Goal: Book appointment/travel/reservation: Book appointment/travel/reservation

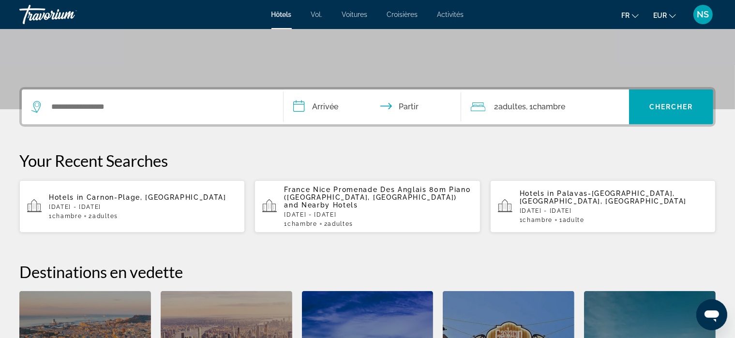
scroll to position [187, 0]
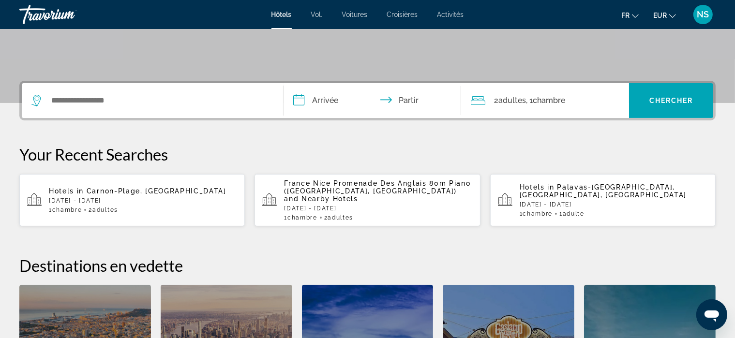
click at [97, 190] on span "Carnon-Plage, France" at bounding box center [157, 191] width 140 height 8
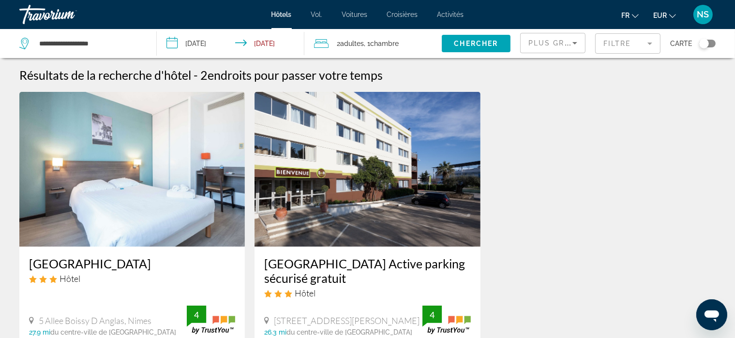
click at [175, 43] on input "**********" at bounding box center [232, 45] width 151 height 32
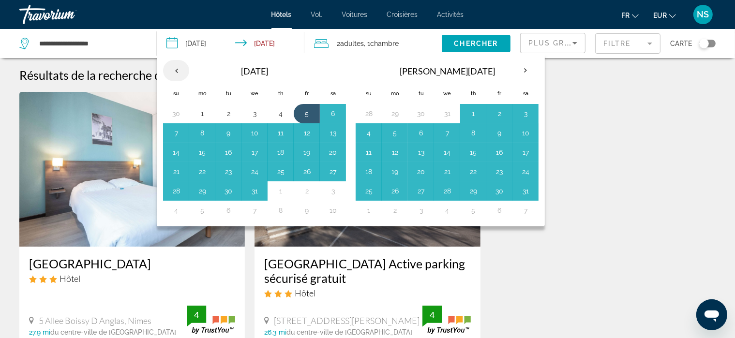
click at [175, 69] on th "Previous month" at bounding box center [176, 70] width 26 height 21
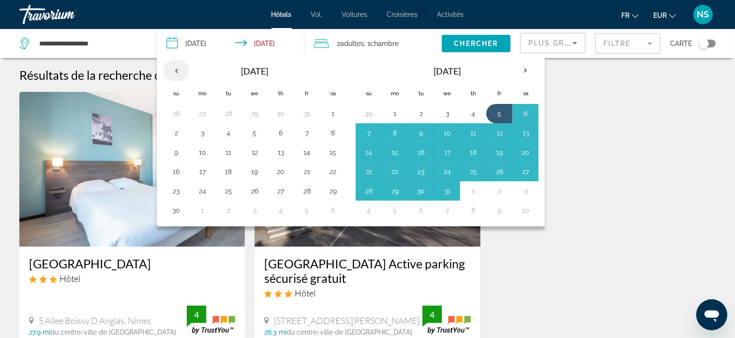
click at [175, 69] on th "Previous month" at bounding box center [176, 70] width 26 height 21
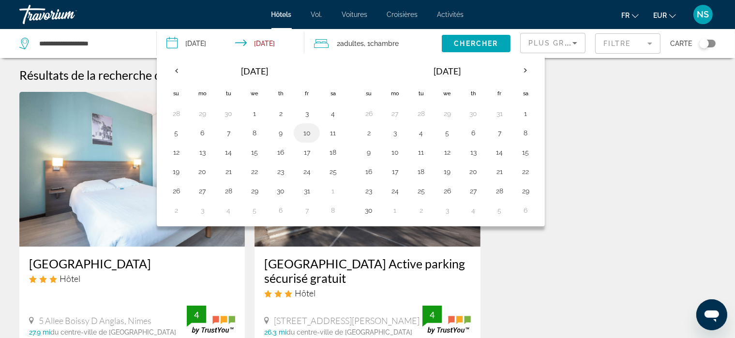
click at [303, 130] on button "10" at bounding box center [306, 133] width 15 height 14
click at [266, 42] on input "**********" at bounding box center [232, 45] width 151 height 32
click at [173, 148] on button "12" at bounding box center [175, 153] width 15 height 14
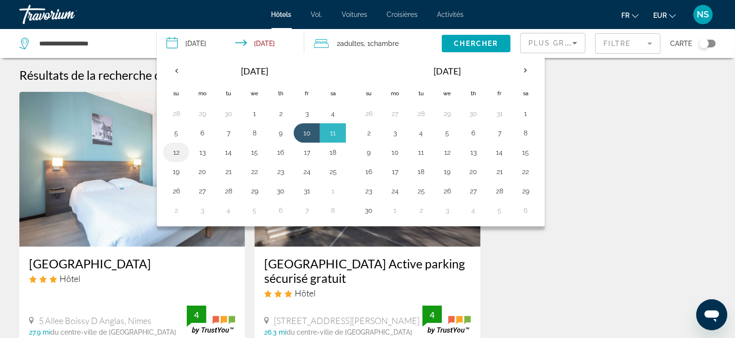
type input "**********"
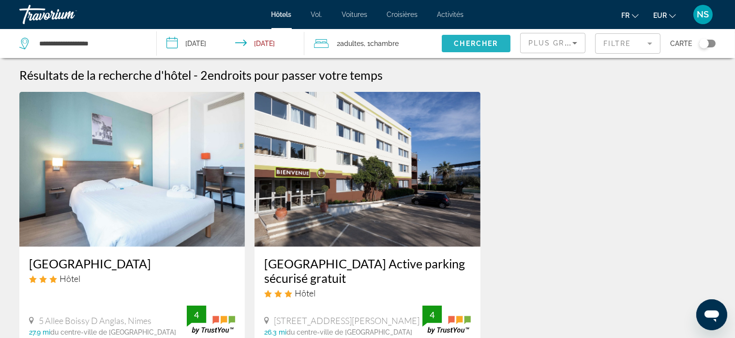
click at [480, 40] on span "Chercher" at bounding box center [476, 44] width 44 height 8
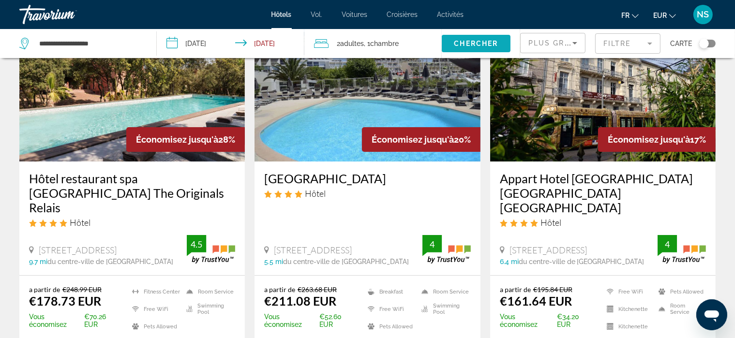
scroll to position [87, 0]
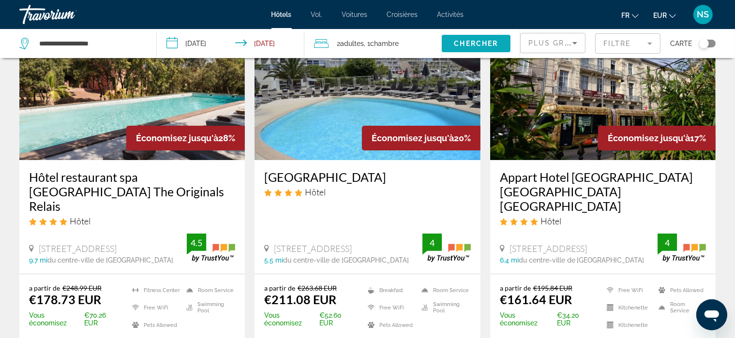
click at [480, 40] on span "Chercher" at bounding box center [476, 44] width 44 height 8
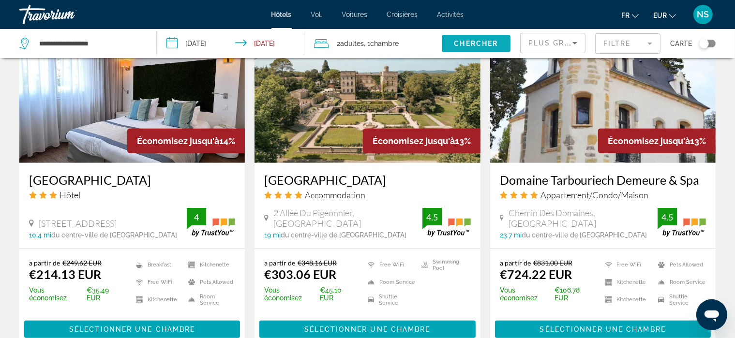
scroll to position [859, 0]
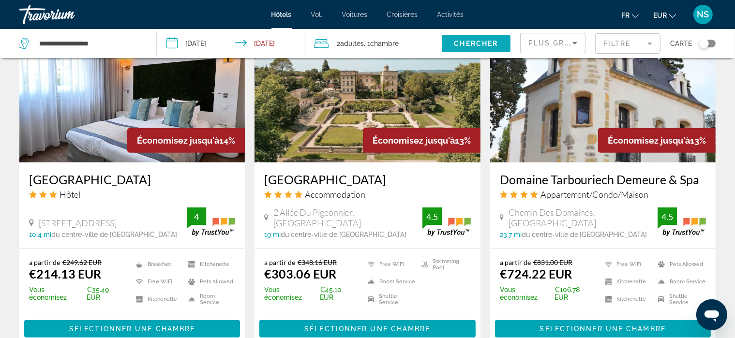
click at [480, 40] on span "Chercher" at bounding box center [476, 44] width 44 height 8
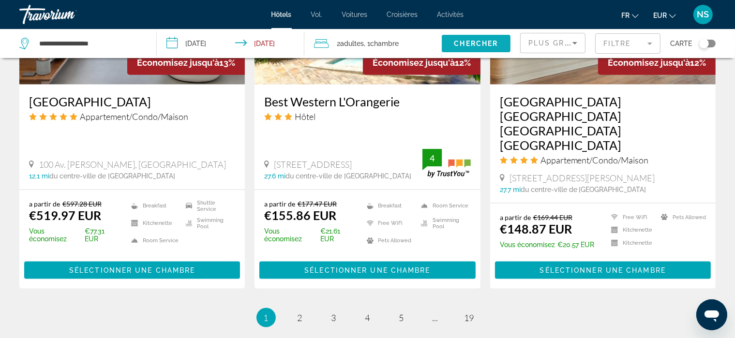
scroll to position [1296, 0]
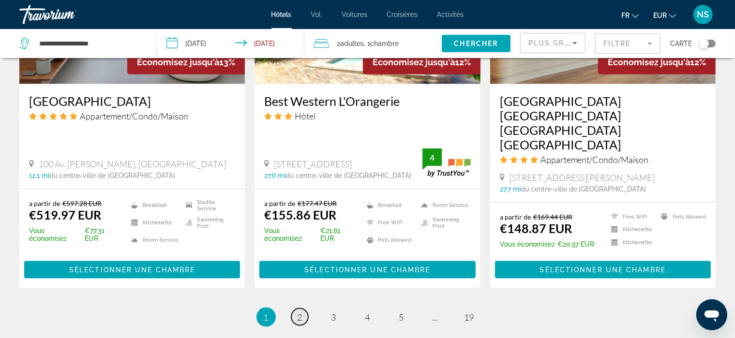
click at [299, 312] on span "2" at bounding box center [300, 317] width 5 height 11
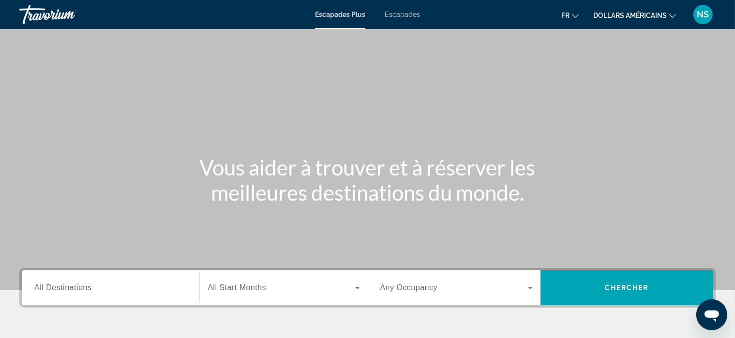
click at [50, 291] on span "All Destinations" at bounding box center [62, 288] width 57 height 8
click at [50, 291] on input "Destination All Destinations" at bounding box center [110, 289] width 152 height 12
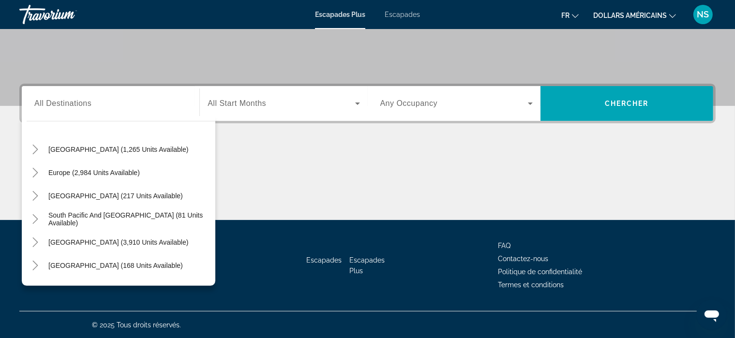
scroll to position [97, 0]
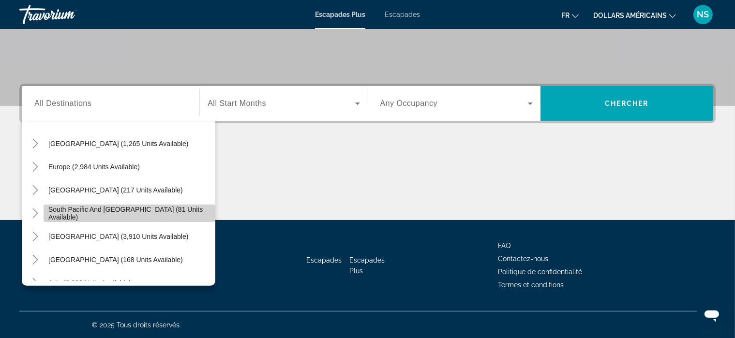
click at [168, 214] on span "South Pacific and [GEOGRAPHIC_DATA] (81 units available)" at bounding box center [129, 213] width 162 height 15
type input "**********"
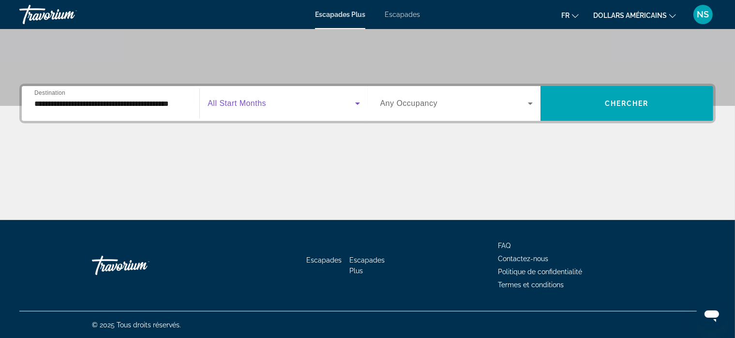
click at [358, 104] on icon "Widget de recherche" at bounding box center [358, 104] width 12 height 12
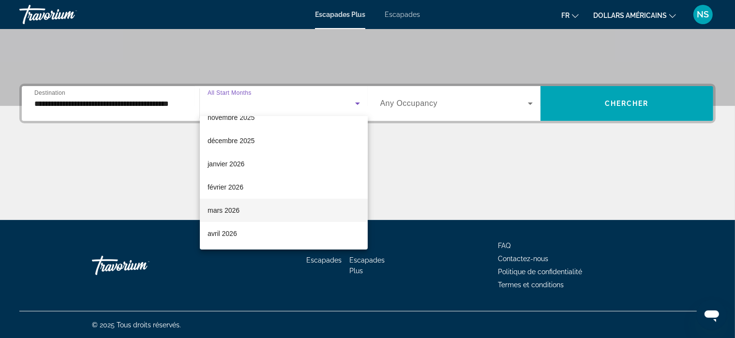
scroll to position [103, 0]
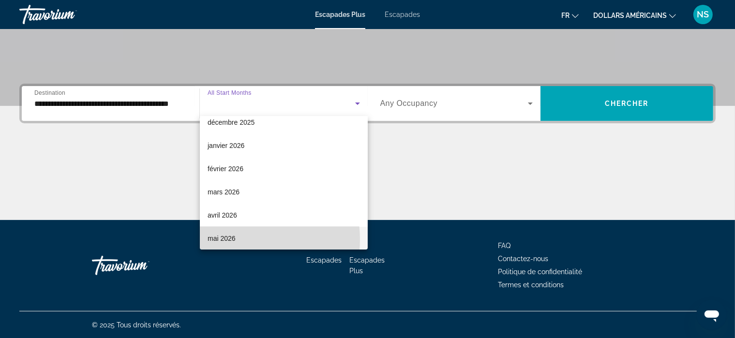
click at [237, 240] on mat-option "mai 2026" at bounding box center [284, 238] width 168 height 23
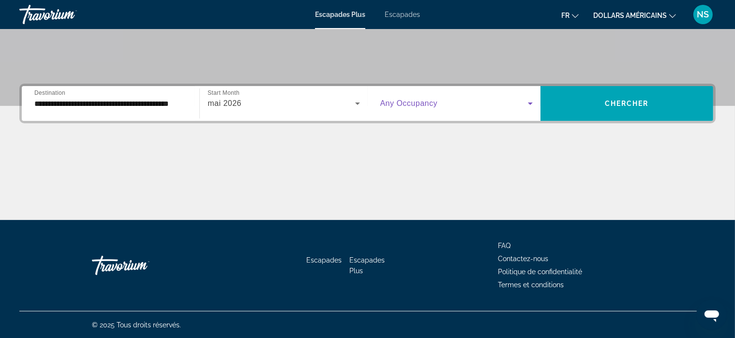
click at [529, 101] on icon "Widget de recherche" at bounding box center [531, 104] width 12 height 12
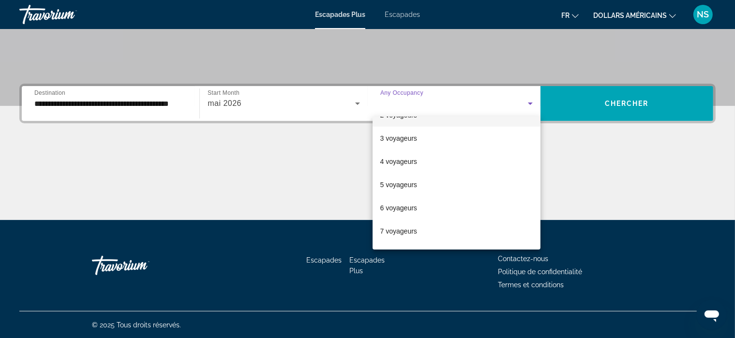
scroll to position [41, 0]
click at [416, 228] on font "7 voyageurs" at bounding box center [398, 231] width 37 height 8
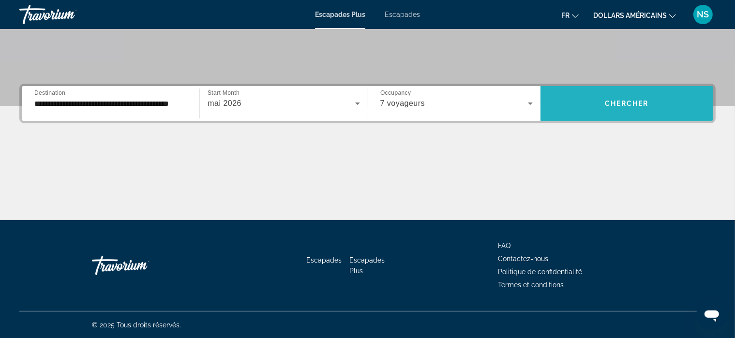
click at [629, 104] on span "Chercher" at bounding box center [627, 104] width 44 height 8
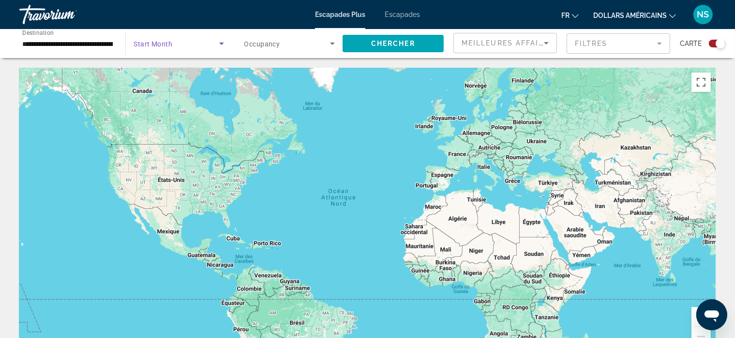
click at [222, 44] on icon "Search widget" at bounding box center [221, 44] width 5 height 2
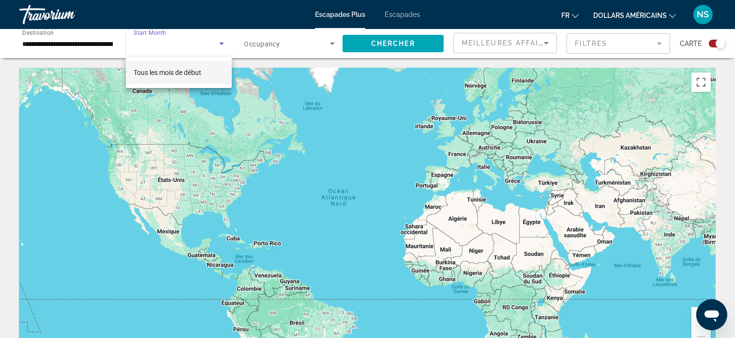
click at [332, 42] on div at bounding box center [367, 169] width 735 height 338
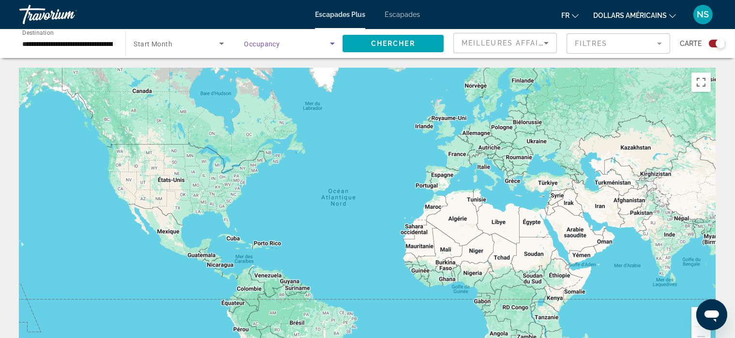
drag, startPoint x: 333, startPoint y: 38, endPoint x: 332, endPoint y: 44, distance: 5.4
click at [332, 44] on icon "Search widget" at bounding box center [333, 44] width 12 height 12
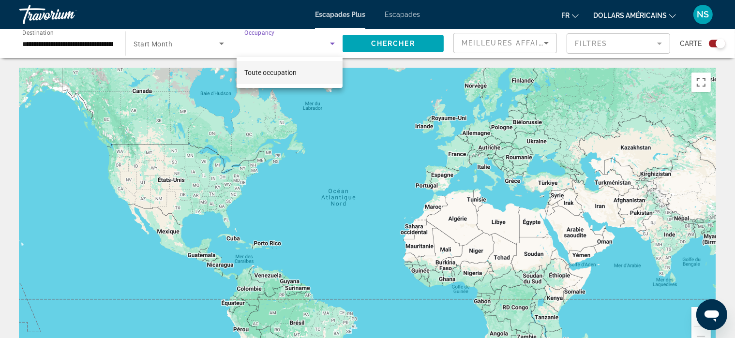
click at [332, 44] on div at bounding box center [367, 169] width 735 height 338
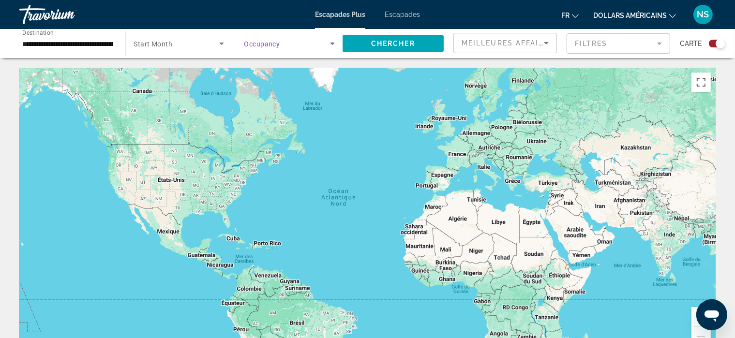
click at [332, 44] on icon "Search widget" at bounding box center [332, 44] width 5 height 2
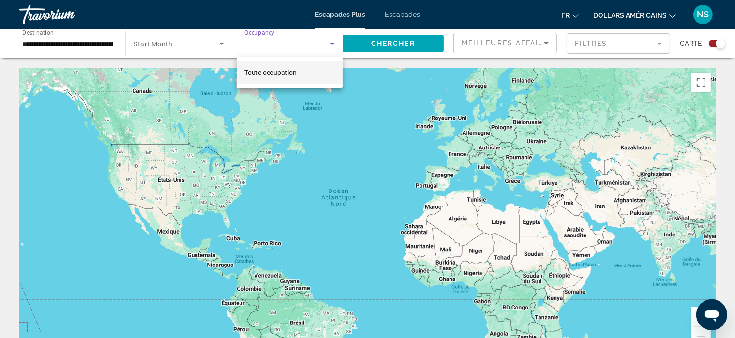
click at [393, 42] on div at bounding box center [367, 169] width 735 height 338
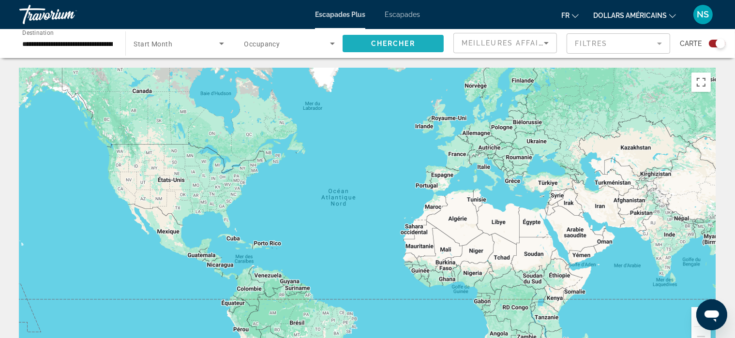
click at [393, 42] on span "Chercher" at bounding box center [393, 44] width 44 height 8
click at [406, 11] on font "Escapades" at bounding box center [402, 15] width 35 height 8
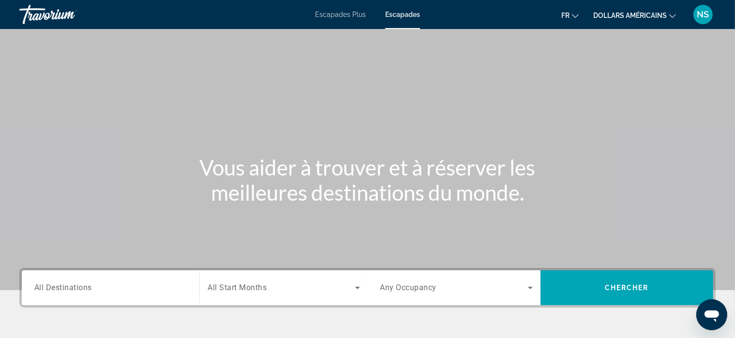
click at [80, 285] on span "All Destinations" at bounding box center [63, 287] width 58 height 9
click at [80, 285] on input "Destination All Destinations" at bounding box center [110, 289] width 152 height 12
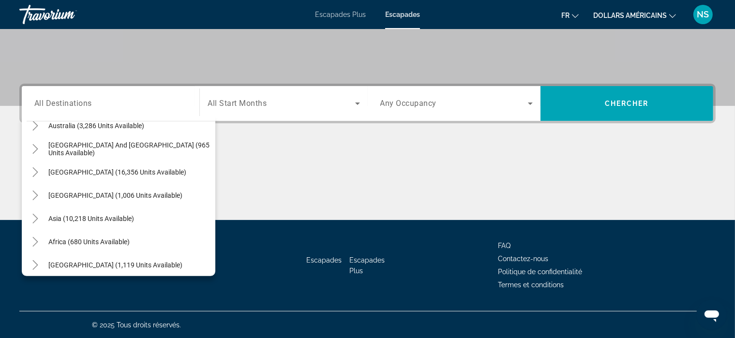
scroll to position [157, 0]
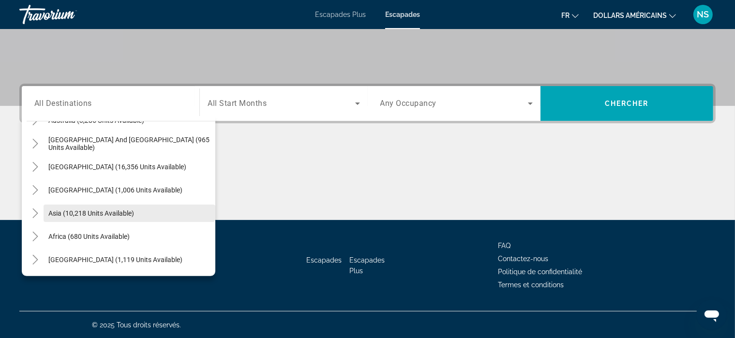
click at [177, 209] on span "Search widget" at bounding box center [130, 213] width 172 height 23
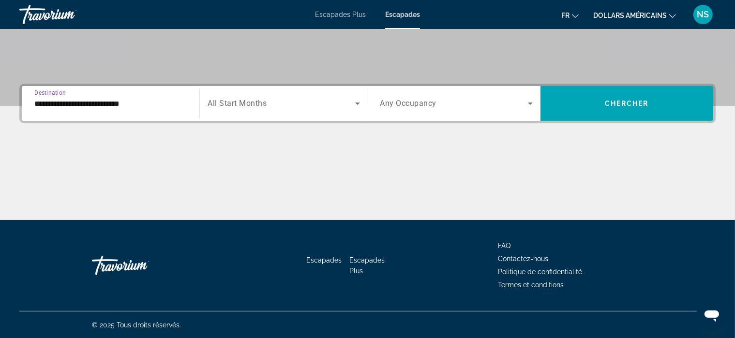
click at [139, 100] on input "**********" at bounding box center [110, 104] width 152 height 12
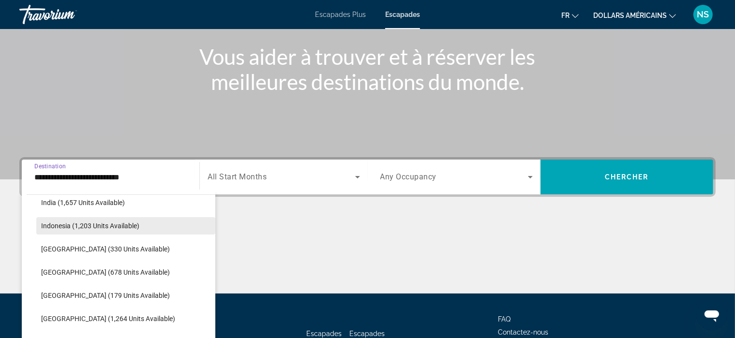
scroll to position [335, 0]
click at [130, 219] on span "Search widget" at bounding box center [125, 224] width 179 height 23
type input "**********"
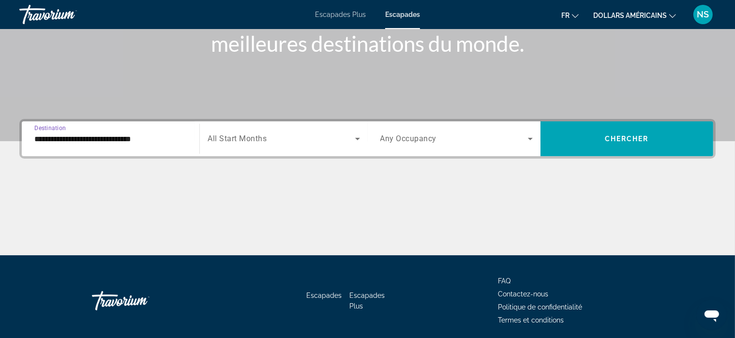
scroll to position [184, 0]
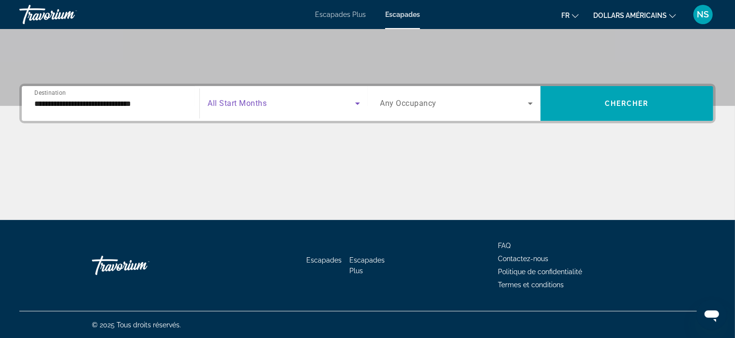
click at [357, 105] on icon "Search widget" at bounding box center [358, 104] width 12 height 12
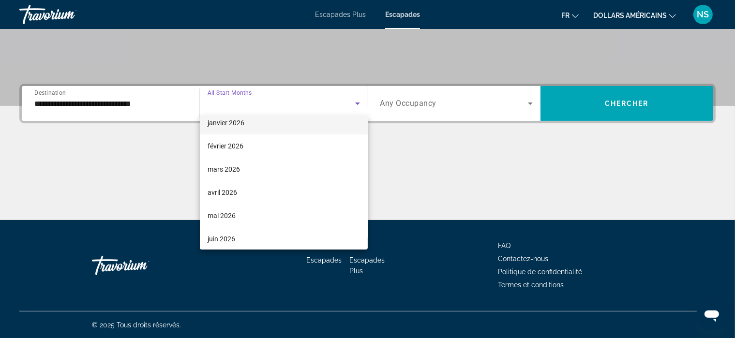
scroll to position [127, 0]
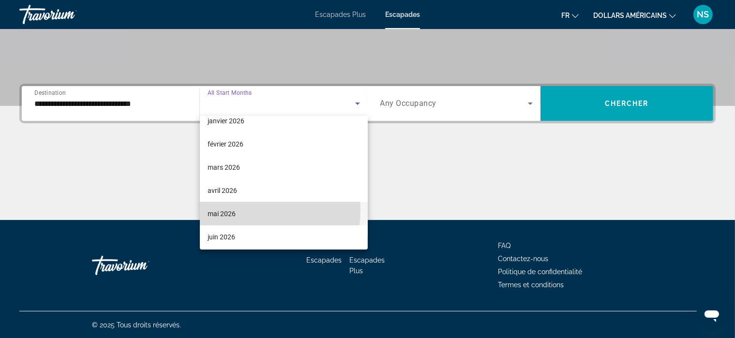
click at [254, 210] on mat-option "mai 2026" at bounding box center [284, 213] width 168 height 23
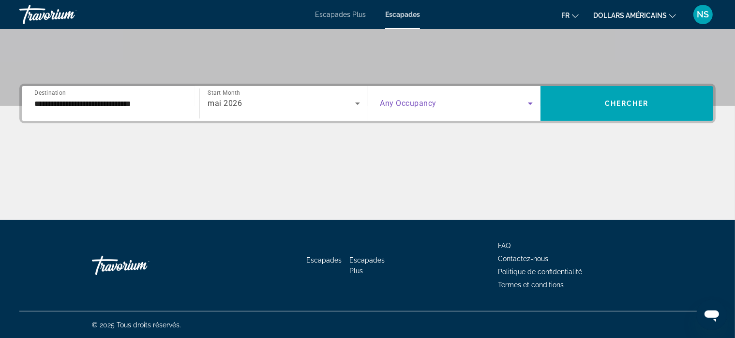
click at [529, 104] on icon "Search widget" at bounding box center [531, 104] width 12 height 12
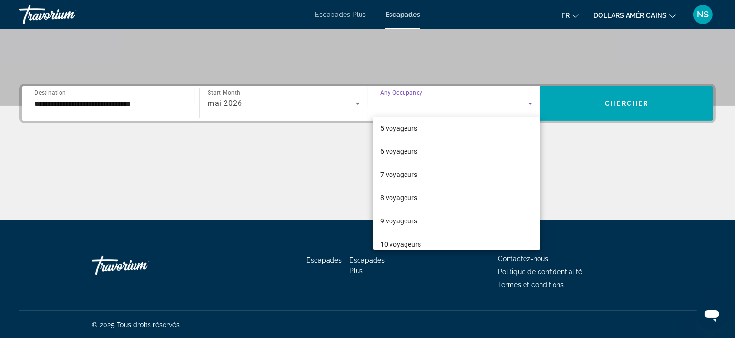
scroll to position [98, 0]
click at [427, 180] on mat-option "7 voyageurs" at bounding box center [457, 173] width 168 height 23
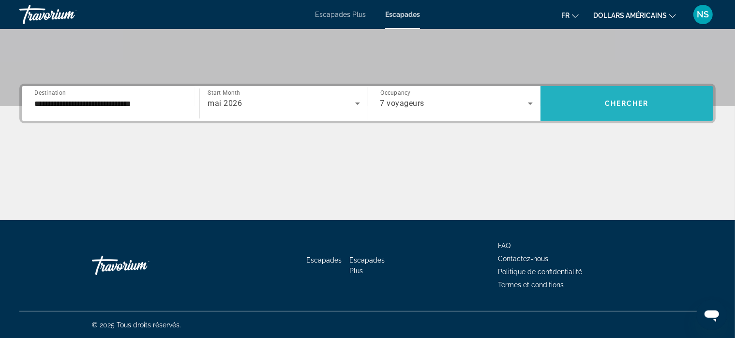
click at [616, 101] on span "Chercher" at bounding box center [627, 104] width 44 height 8
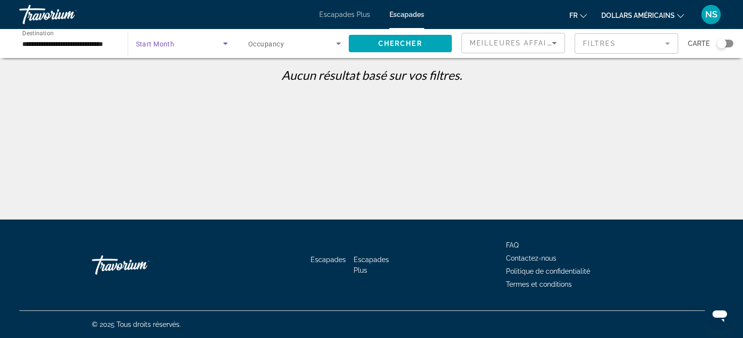
click at [224, 42] on icon "Search widget" at bounding box center [226, 44] width 12 height 12
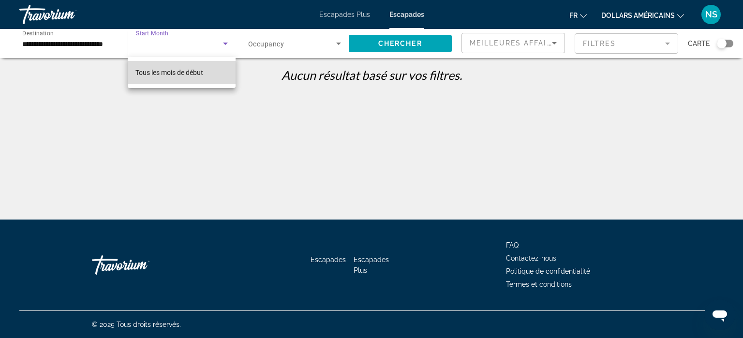
click at [182, 69] on font "Tous les mois de début" at bounding box center [169, 73] width 68 height 8
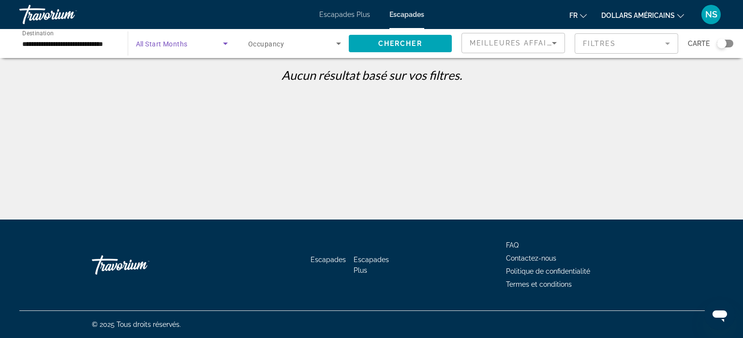
click at [225, 42] on icon "Search widget" at bounding box center [226, 44] width 12 height 12
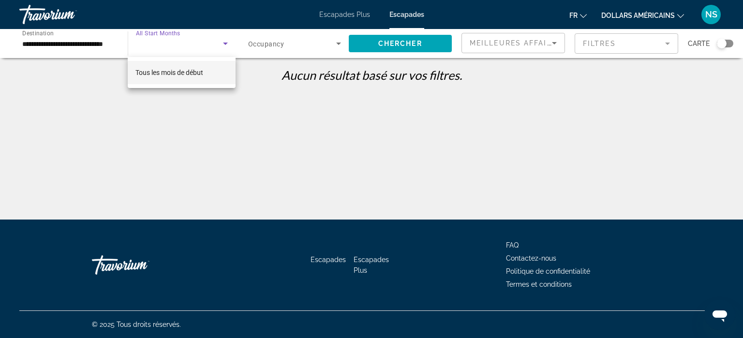
click at [225, 42] on div at bounding box center [371, 169] width 743 height 338
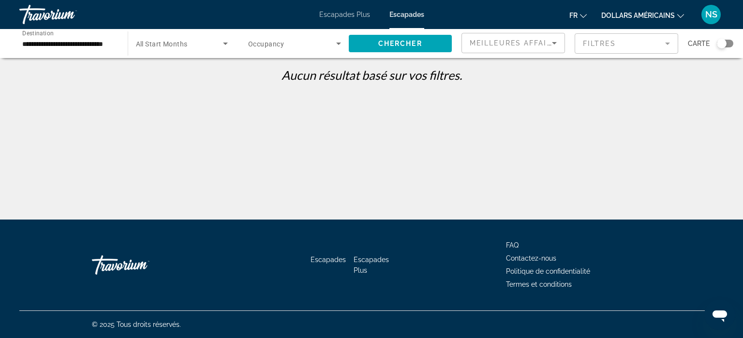
click at [340, 43] on icon "Search widget" at bounding box center [338, 44] width 5 height 2
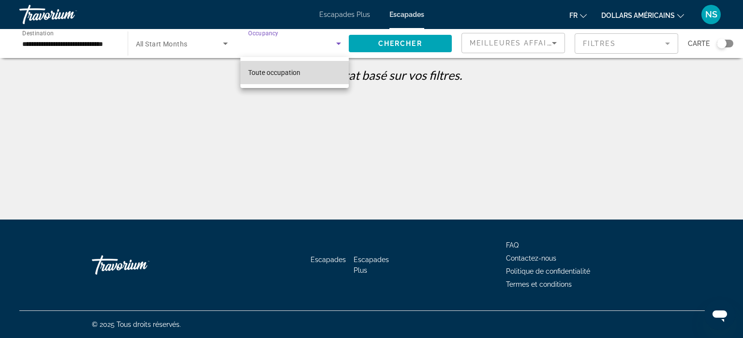
click at [300, 73] on font "Toute occupation" at bounding box center [274, 73] width 52 height 8
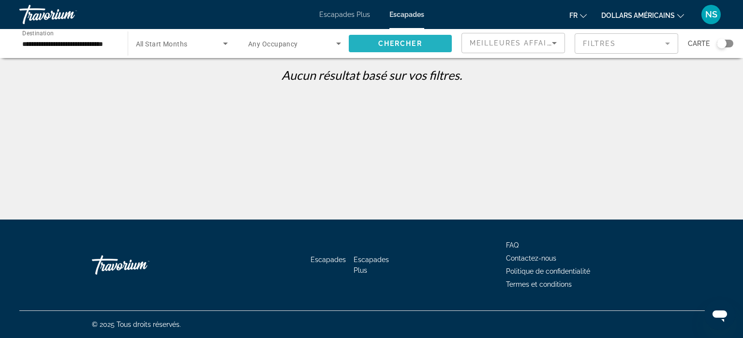
click at [403, 46] on span "Chercher" at bounding box center [400, 44] width 44 height 8
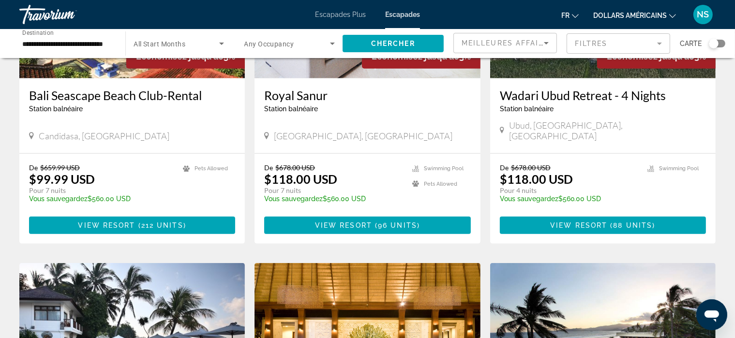
scroll to position [856, 0]
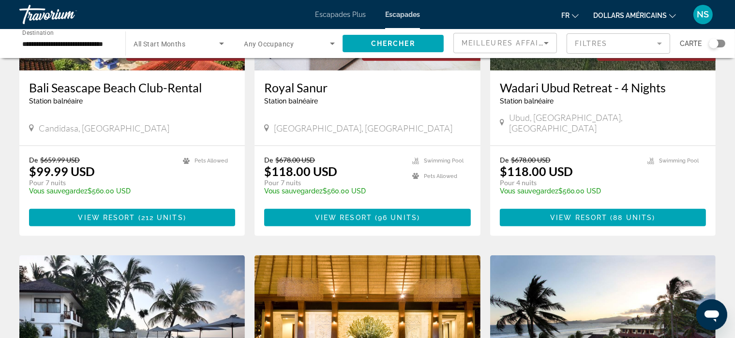
click at [674, 14] on icon "Changer de devise" at bounding box center [672, 16] width 7 height 7
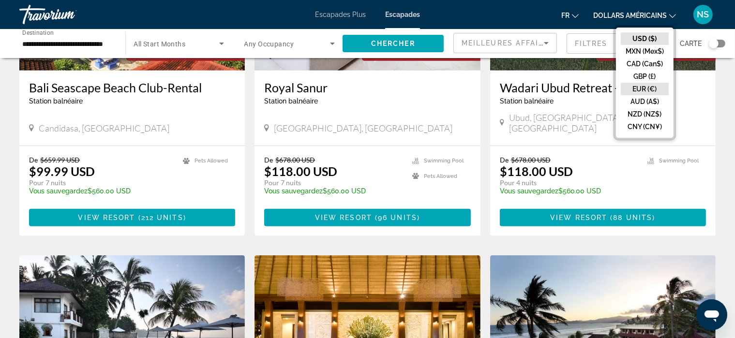
click at [637, 87] on button "EUR (€)" at bounding box center [645, 89] width 48 height 13
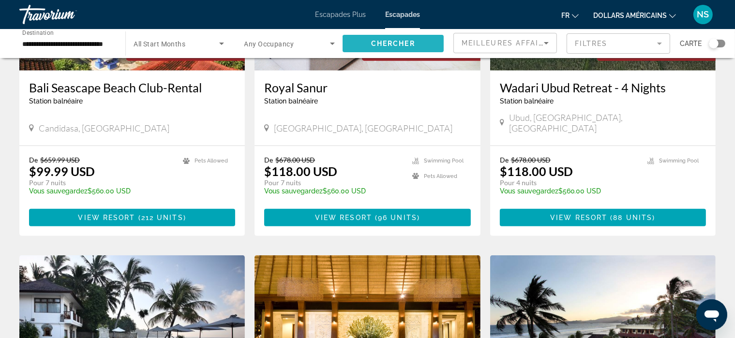
click at [419, 46] on span "Search widget" at bounding box center [393, 43] width 101 height 23
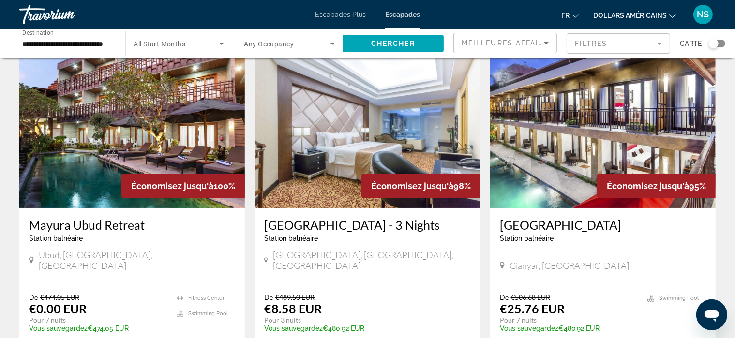
scroll to position [38, 0]
click at [131, 126] on img "Contenu principal" at bounding box center [131, 131] width 225 height 155
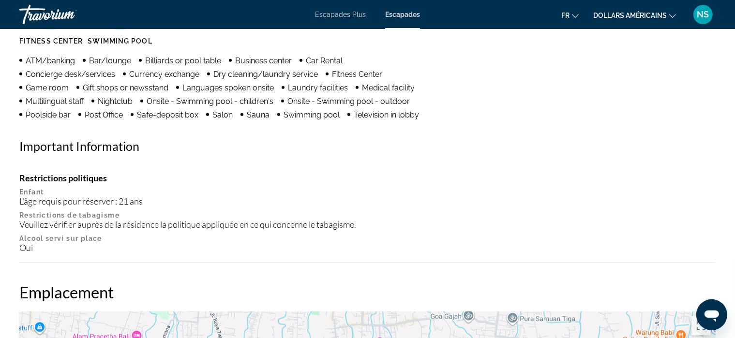
scroll to position [844, 0]
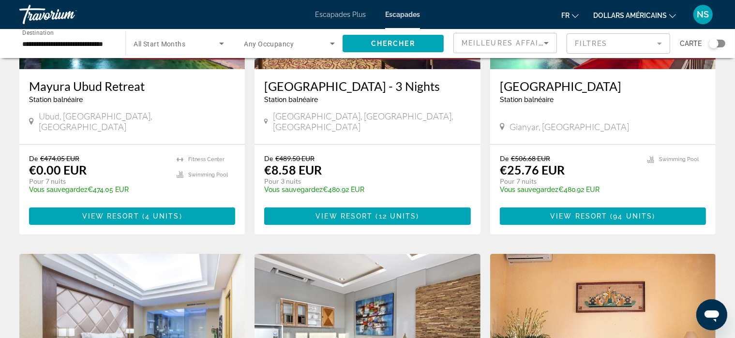
scroll to position [178, 0]
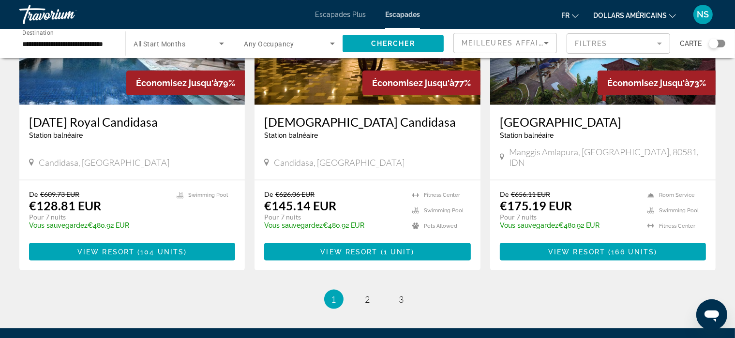
scroll to position [1163, 0]
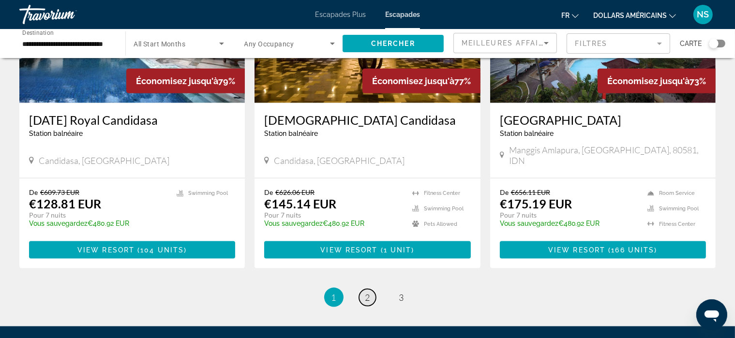
click at [366, 292] on span "2" at bounding box center [367, 297] width 5 height 11
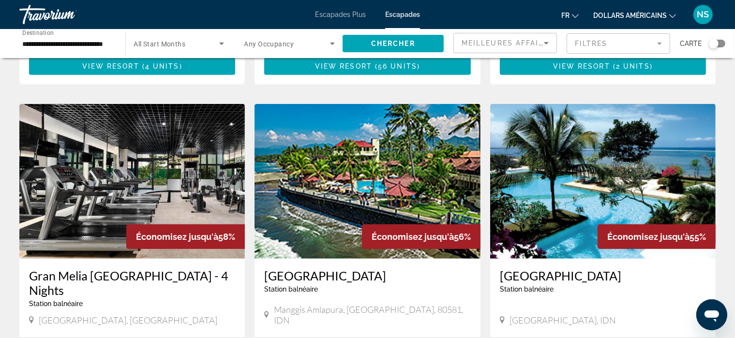
scroll to position [675, 0]
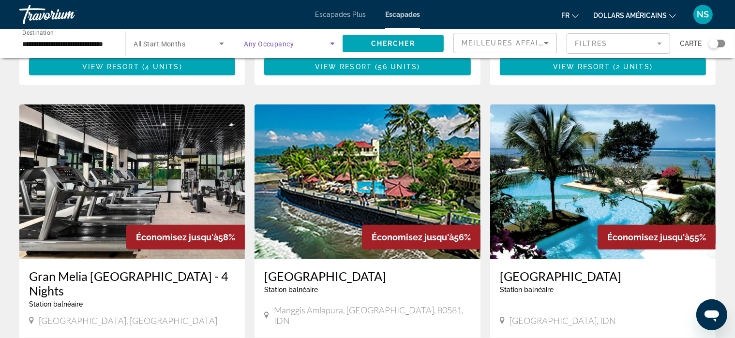
click at [332, 40] on icon "Search widget" at bounding box center [333, 44] width 12 height 12
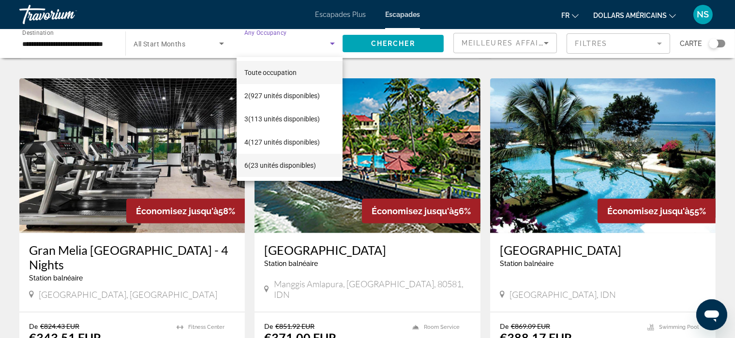
scroll to position [701, 0]
click at [306, 164] on font "(23 unités disponibles)" at bounding box center [282, 166] width 68 height 8
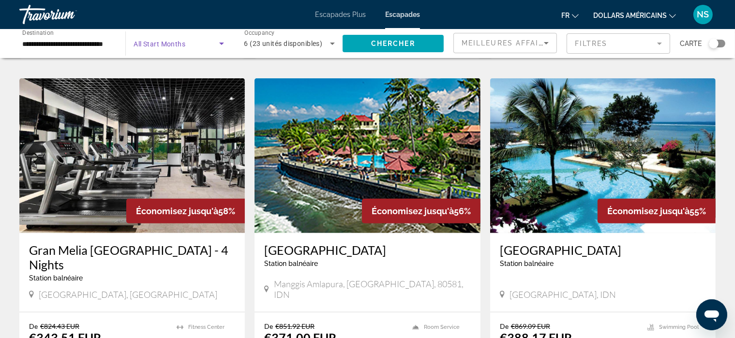
click at [218, 42] on icon "Search widget" at bounding box center [222, 44] width 12 height 12
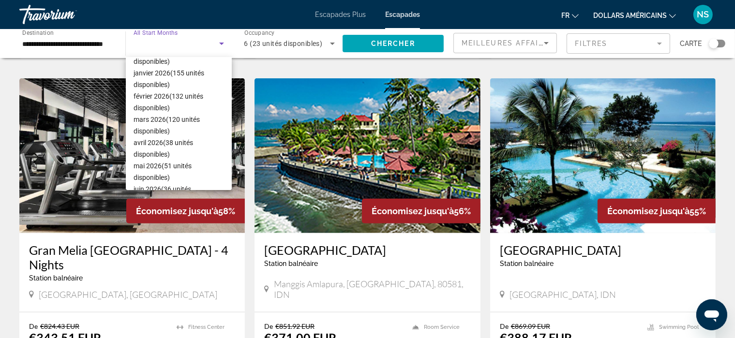
scroll to position [112, 0]
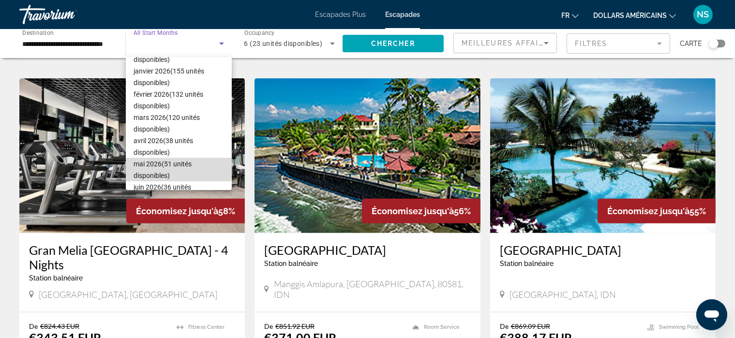
click at [178, 164] on font "(51 unités disponibles)" at bounding box center [163, 169] width 58 height 19
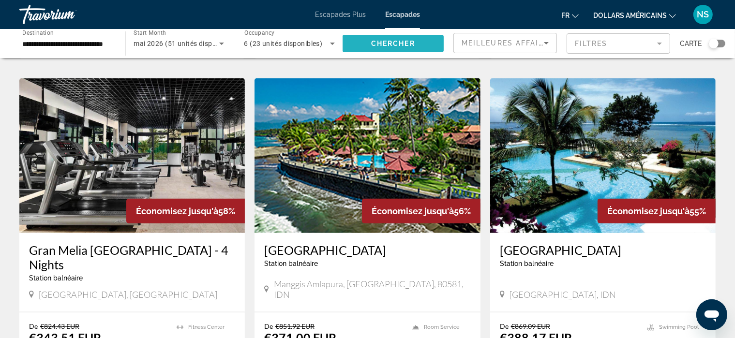
click at [404, 41] on span "Chercher" at bounding box center [393, 44] width 44 height 8
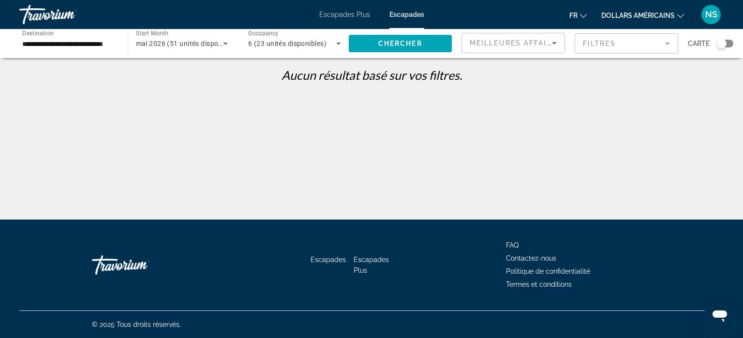
click at [348, 13] on font "Escapades Plus" at bounding box center [344, 15] width 51 height 8
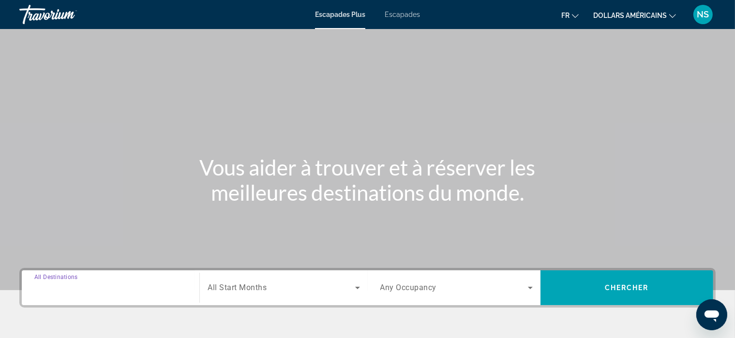
click at [114, 284] on input "Destination All Destinations" at bounding box center [110, 289] width 152 height 12
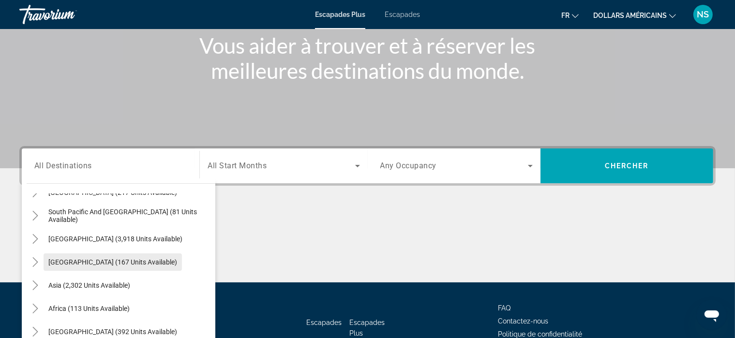
scroll to position [122, 0]
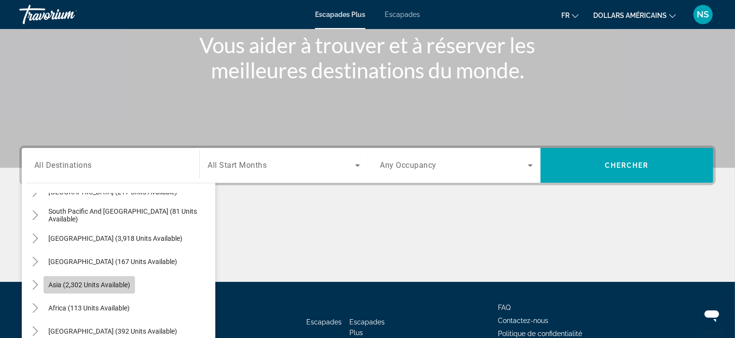
click at [108, 277] on span "Search widget" at bounding box center [89, 284] width 91 height 23
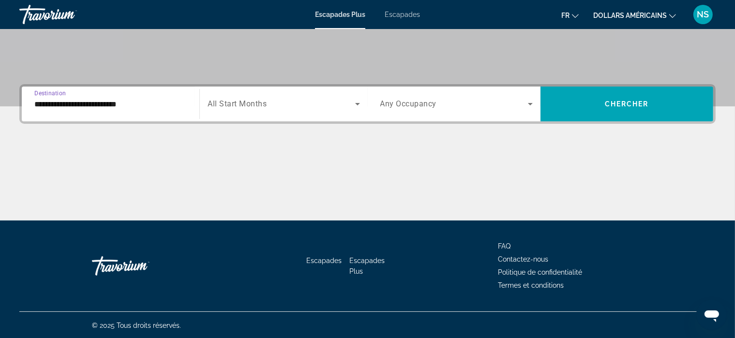
scroll to position [184, 0]
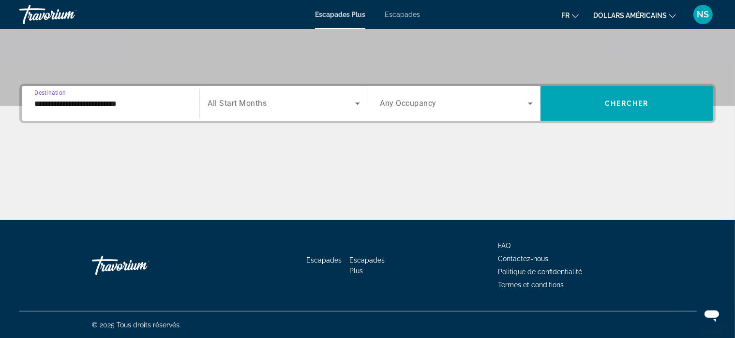
click at [96, 103] on input "**********" at bounding box center [110, 104] width 152 height 12
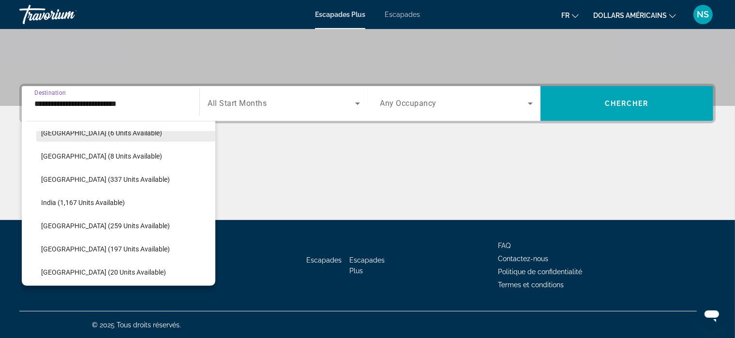
scroll to position [270, 0]
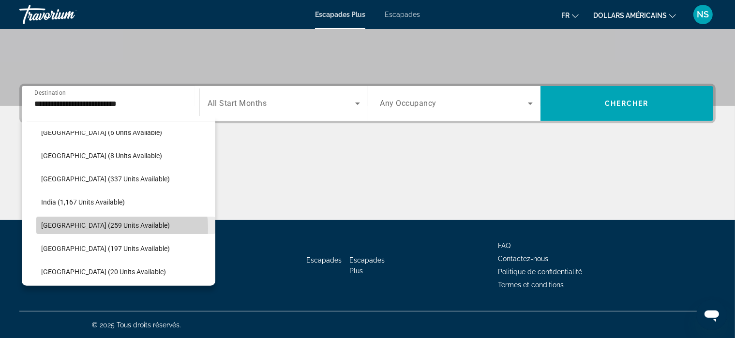
click at [110, 228] on span "[GEOGRAPHIC_DATA] (259 units available)" at bounding box center [105, 226] width 129 height 8
type input "**********"
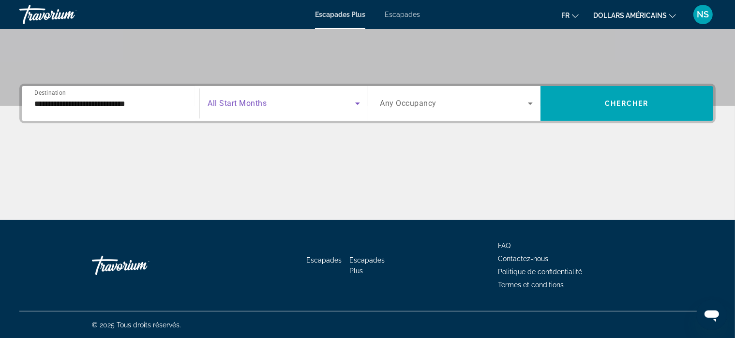
click at [358, 102] on icon "Search widget" at bounding box center [358, 104] width 12 height 12
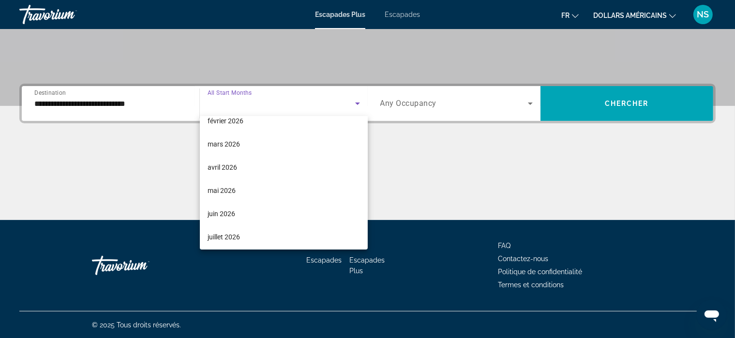
scroll to position [152, 0]
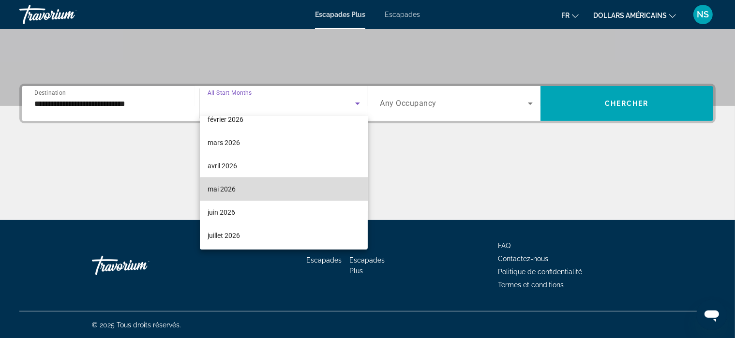
click at [298, 195] on mat-option "mai 2026" at bounding box center [284, 189] width 168 height 23
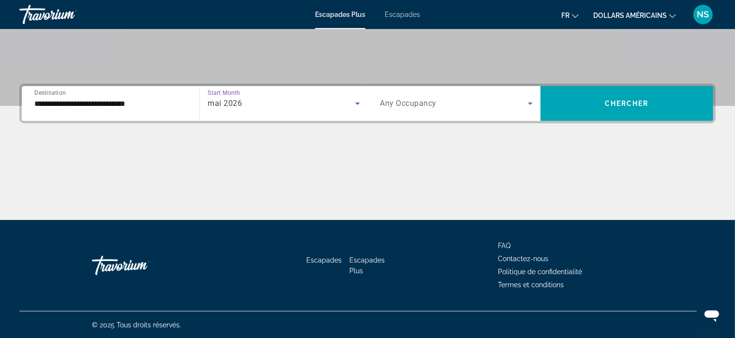
click at [527, 103] on icon "Search widget" at bounding box center [531, 104] width 12 height 12
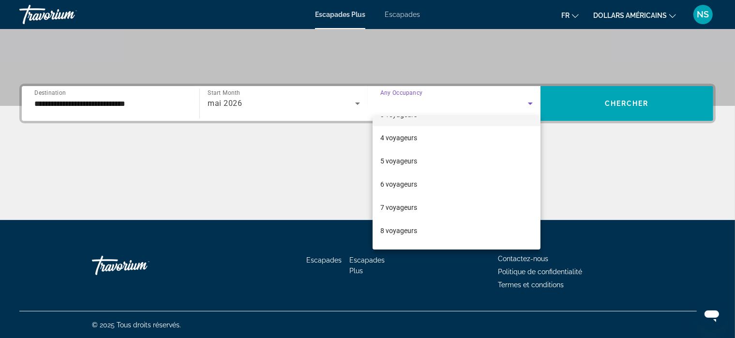
scroll to position [64, 0]
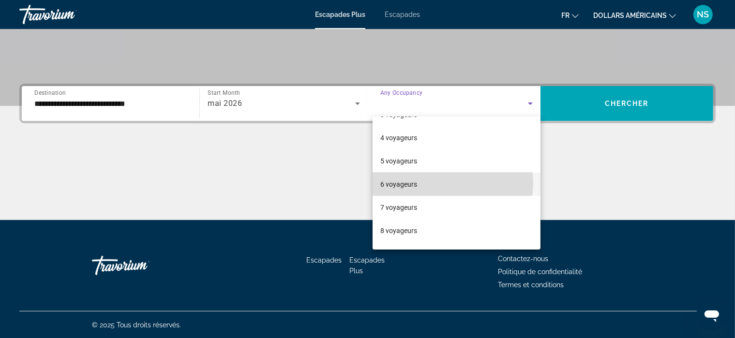
click at [449, 182] on mat-option "6 voyageurs" at bounding box center [457, 184] width 168 height 23
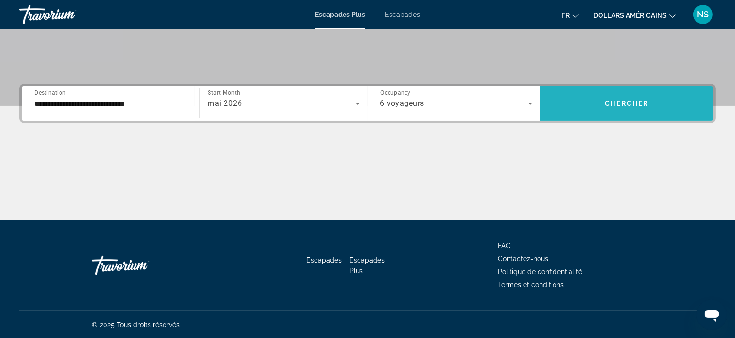
click at [635, 100] on span "Chercher" at bounding box center [627, 104] width 44 height 8
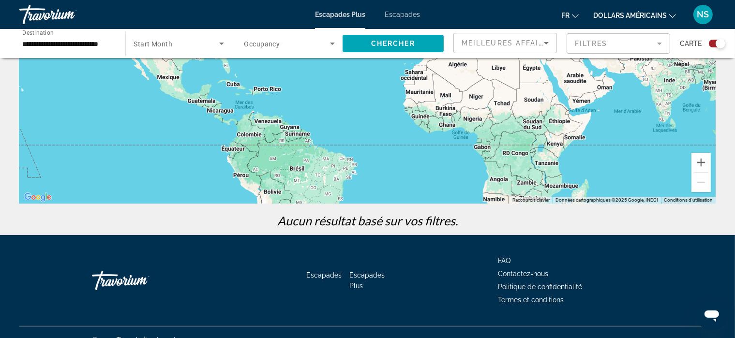
scroll to position [155, 0]
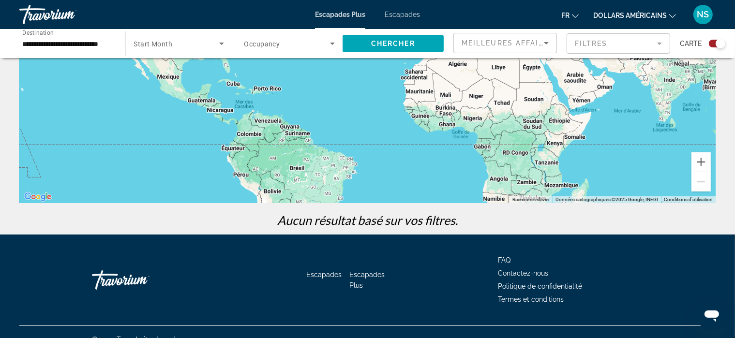
click at [366, 274] on font "Escapades Plus" at bounding box center [366, 280] width 35 height 18
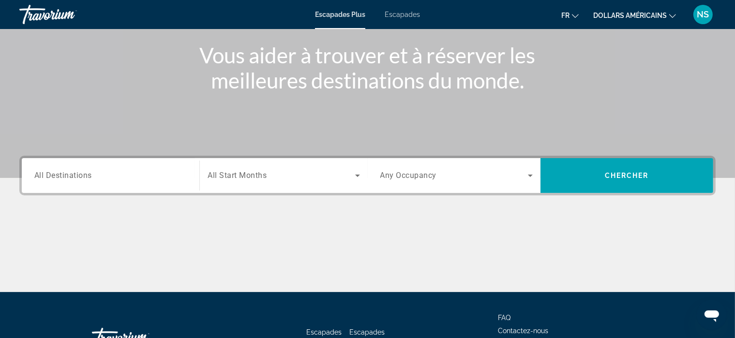
scroll to position [120, 0]
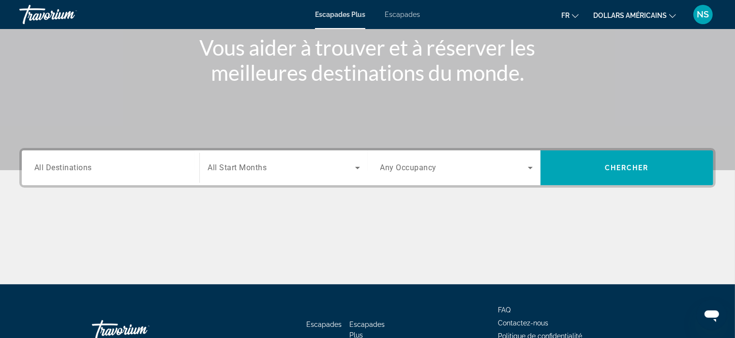
click at [174, 181] on div "Destination All Destinations" at bounding box center [111, 167] width 168 height 35
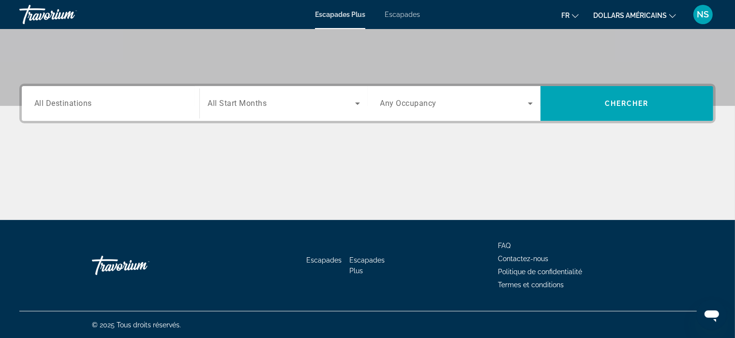
click at [113, 104] on input "Destination All Destinations" at bounding box center [110, 104] width 152 height 12
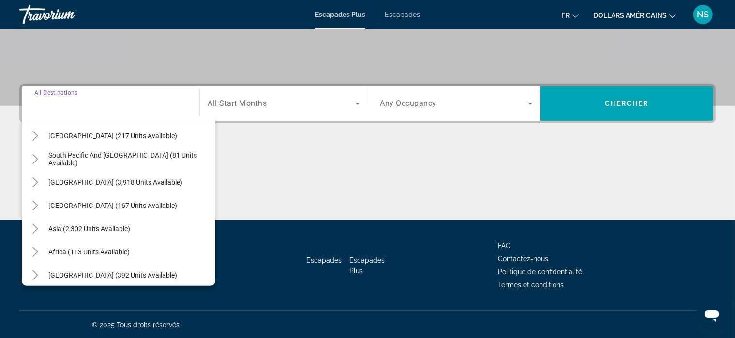
scroll to position [157, 0]
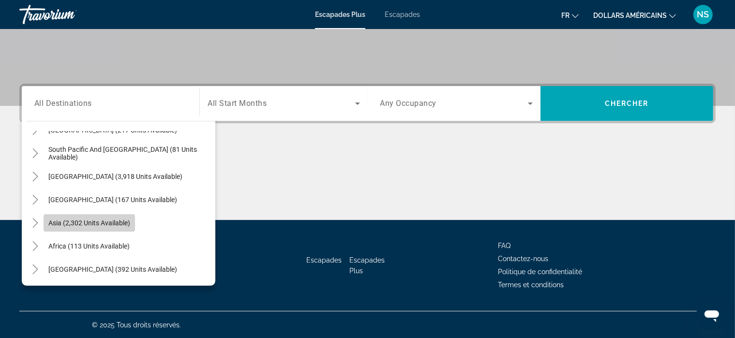
click at [116, 222] on span "Asia (2,302 units available)" at bounding box center [89, 223] width 82 height 8
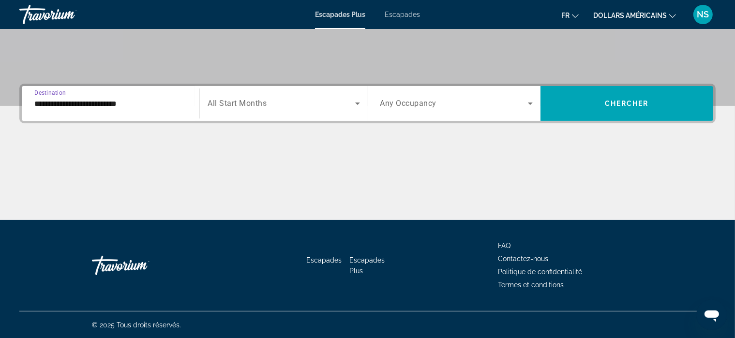
click at [103, 99] on input "**********" at bounding box center [110, 104] width 152 height 12
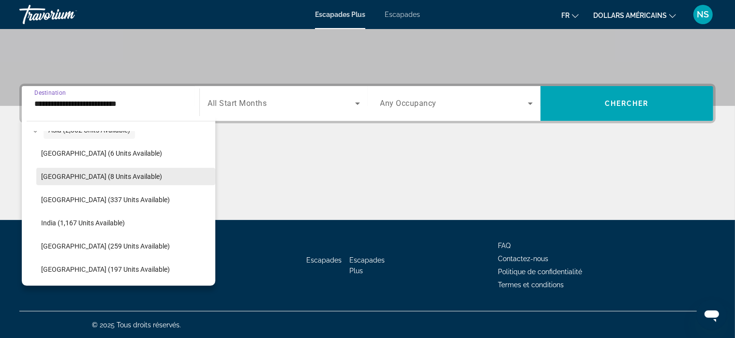
scroll to position [252, 0]
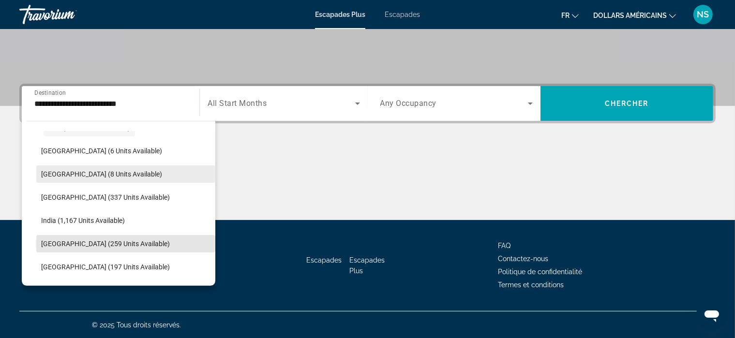
click at [145, 251] on span "Search widget" at bounding box center [125, 243] width 179 height 23
type input "**********"
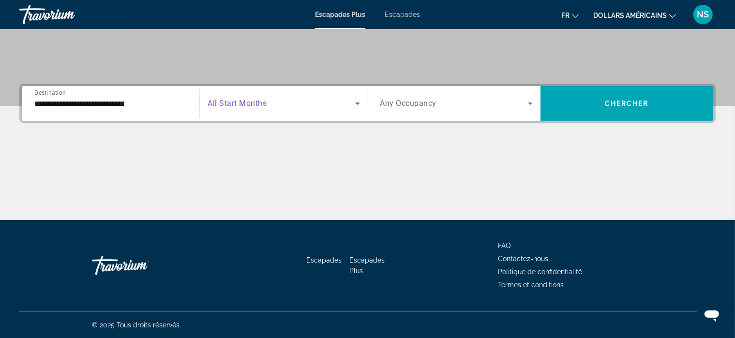
click at [356, 104] on icon "Search widget" at bounding box center [358, 104] width 12 height 12
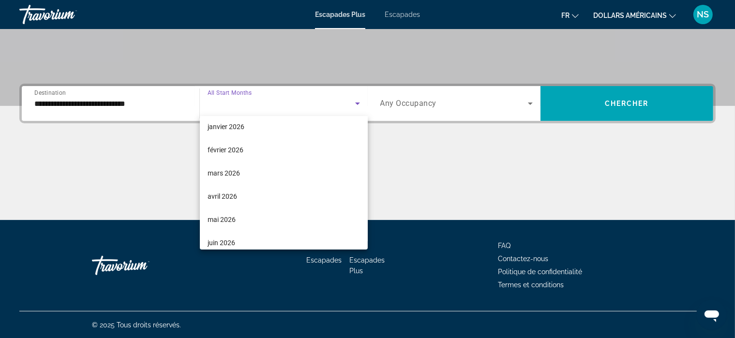
scroll to position [139, 0]
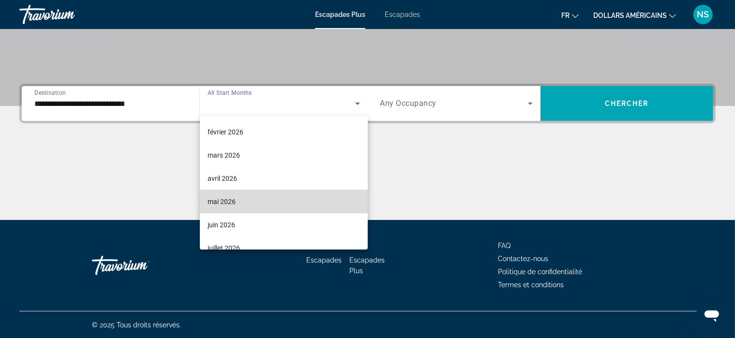
click at [312, 203] on mat-option "mai 2026" at bounding box center [284, 201] width 168 height 23
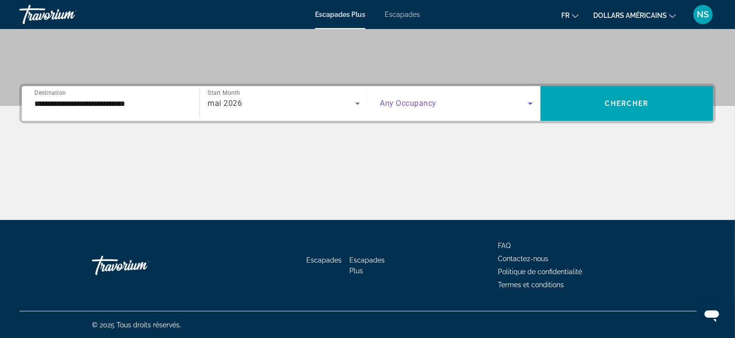
click at [528, 103] on icon "Search widget" at bounding box center [530, 104] width 5 height 2
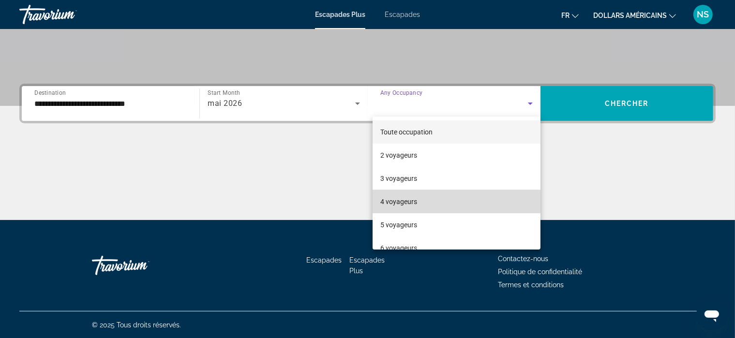
click at [489, 196] on mat-option "4 voyageurs" at bounding box center [457, 201] width 168 height 23
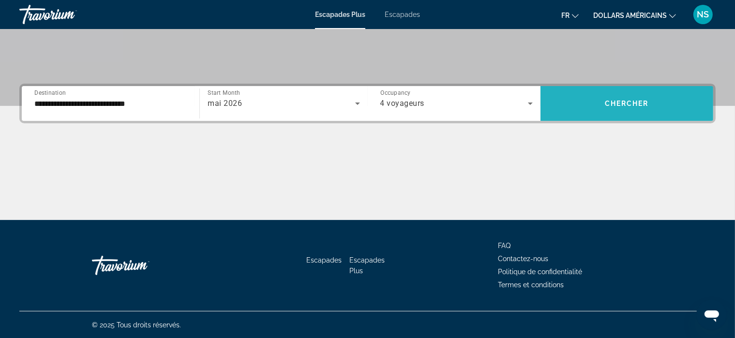
click at [624, 101] on span "Chercher" at bounding box center [627, 104] width 44 height 8
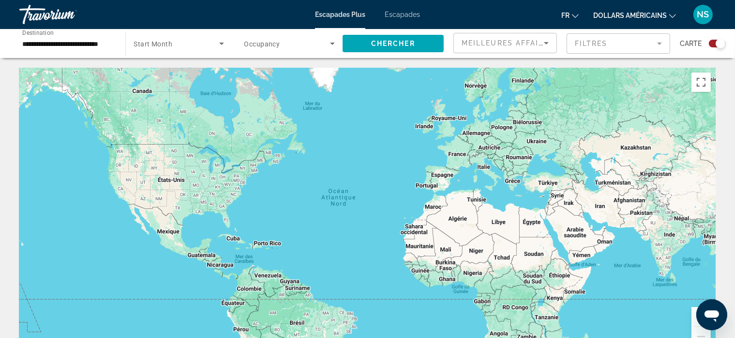
click at [59, 50] on div "**********" at bounding box center [67, 44] width 90 height 28
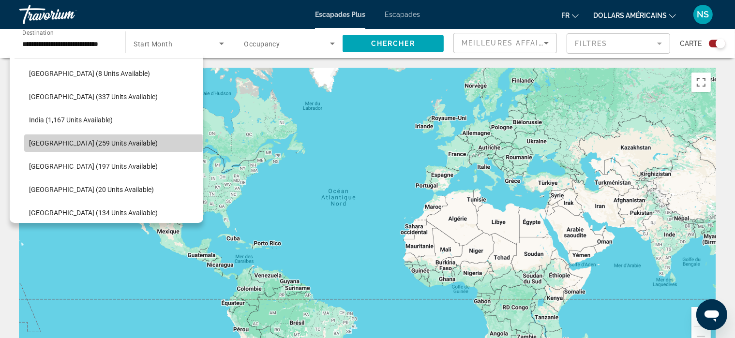
click at [113, 143] on span "[GEOGRAPHIC_DATA] (259 units available)" at bounding box center [93, 143] width 129 height 8
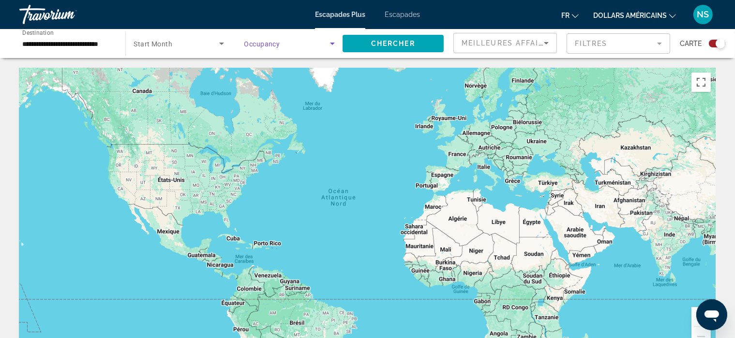
click at [330, 40] on icon "Search widget" at bounding box center [333, 44] width 12 height 12
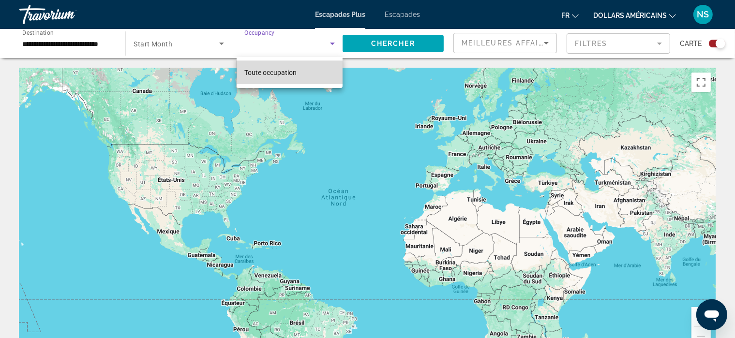
click at [325, 70] on mat-option "Toute occupation" at bounding box center [290, 72] width 106 height 23
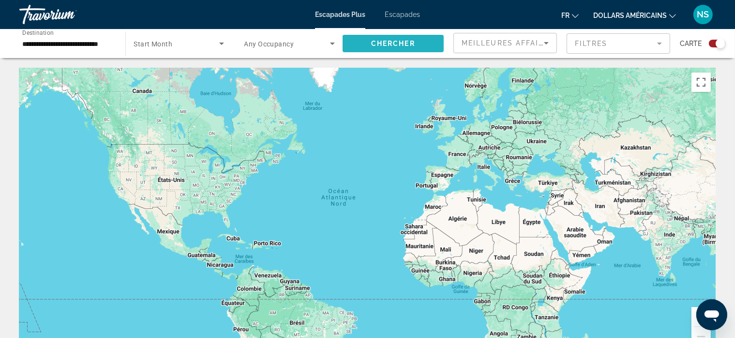
click at [397, 48] on span "Search widget" at bounding box center [393, 43] width 101 height 23
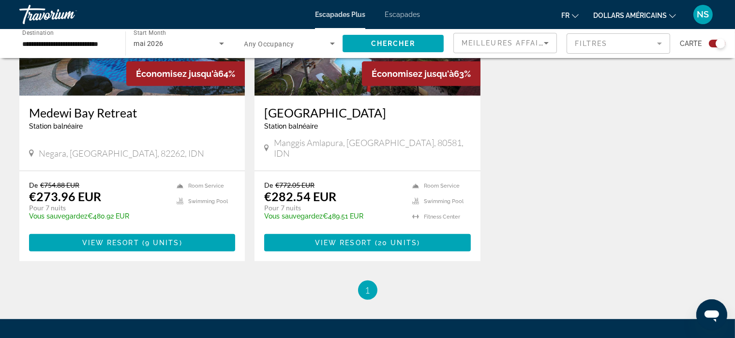
scroll to position [453, 0]
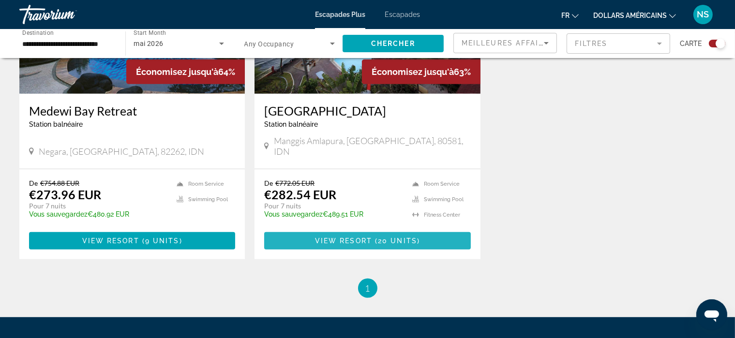
click at [357, 237] on span "View Resort" at bounding box center [343, 241] width 57 height 8
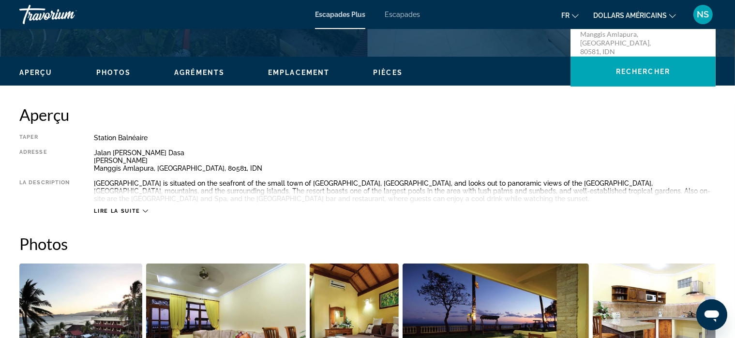
scroll to position [262, 0]
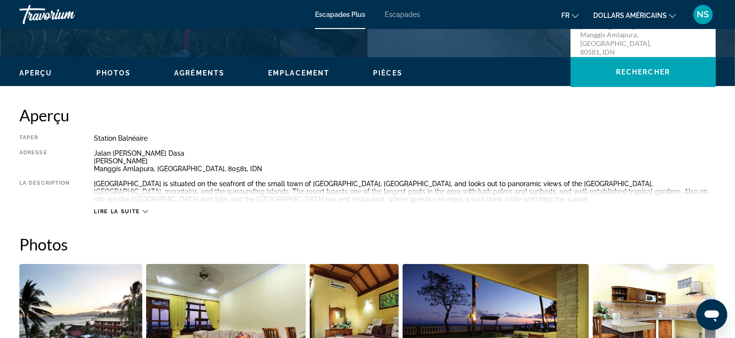
click at [674, 13] on icon "Changer de devise" at bounding box center [672, 16] width 7 height 7
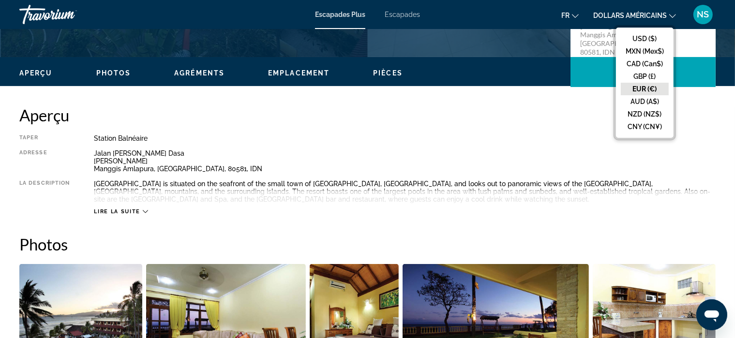
click at [656, 90] on button "EUR (€)" at bounding box center [645, 89] width 48 height 13
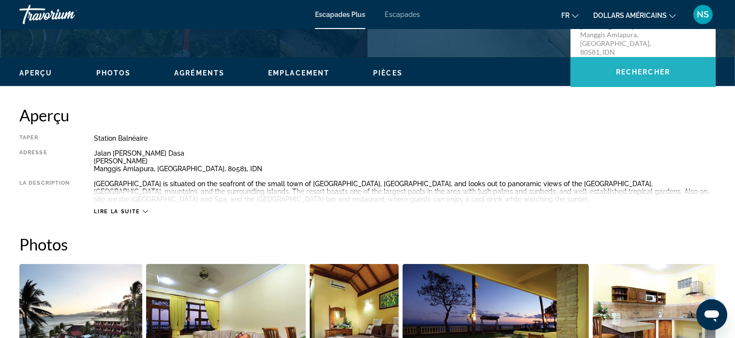
click at [608, 75] on span "Contenu principal" at bounding box center [642, 71] width 145 height 23
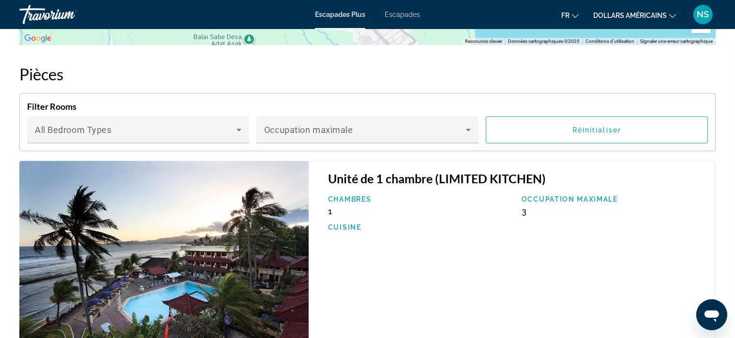
scroll to position [1552, 0]
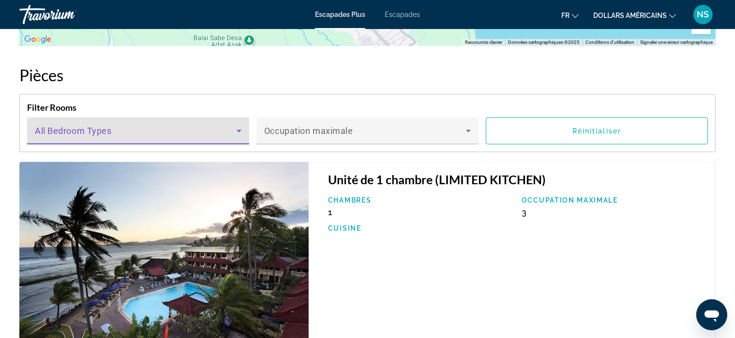
click at [240, 129] on icon "Contenu principal" at bounding box center [239, 131] width 12 height 12
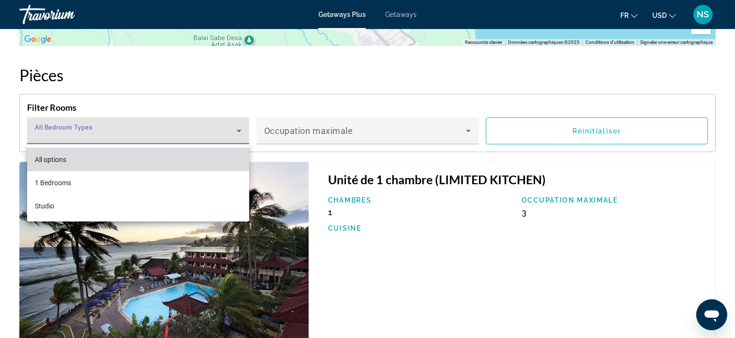
click at [210, 160] on mat-option "All options" at bounding box center [138, 159] width 222 height 23
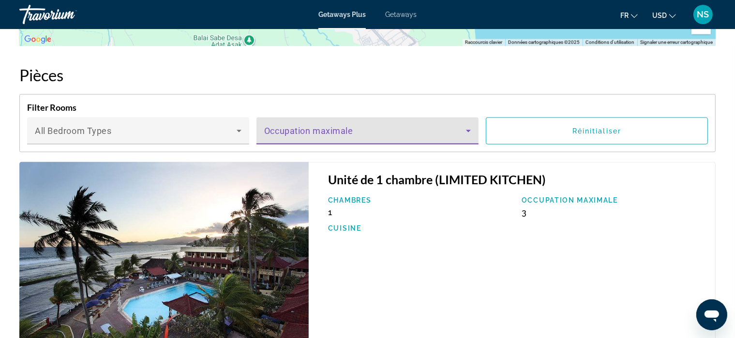
click at [467, 129] on icon "Main content" at bounding box center [469, 131] width 12 height 12
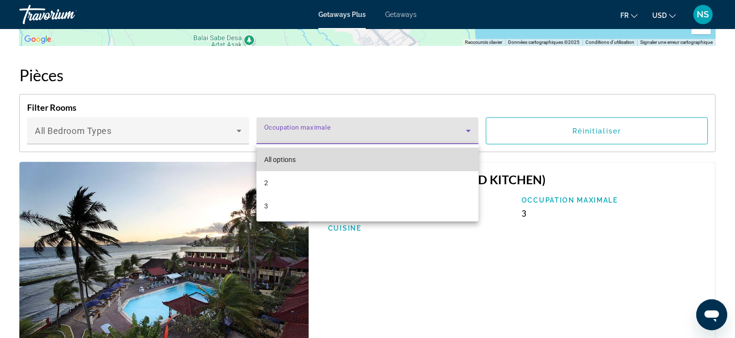
click at [453, 158] on mat-option "All options" at bounding box center [367, 159] width 222 height 23
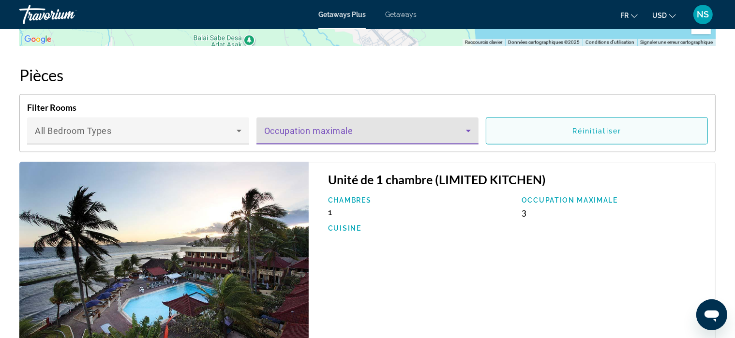
click at [589, 130] on span "Réinitialiser" at bounding box center [596, 131] width 49 height 8
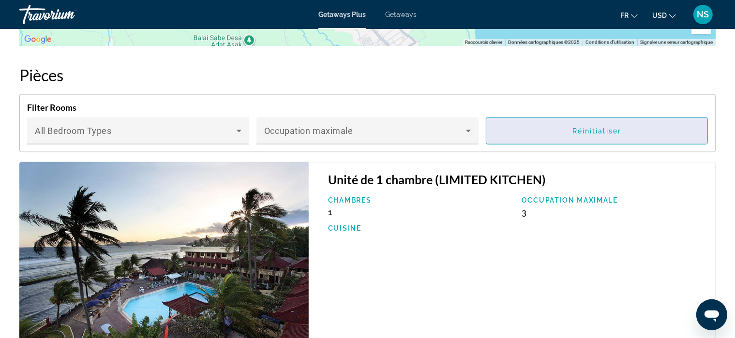
click at [589, 129] on span "Réinitialiser" at bounding box center [596, 131] width 49 height 8
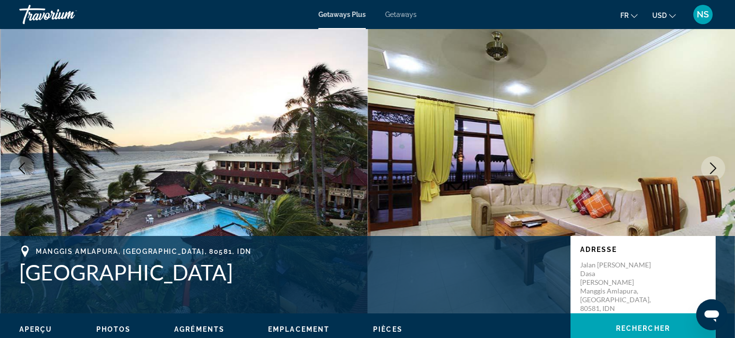
scroll to position [0, 0]
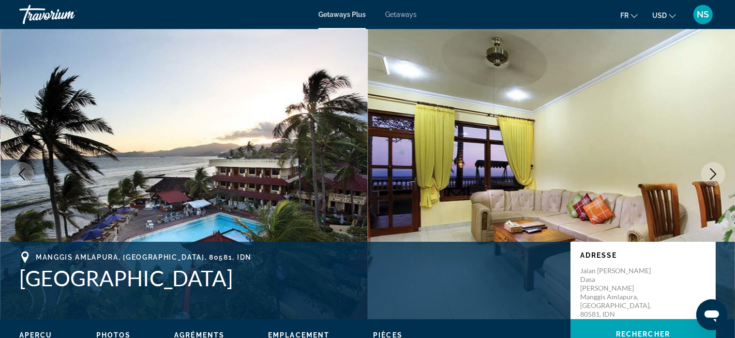
click at [669, 15] on button "USD USD ($) MXN (Mex$) CAD (Can$) GBP (£) EUR (€) AUD (A$) NZD (NZ$) CNY (CN¥)" at bounding box center [664, 15] width 24 height 14
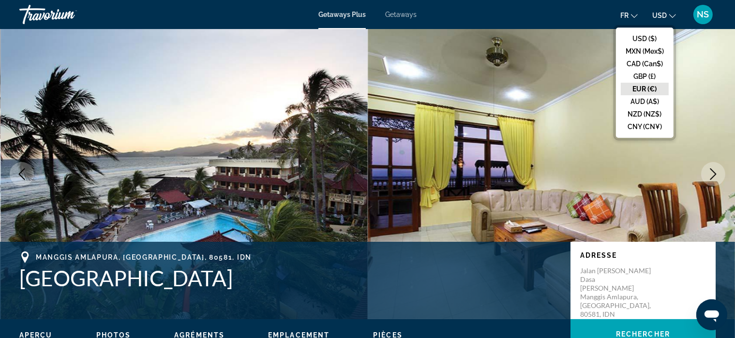
click at [632, 84] on button "EUR (€)" at bounding box center [645, 89] width 48 height 13
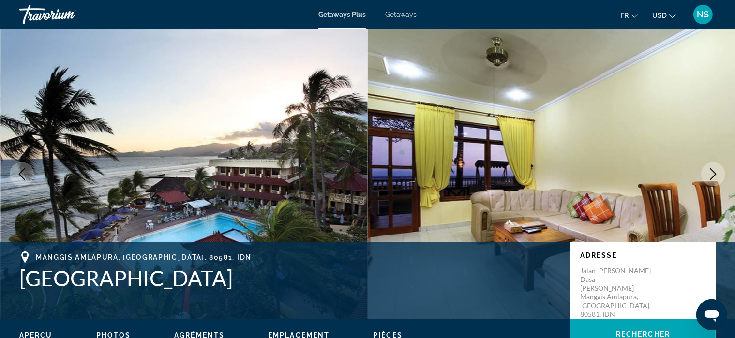
click at [406, 11] on span "Getaways" at bounding box center [400, 15] width 31 height 8
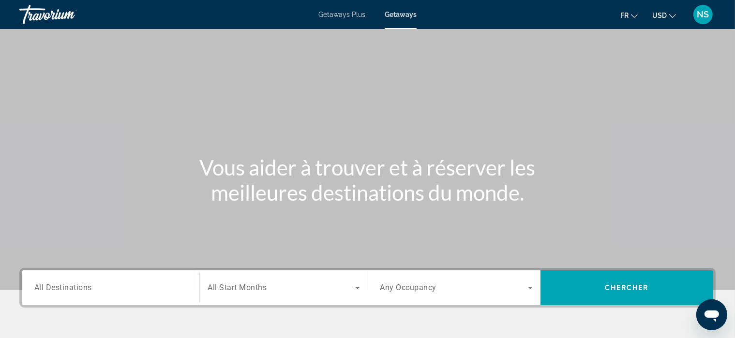
click at [72, 288] on span "All Destinations" at bounding box center [63, 287] width 58 height 9
click at [72, 288] on input "Destination All Destinations" at bounding box center [110, 289] width 152 height 12
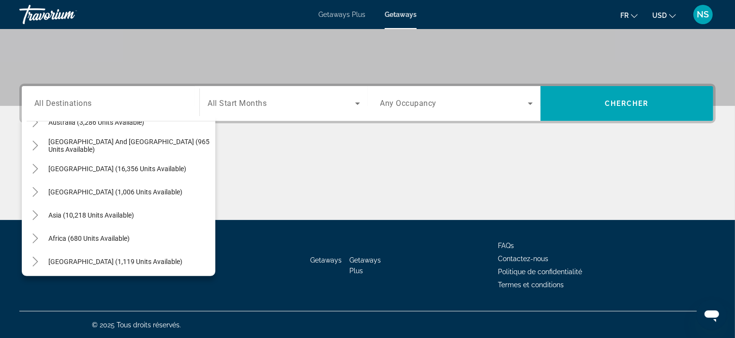
scroll to position [157, 0]
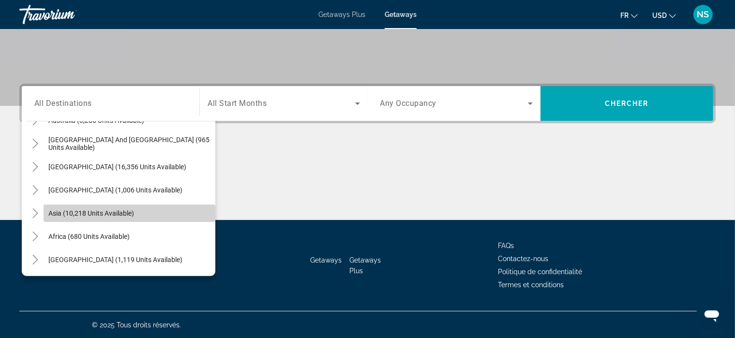
click at [164, 208] on span "Search widget" at bounding box center [130, 213] width 172 height 23
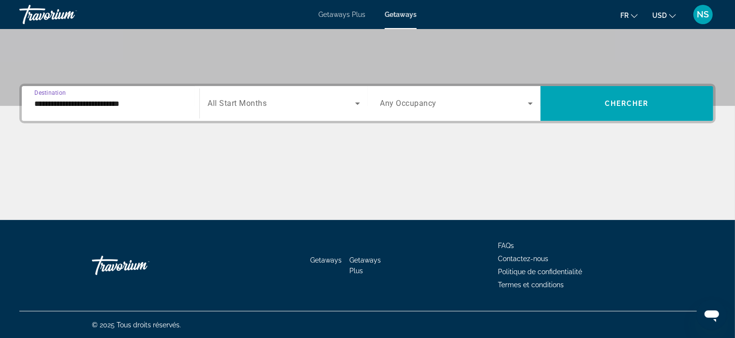
click at [139, 103] on input "**********" at bounding box center [110, 104] width 152 height 12
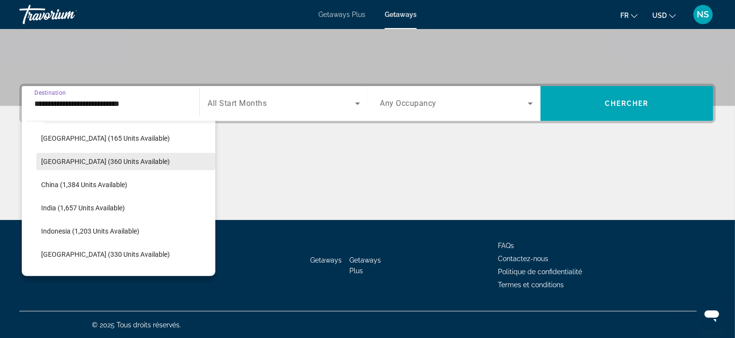
scroll to position [256, 0]
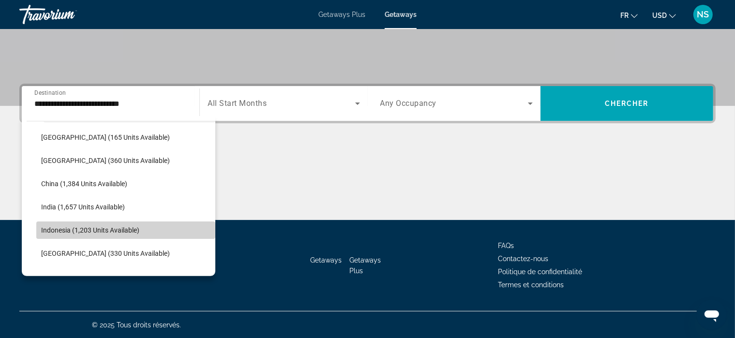
click at [127, 226] on span "Indonesia (1,203 units available)" at bounding box center [90, 230] width 98 height 8
type input "**********"
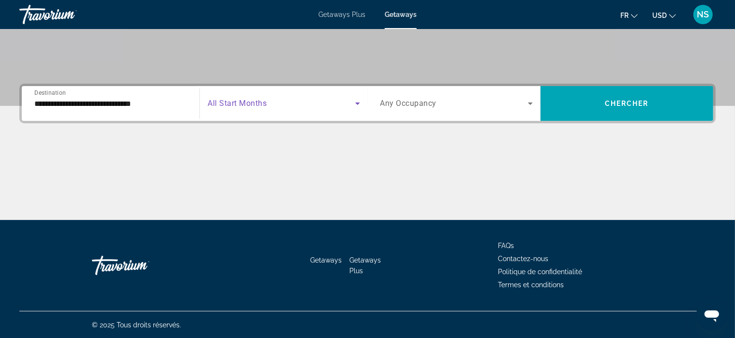
click at [354, 102] on icon "Search widget" at bounding box center [358, 104] width 12 height 12
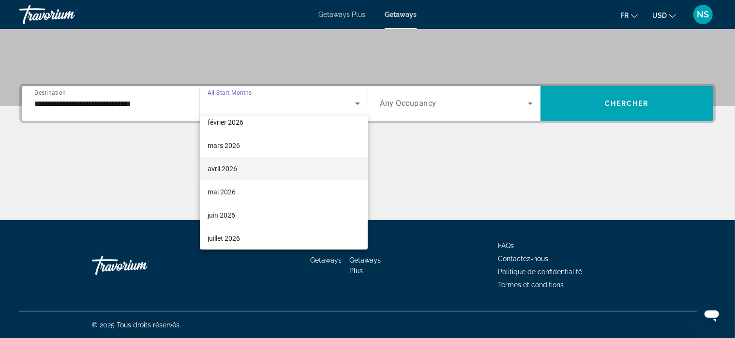
scroll to position [156, 0]
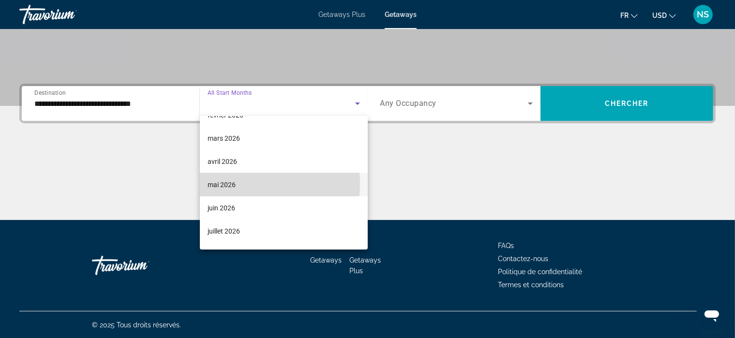
click at [233, 183] on span "mai 2026" at bounding box center [222, 185] width 28 height 12
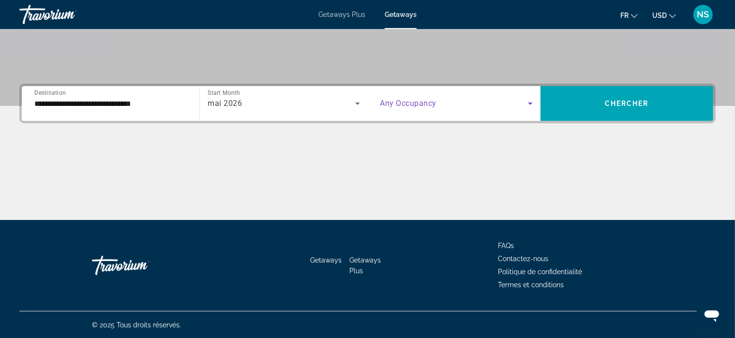
click at [526, 105] on icon "Search widget" at bounding box center [531, 104] width 12 height 12
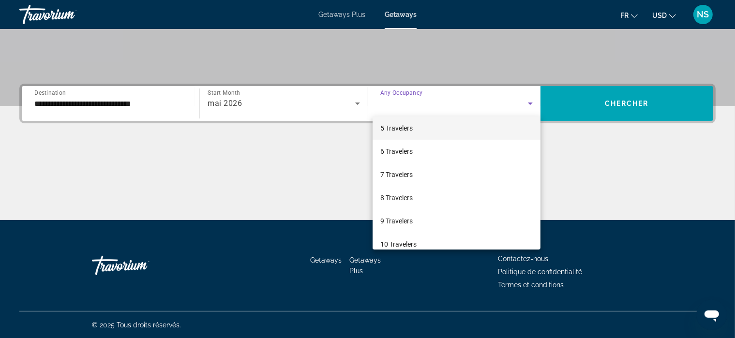
scroll to position [106, 0]
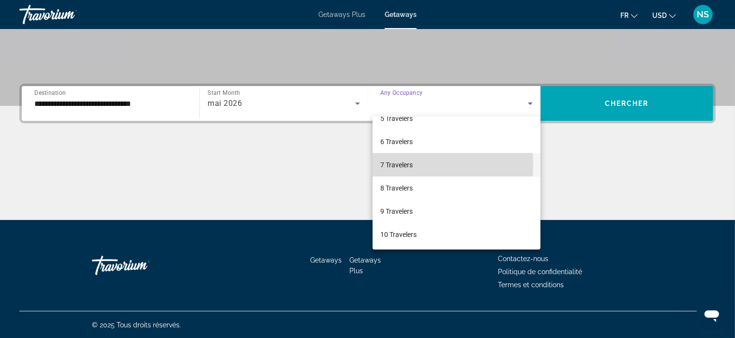
click at [415, 166] on mat-option "7 Travelers" at bounding box center [457, 164] width 168 height 23
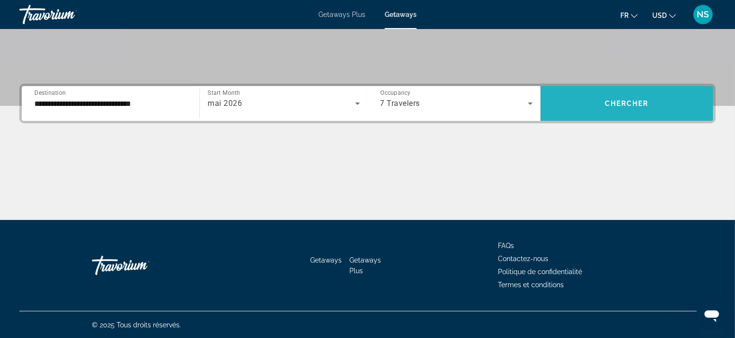
click at [633, 102] on span "Chercher" at bounding box center [627, 104] width 44 height 8
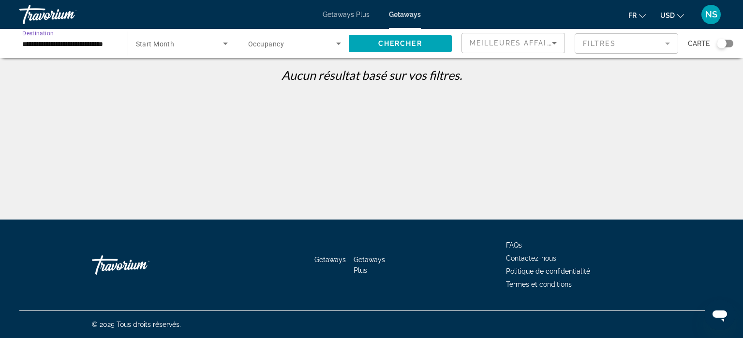
click at [38, 46] on input "**********" at bounding box center [68, 44] width 93 height 12
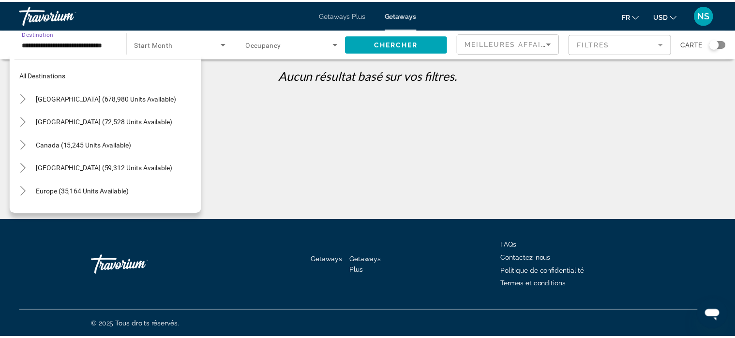
scroll to position [290, 0]
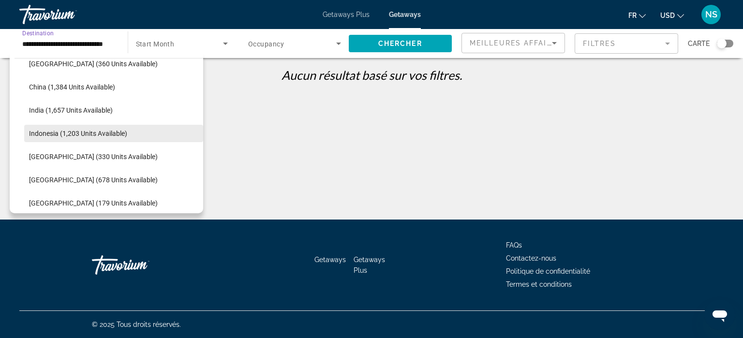
click at [76, 127] on span "Search widget" at bounding box center [113, 133] width 179 height 23
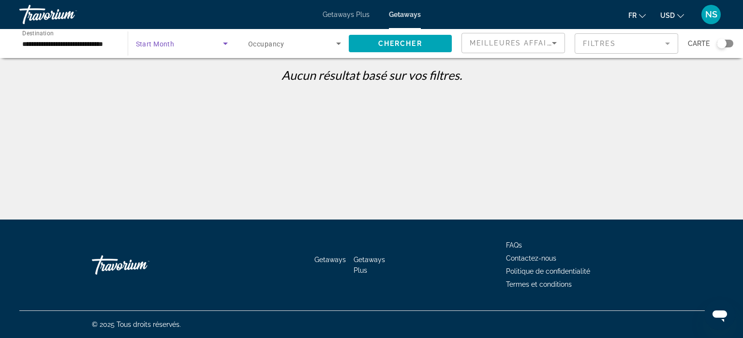
click at [225, 43] on icon "Search widget" at bounding box center [225, 44] width 5 height 2
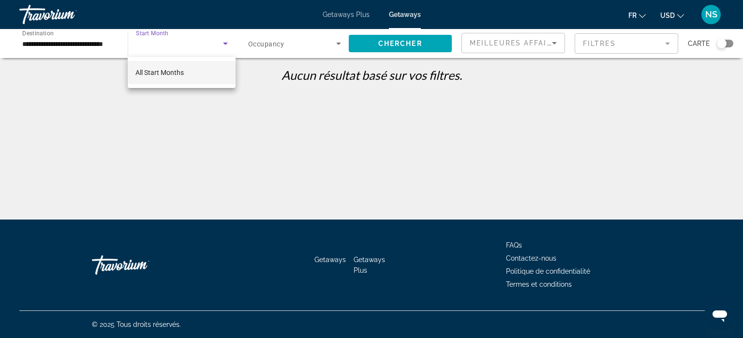
click at [352, 14] on div at bounding box center [371, 169] width 743 height 338
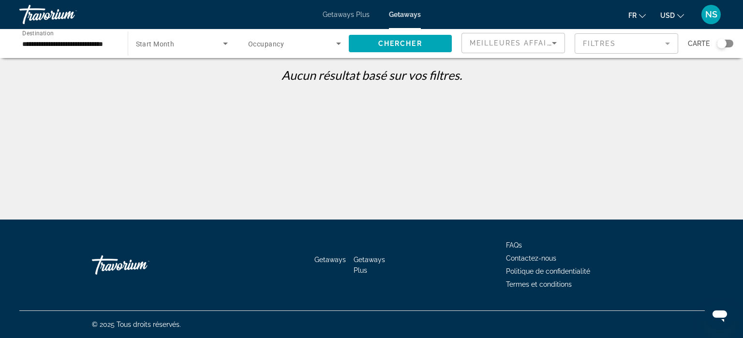
click at [352, 14] on span "Getaways Plus" at bounding box center [346, 15] width 47 height 8
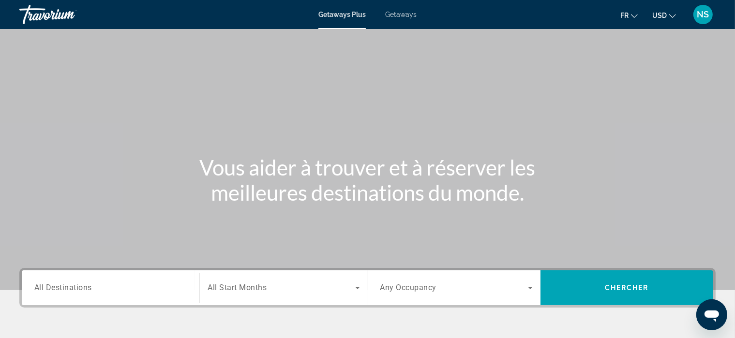
click at [77, 283] on span "All Destinations" at bounding box center [63, 287] width 58 height 9
click at [77, 283] on input "Destination All Destinations" at bounding box center [110, 289] width 152 height 12
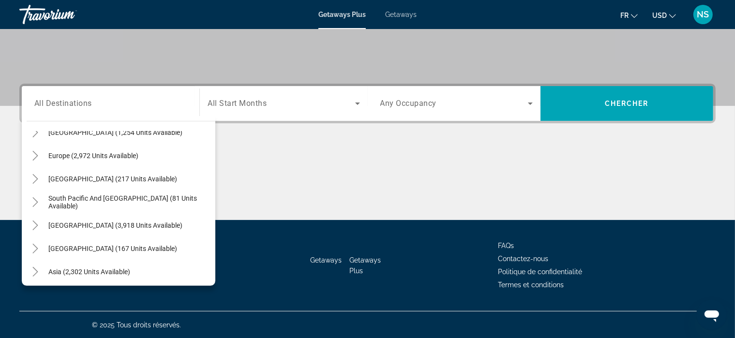
scroll to position [116, 0]
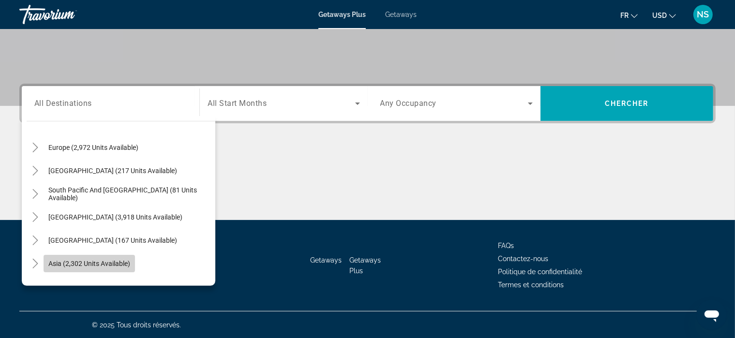
click at [113, 262] on span "Asia (2,302 units available)" at bounding box center [89, 264] width 82 height 8
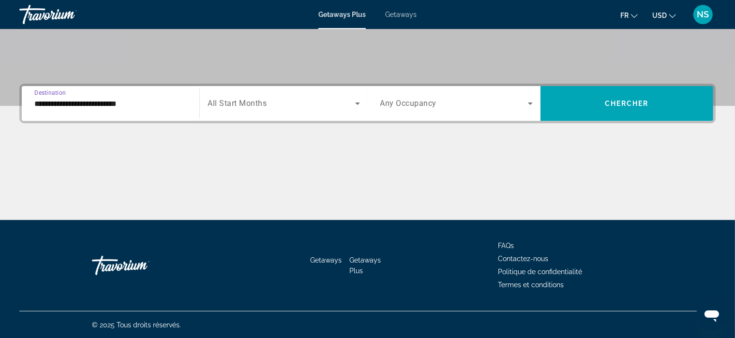
click at [123, 103] on input "**********" at bounding box center [110, 104] width 152 height 12
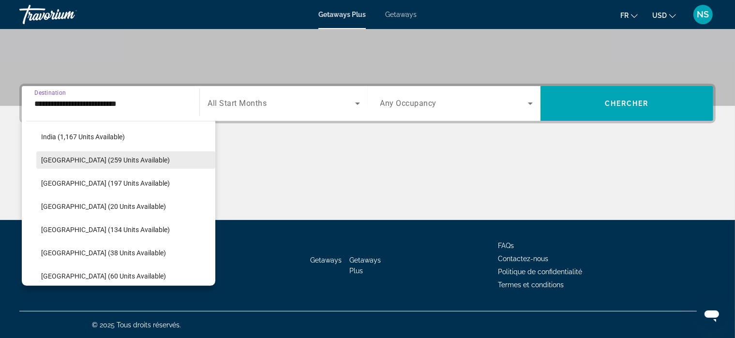
scroll to position [337, 0]
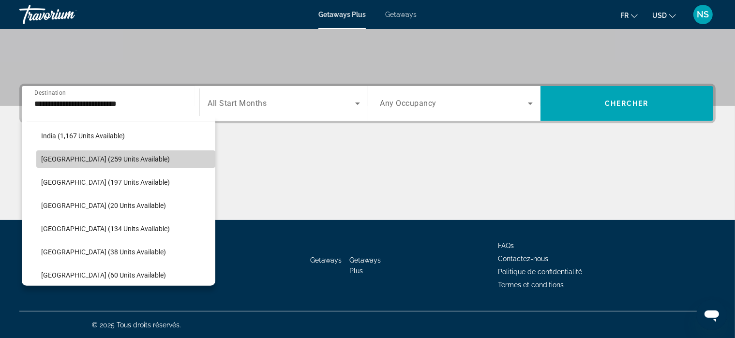
click at [141, 157] on span "Search widget" at bounding box center [125, 159] width 179 height 23
type input "**********"
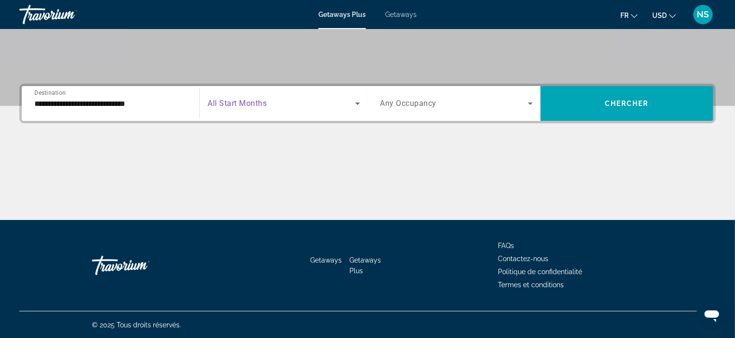
click at [360, 104] on icon "Search widget" at bounding box center [358, 104] width 12 height 12
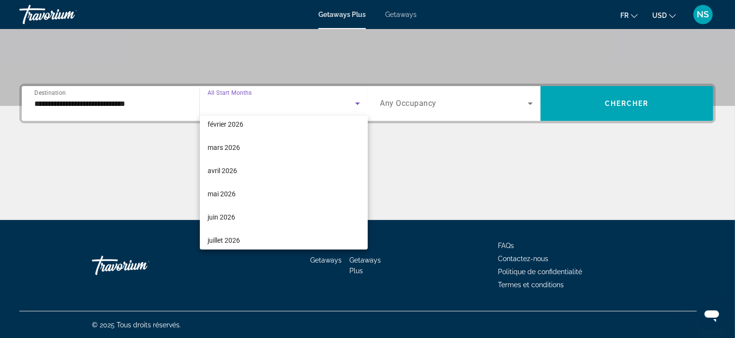
scroll to position [148, 0]
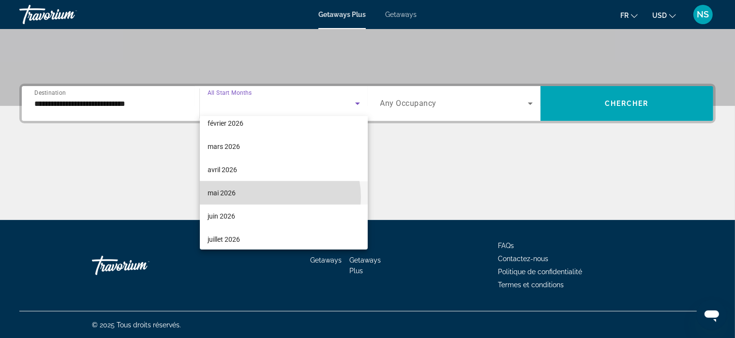
click at [273, 197] on mat-option "mai 2026" at bounding box center [284, 192] width 168 height 23
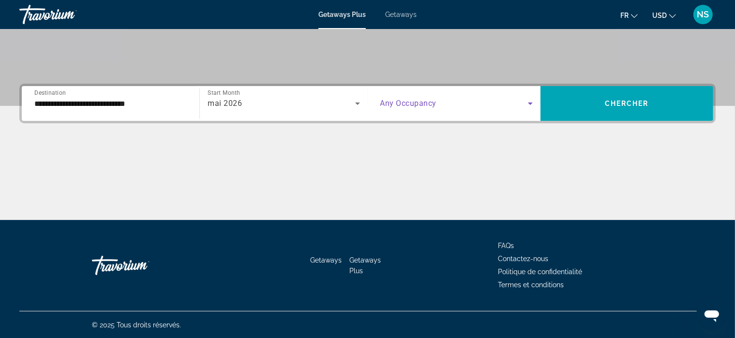
click at [530, 102] on icon "Search widget" at bounding box center [531, 104] width 12 height 12
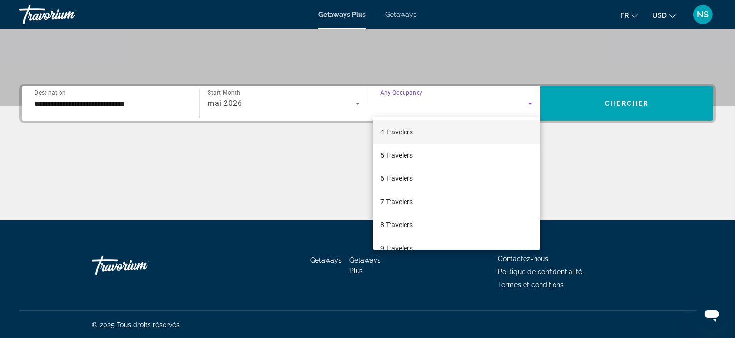
scroll to position [73, 0]
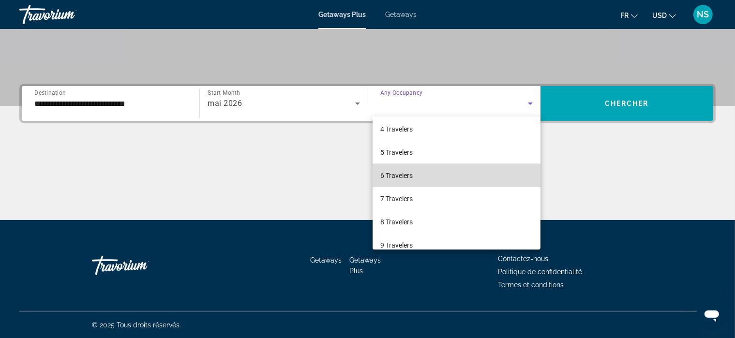
click at [462, 179] on mat-option "6 Travelers" at bounding box center [457, 175] width 168 height 23
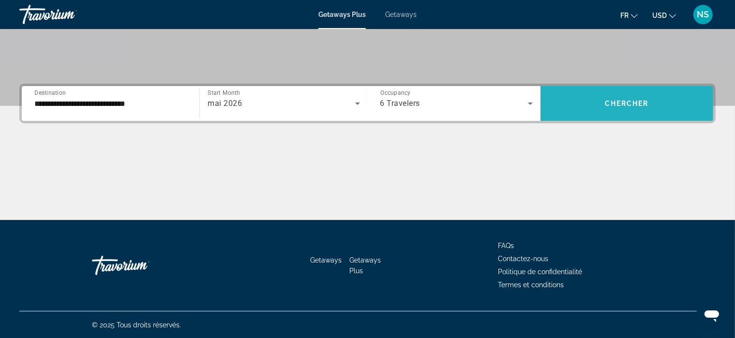
click at [631, 101] on span "Chercher" at bounding box center [627, 104] width 44 height 8
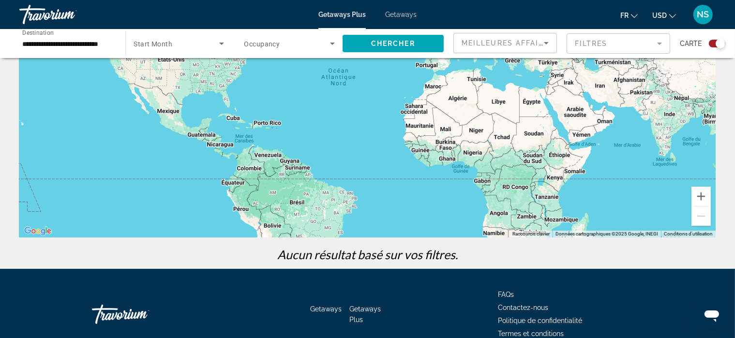
scroll to position [112, 0]
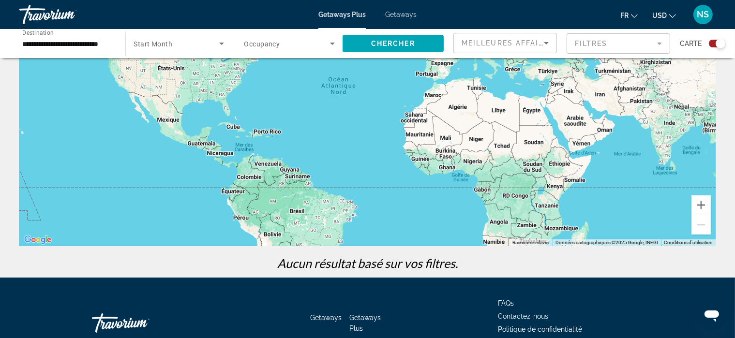
click at [399, 13] on span "Getaways" at bounding box center [400, 15] width 31 height 8
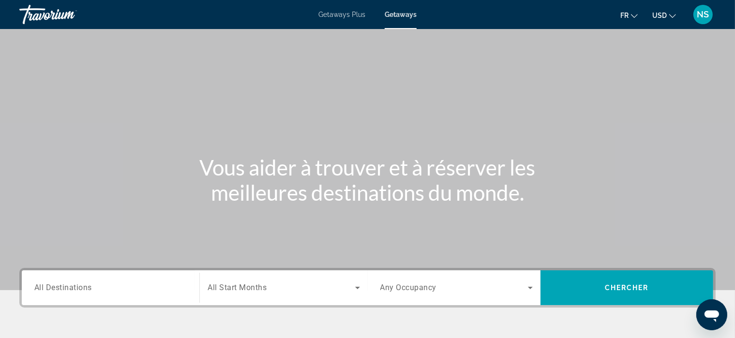
click at [86, 285] on span "All Destinations" at bounding box center [63, 287] width 58 height 9
click at [86, 285] on input "Destination All Destinations" at bounding box center [110, 289] width 152 height 12
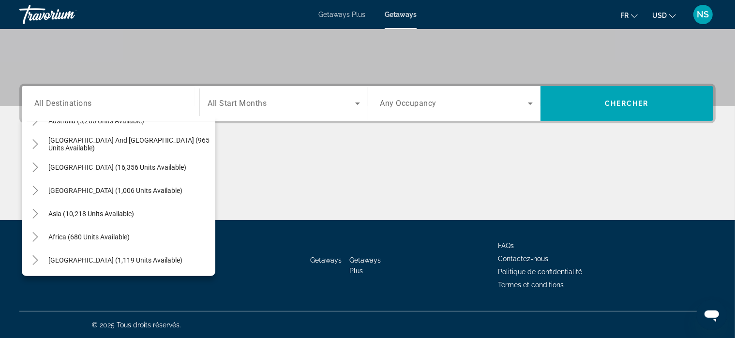
scroll to position [157, 0]
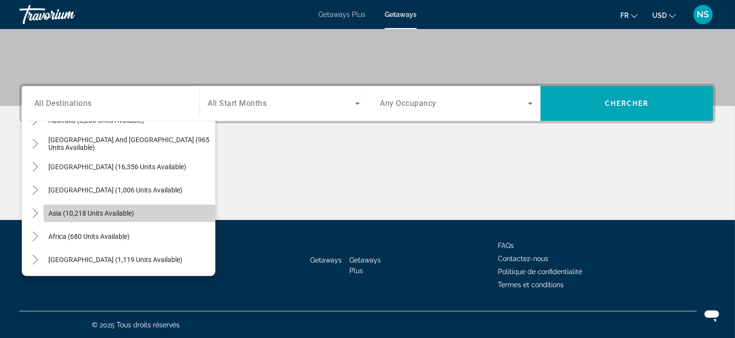
click at [130, 217] on span "Search widget" at bounding box center [130, 213] width 172 height 23
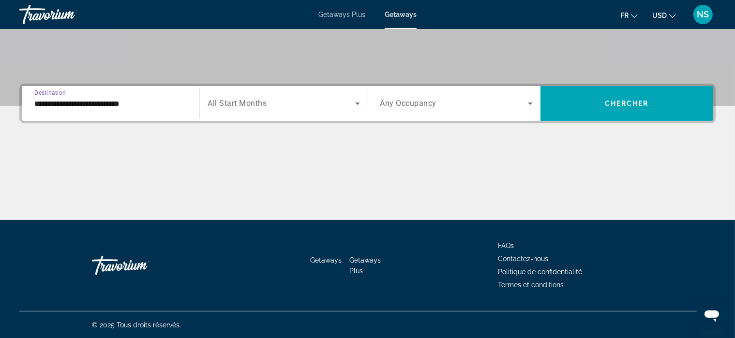
click at [129, 103] on input "**********" at bounding box center [110, 104] width 152 height 12
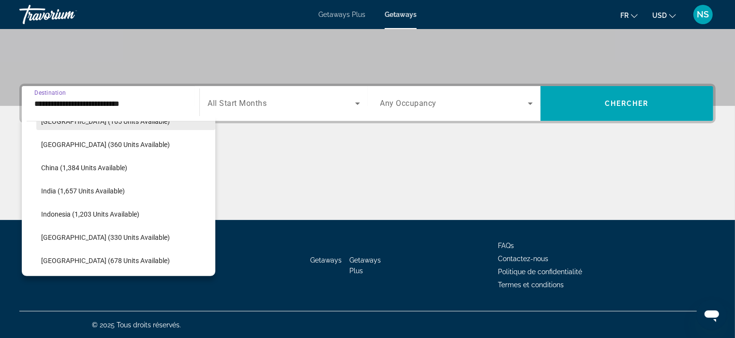
scroll to position [272, 0]
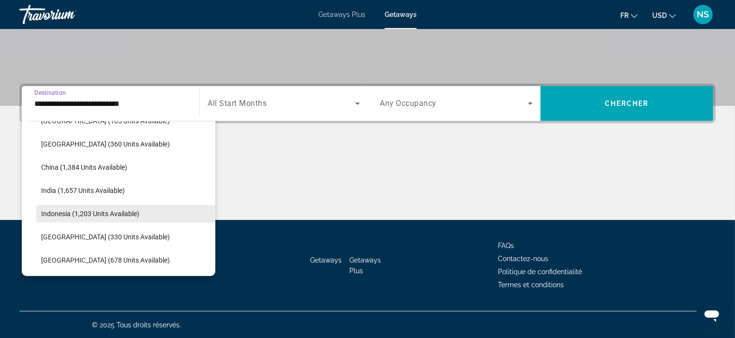
click at [163, 212] on span "Search widget" at bounding box center [125, 213] width 179 height 23
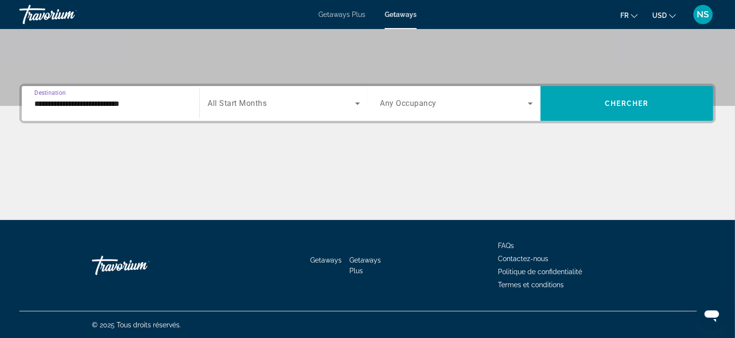
type input "**********"
click at [358, 100] on icon "Search widget" at bounding box center [358, 104] width 12 height 12
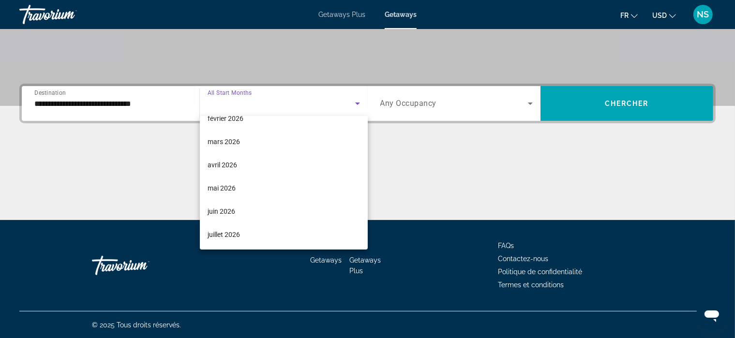
scroll to position [154, 0]
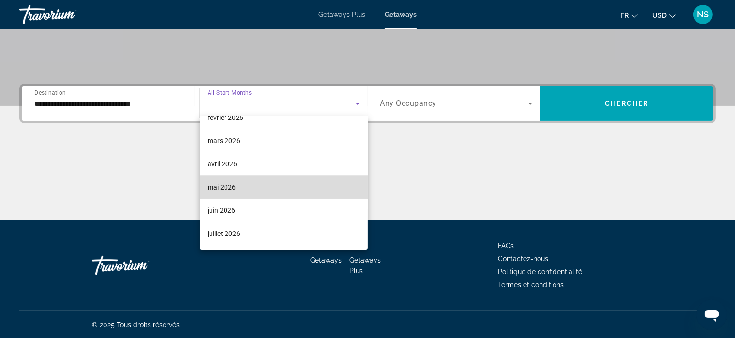
click at [289, 195] on mat-option "mai 2026" at bounding box center [284, 187] width 168 height 23
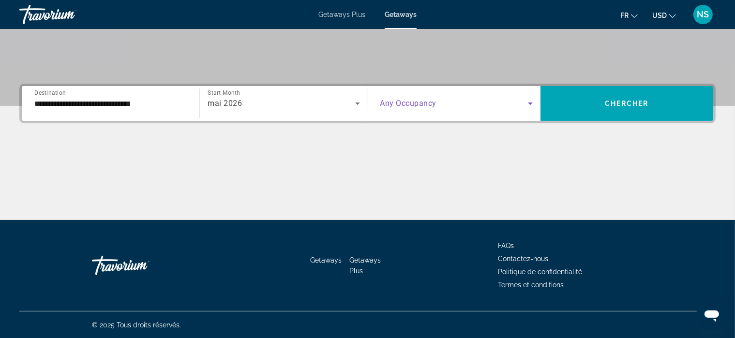
click at [528, 101] on icon "Search widget" at bounding box center [531, 104] width 12 height 12
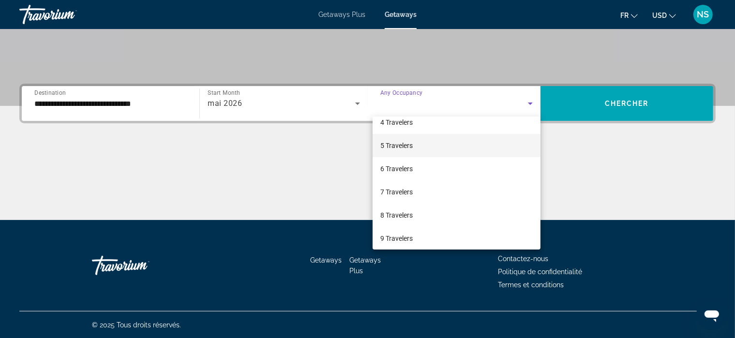
scroll to position [87, 0]
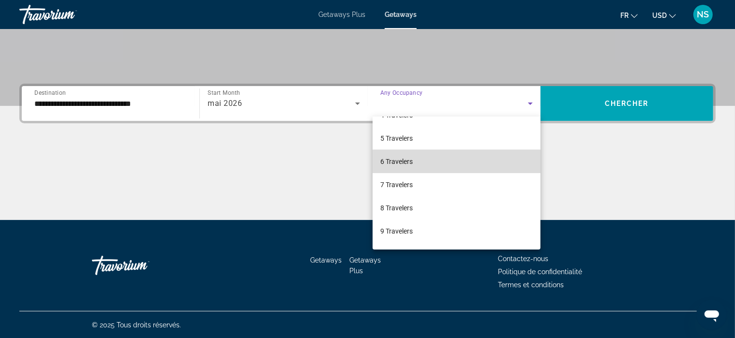
click at [480, 167] on mat-option "6 Travelers" at bounding box center [457, 161] width 168 height 23
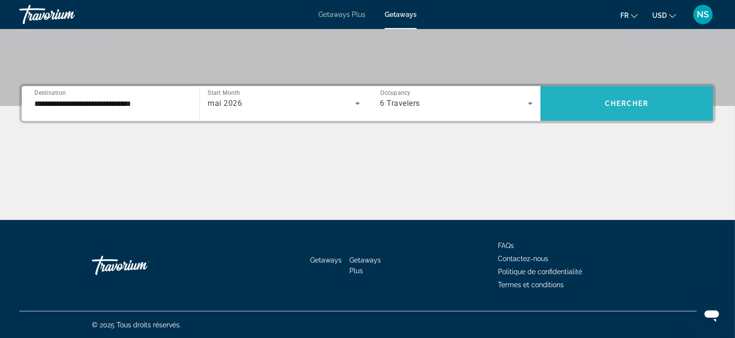
click at [640, 100] on span "Chercher" at bounding box center [627, 104] width 44 height 8
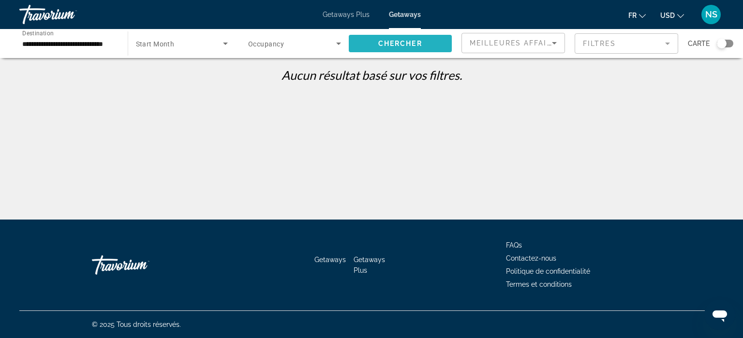
click at [420, 38] on span "Search widget" at bounding box center [401, 43] width 104 height 23
click at [719, 44] on div "Search widget" at bounding box center [722, 44] width 10 height 10
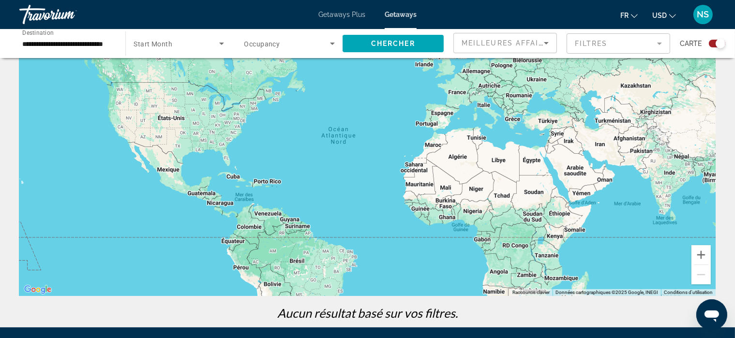
scroll to position [68, 0]
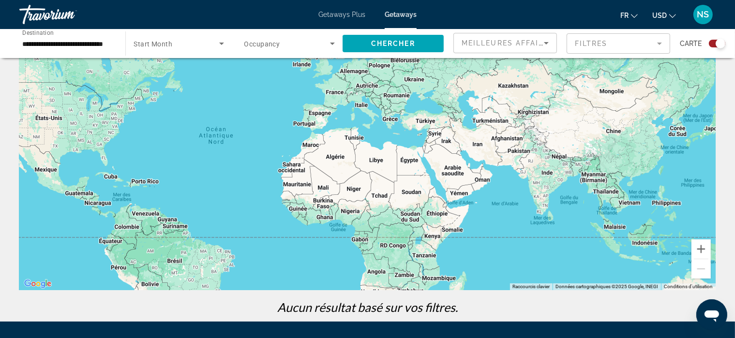
drag, startPoint x: 686, startPoint y: 168, endPoint x: 558, endPoint y: 169, distance: 127.7
click at [558, 169] on div "Main content" at bounding box center [367, 145] width 696 height 290
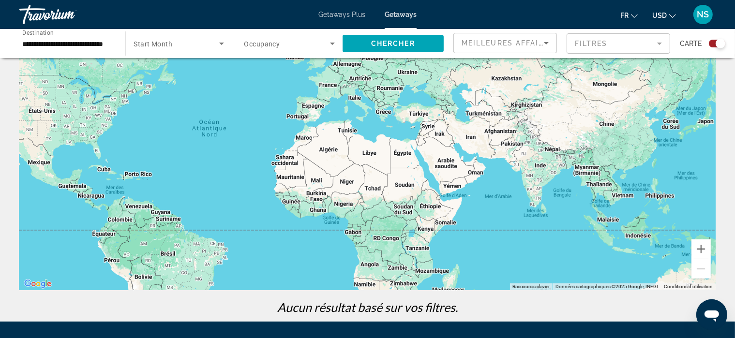
click at [633, 235] on div "Main content" at bounding box center [367, 145] width 696 height 290
click at [635, 240] on div "Main content" at bounding box center [367, 145] width 696 height 290
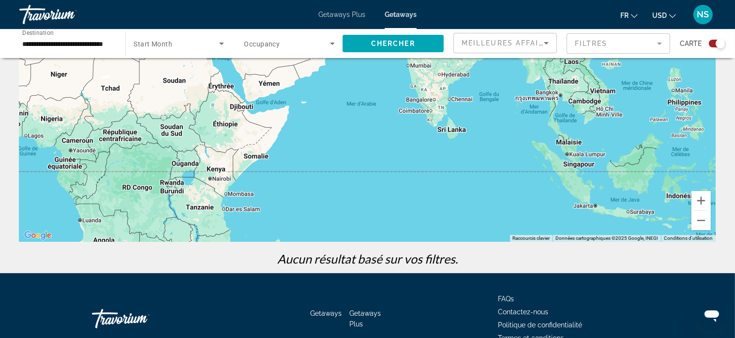
scroll to position [116, 0]
click at [673, 193] on div "Main content" at bounding box center [367, 97] width 696 height 290
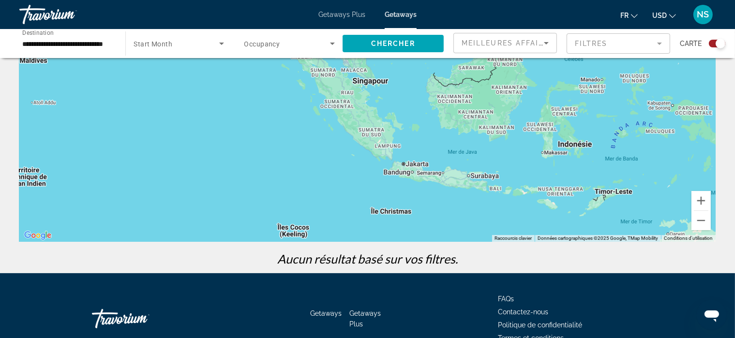
drag, startPoint x: 670, startPoint y: 194, endPoint x: 557, endPoint y: 138, distance: 125.7
click at [557, 138] on div "Main content" at bounding box center [367, 97] width 696 height 290
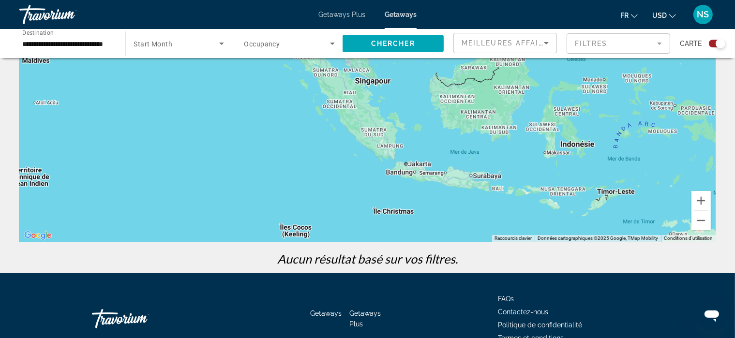
click at [578, 145] on div "Main content" at bounding box center [367, 97] width 696 height 290
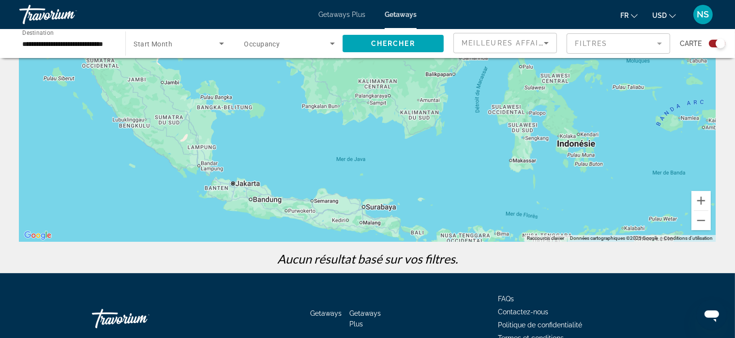
click at [411, 240] on div "Main content" at bounding box center [367, 97] width 696 height 290
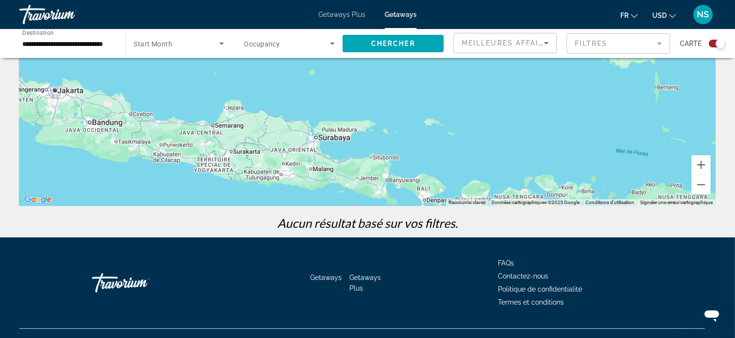
scroll to position [169, 0]
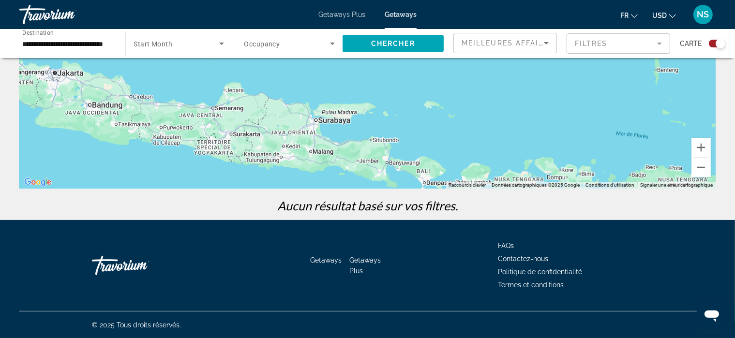
click at [428, 174] on div "Main content" at bounding box center [367, 43] width 696 height 290
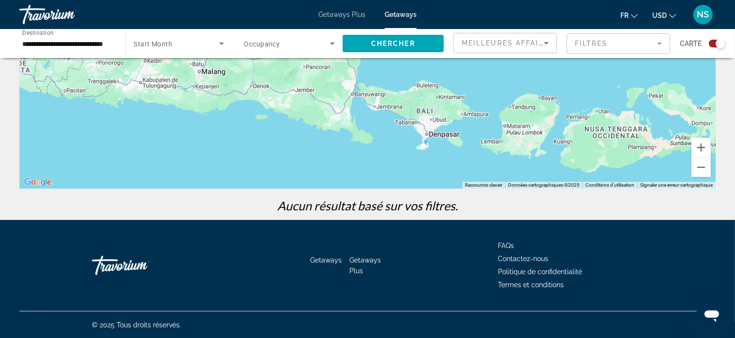
drag, startPoint x: 495, startPoint y: 140, endPoint x: 503, endPoint y: 70, distance: 70.1
click at [503, 70] on div "Main content" at bounding box center [367, 43] width 696 height 290
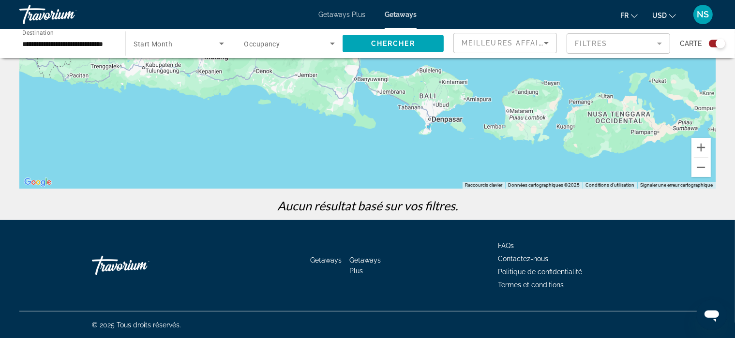
click at [503, 70] on div "Main content" at bounding box center [367, 43] width 696 height 290
click at [441, 123] on div "Main content" at bounding box center [367, 43] width 696 height 290
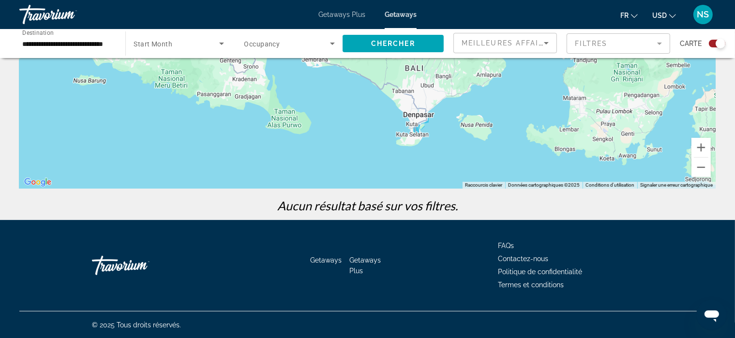
click at [414, 127] on div "Main content" at bounding box center [367, 43] width 696 height 290
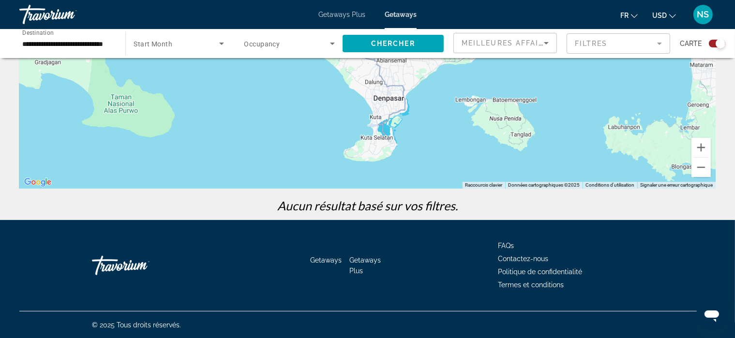
drag, startPoint x: 541, startPoint y: 124, endPoint x: 505, endPoint y: 120, distance: 36.1
click at [505, 120] on div "Main content" at bounding box center [367, 43] width 696 height 290
click at [376, 121] on div "Main content" at bounding box center [367, 43] width 696 height 290
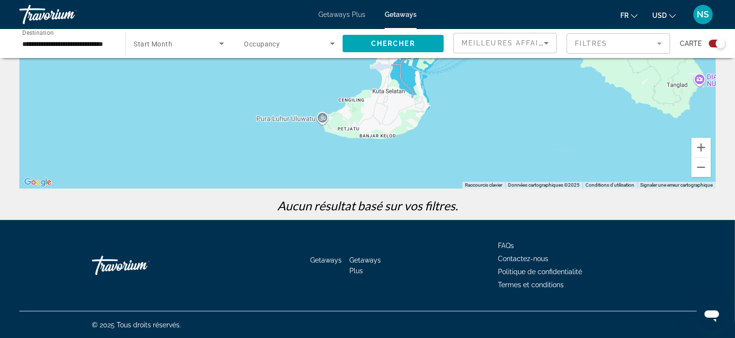
drag, startPoint x: 475, startPoint y: 141, endPoint x: 487, endPoint y: 75, distance: 66.3
click at [487, 75] on div "Main content" at bounding box center [367, 43] width 696 height 290
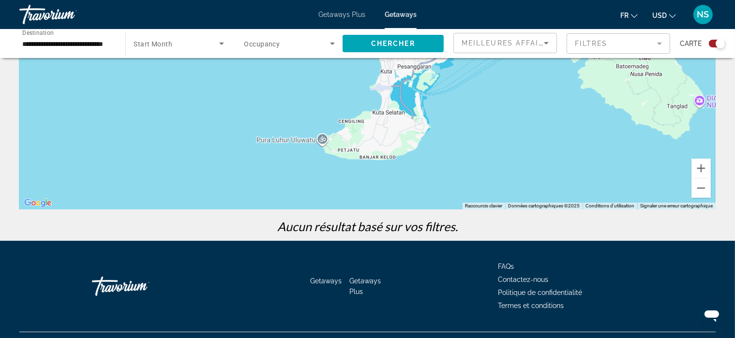
scroll to position [146, 0]
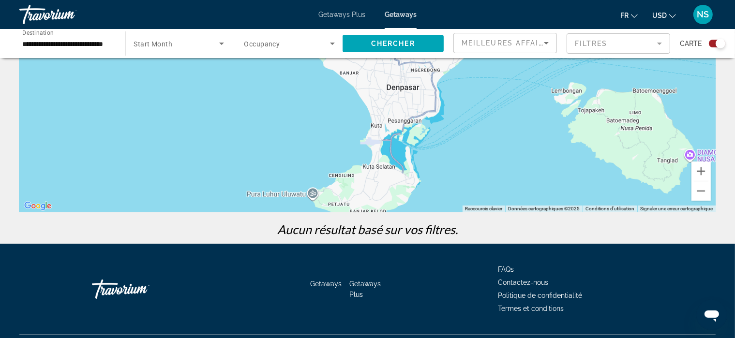
drag, startPoint x: 399, startPoint y: 126, endPoint x: 389, endPoint y: 180, distance: 54.2
click at [389, 180] on div "Main content" at bounding box center [367, 67] width 696 height 290
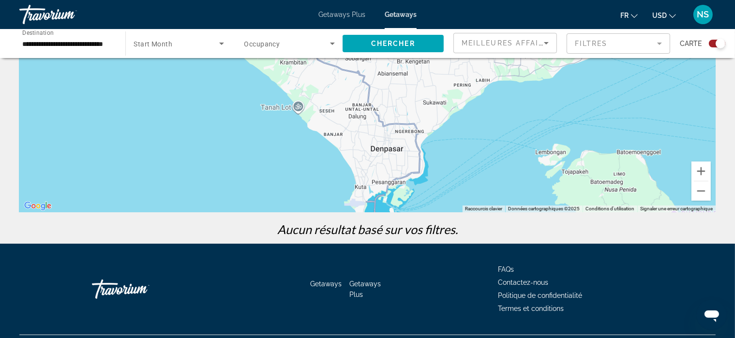
drag, startPoint x: 407, startPoint y: 90, endPoint x: 393, endPoint y: 153, distance: 64.5
click at [393, 153] on div "Main content" at bounding box center [367, 67] width 696 height 290
click at [300, 107] on div "Main content" at bounding box center [367, 67] width 696 height 290
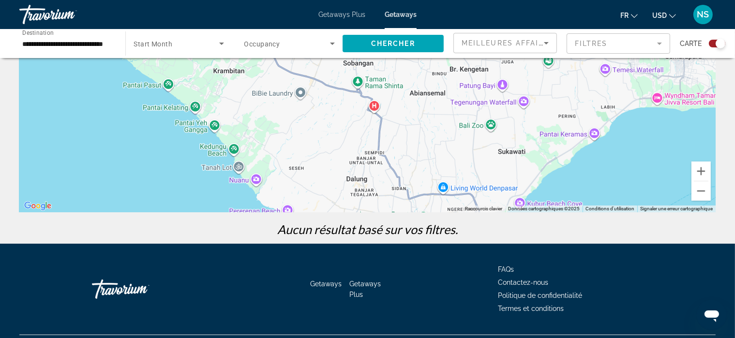
drag, startPoint x: 524, startPoint y: 86, endPoint x: 464, endPoint y: 141, distance: 80.8
click at [464, 141] on div "Main content" at bounding box center [367, 67] width 696 height 290
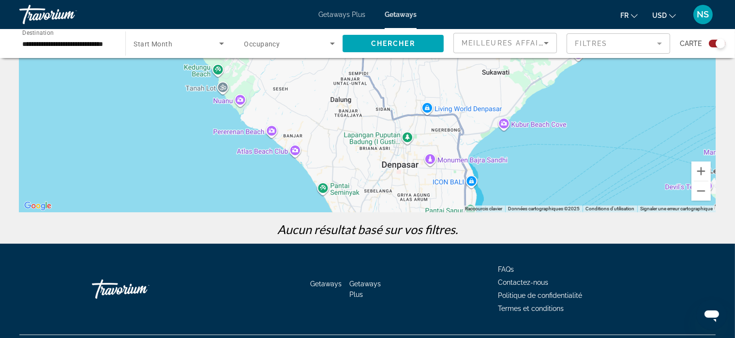
drag, startPoint x: 465, startPoint y: 173, endPoint x: 451, endPoint y: 80, distance: 93.8
click at [451, 80] on div "Main content" at bounding box center [367, 67] width 696 height 290
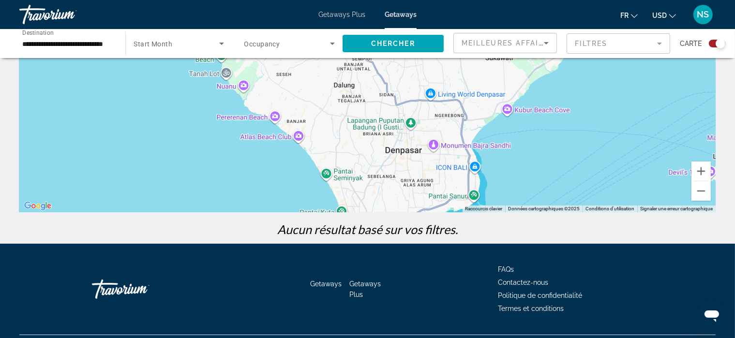
click at [474, 195] on div "Main content" at bounding box center [367, 67] width 696 height 290
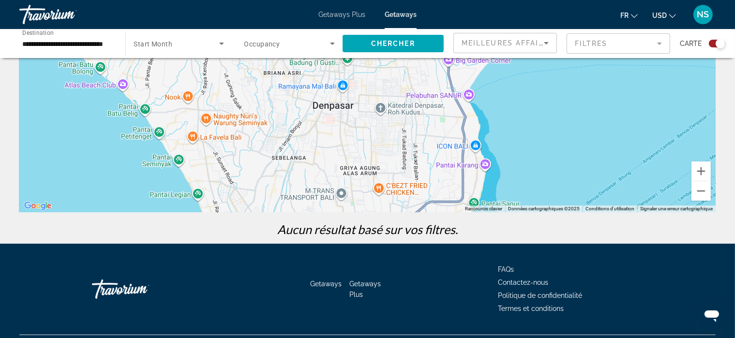
scroll to position [169, 0]
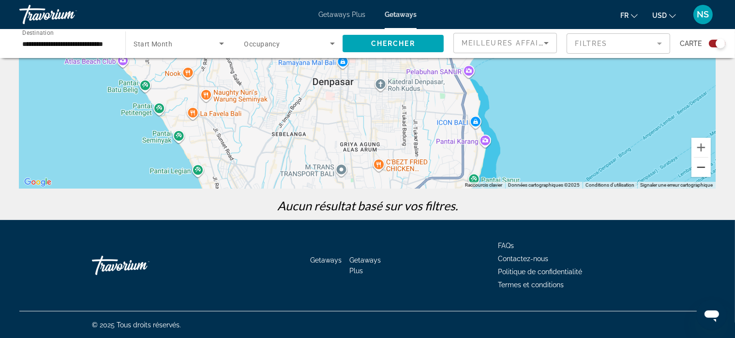
click at [696, 168] on button "Zoom arrière" at bounding box center [700, 167] width 19 height 19
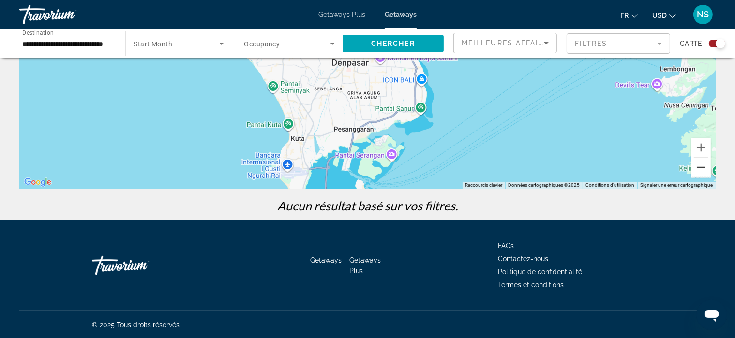
click at [696, 170] on button "Zoom arrière" at bounding box center [700, 167] width 19 height 19
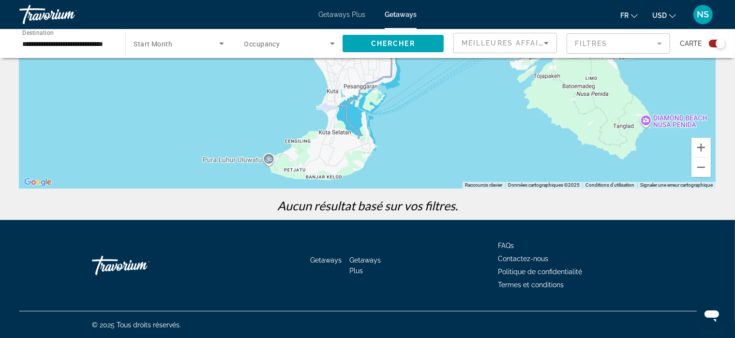
click at [269, 158] on div "Main content" at bounding box center [367, 43] width 696 height 290
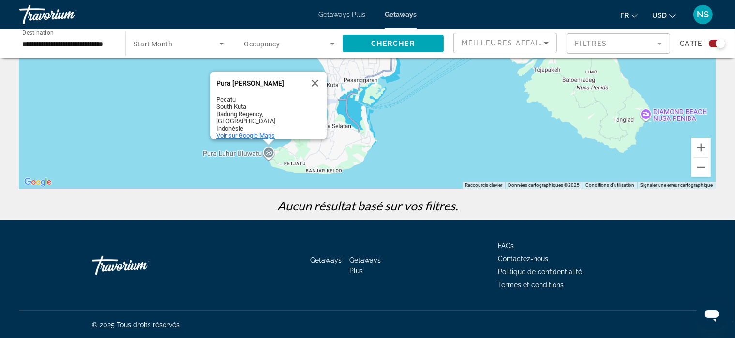
click at [261, 132] on span "Voir sur Google Maps" at bounding box center [245, 135] width 59 height 7
click at [220, 43] on icon "Search widget" at bounding box center [221, 44] width 5 height 2
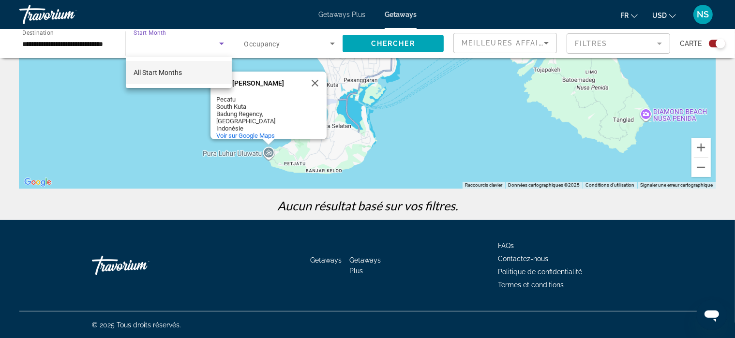
click at [186, 75] on mat-option "All Start Months" at bounding box center [179, 72] width 106 height 23
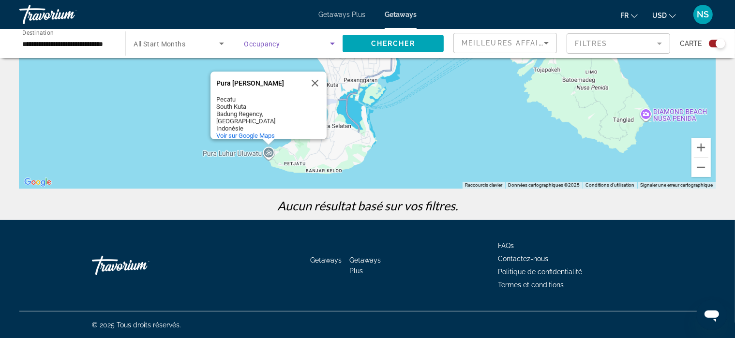
click at [331, 42] on icon "Search widget" at bounding box center [333, 44] width 12 height 12
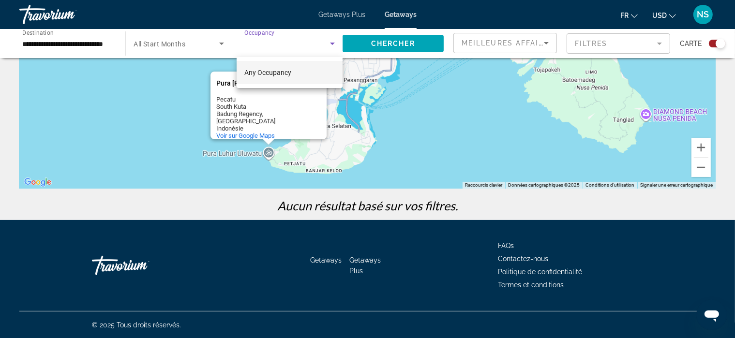
click at [261, 72] on span "Any Occupancy" at bounding box center [267, 73] width 47 height 8
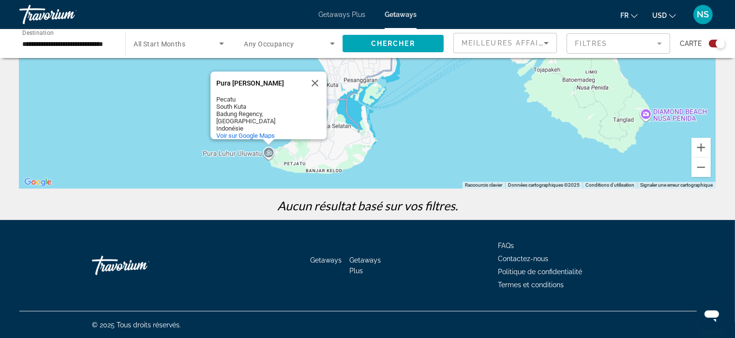
click at [581, 40] on mat-form-field "Filtres" at bounding box center [619, 43] width 104 height 20
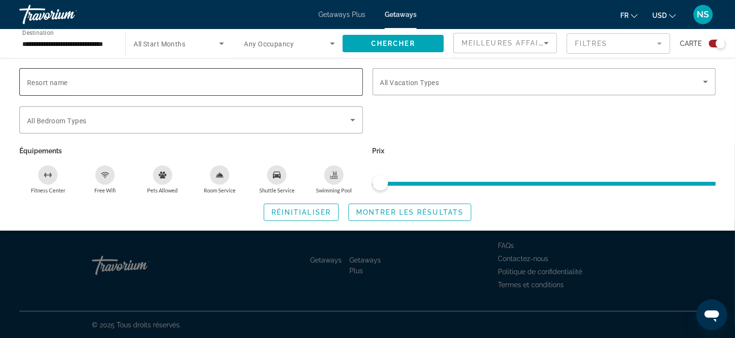
click at [160, 75] on div "Search widget" at bounding box center [191, 82] width 328 height 28
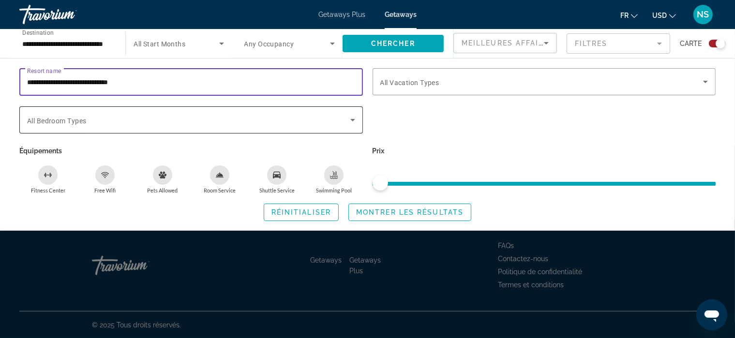
type input "**********"
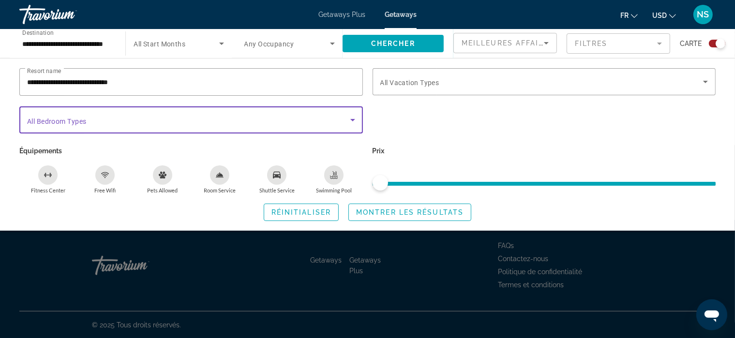
click at [353, 118] on icon "Search widget" at bounding box center [353, 120] width 12 height 12
click at [351, 119] on icon "Search widget" at bounding box center [352, 120] width 5 height 2
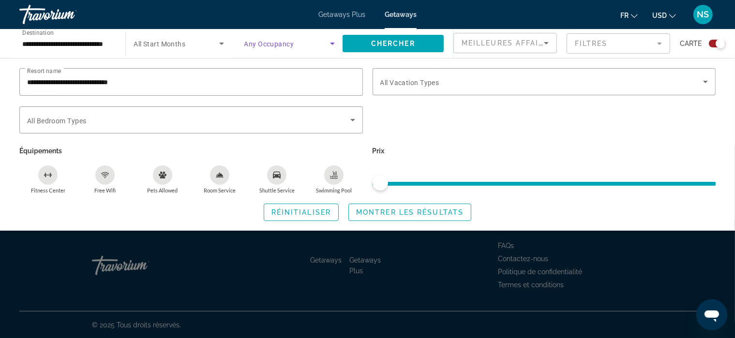
click at [331, 43] on icon "Search widget" at bounding box center [332, 44] width 5 height 2
click at [331, 44] on div at bounding box center [367, 169] width 735 height 338
click at [219, 45] on icon "Search widget" at bounding box center [222, 44] width 12 height 12
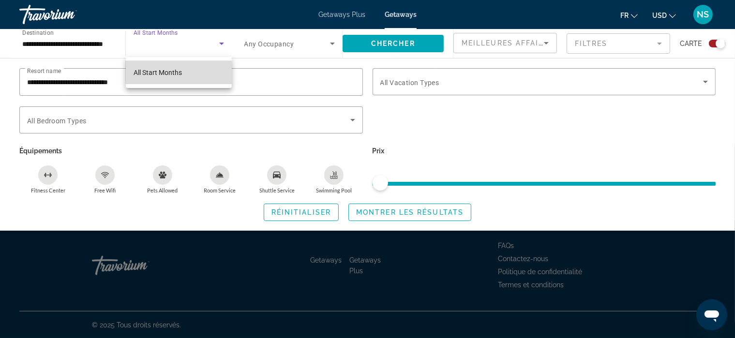
click at [205, 69] on mat-option "All Start Months" at bounding box center [179, 72] width 106 height 23
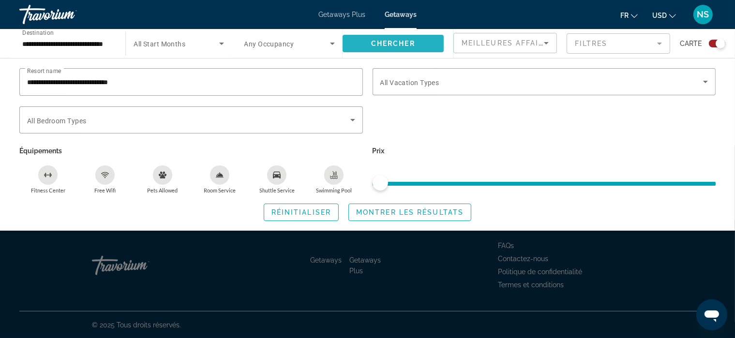
click at [369, 45] on span "Search widget" at bounding box center [393, 43] width 101 height 23
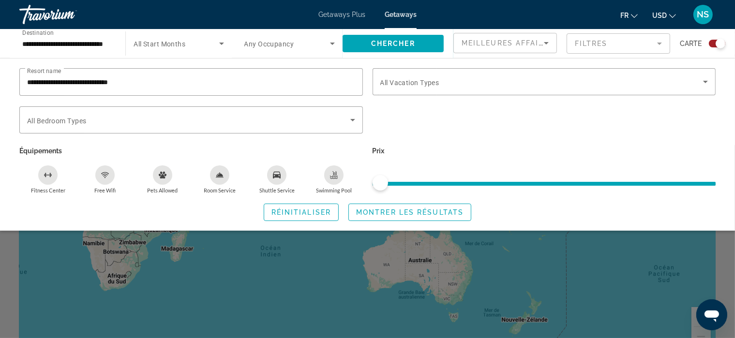
drag, startPoint x: 379, startPoint y: 184, endPoint x: 519, endPoint y: 174, distance: 139.7
click at [519, 182] on ngx-slider "ngx-slider" at bounding box center [545, 183] width 344 height 2
click at [416, 210] on span "Montrer les résultats" at bounding box center [409, 213] width 107 height 8
click at [696, 328] on div "Search widget" at bounding box center [367, 241] width 735 height 193
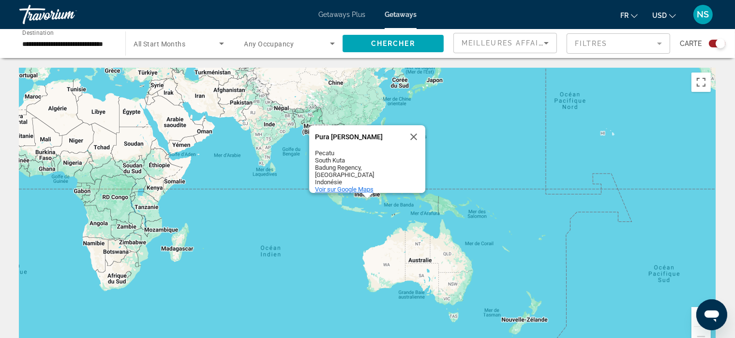
click at [341, 186] on span "Voir sur Google Maps" at bounding box center [344, 189] width 59 height 7
click at [95, 41] on input "**********" at bounding box center [67, 44] width 90 height 12
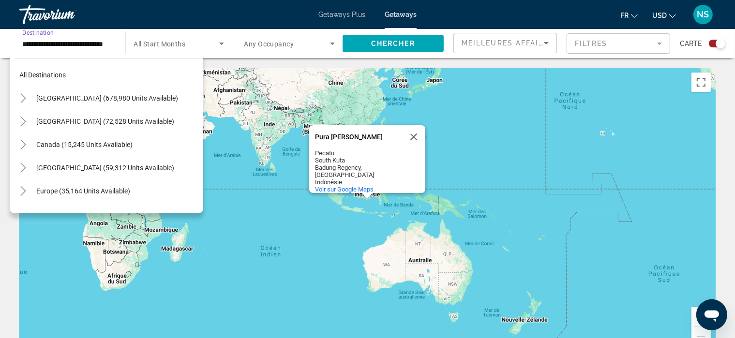
scroll to position [290, 0]
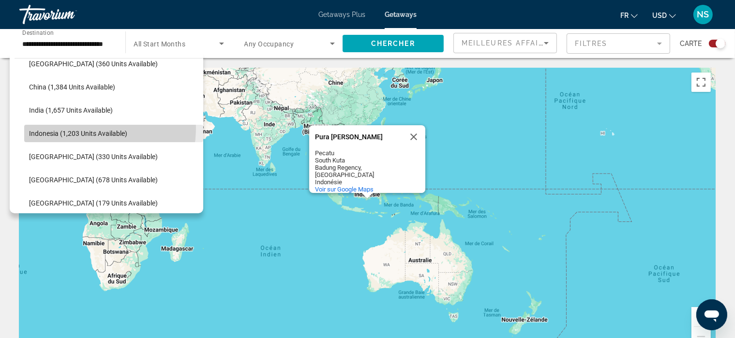
click at [85, 128] on span "Search widget" at bounding box center [113, 133] width 179 height 23
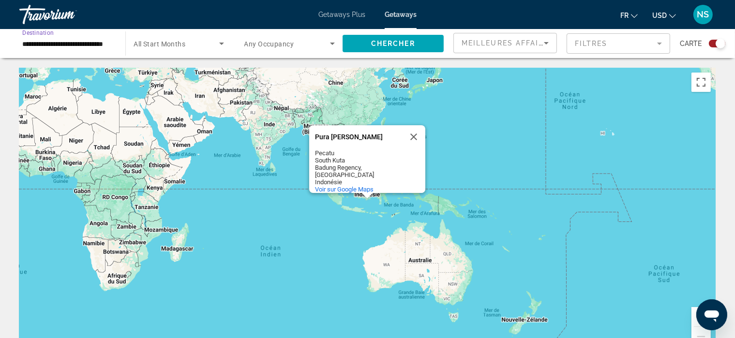
click at [221, 42] on icon "Search widget" at bounding box center [222, 44] width 12 height 12
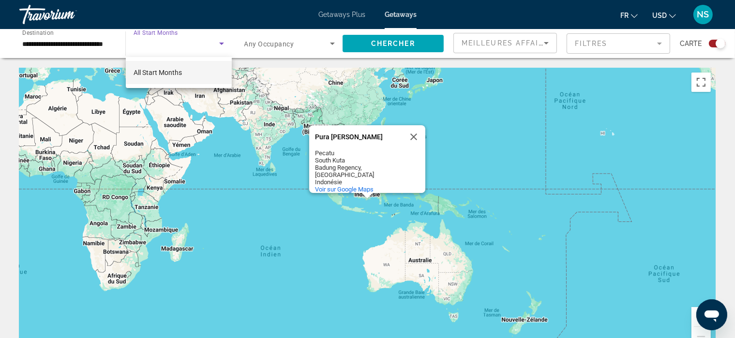
click at [197, 69] on mat-option "All Start Months" at bounding box center [179, 72] width 106 height 23
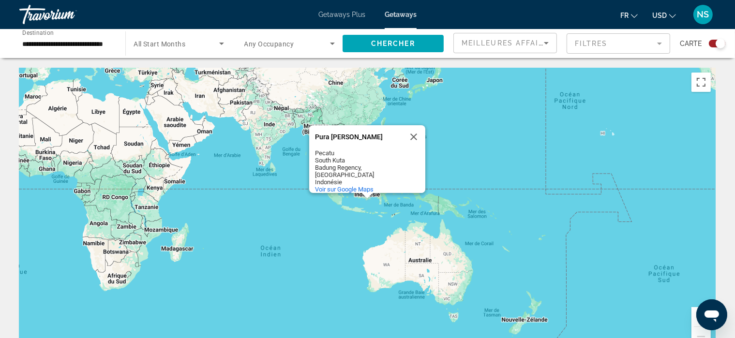
click at [334, 15] on span "Getaways Plus" at bounding box center [341, 15] width 47 height 8
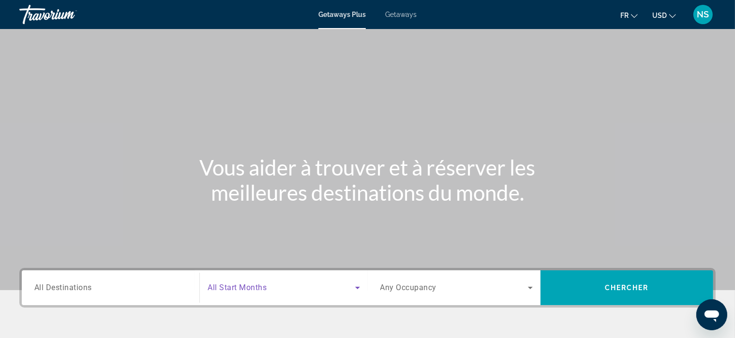
click at [358, 286] on icon "Search widget" at bounding box center [358, 288] width 12 height 12
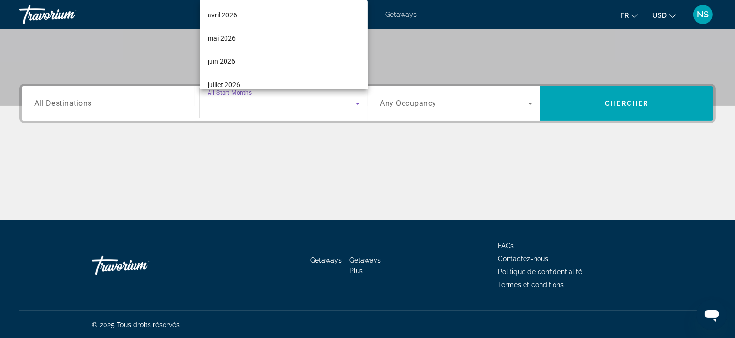
scroll to position [194, 0]
drag, startPoint x: 232, startPoint y: 31, endPoint x: 105, endPoint y: 97, distance: 143.5
click at [105, 97] on div "All Start Months septembre 2025 octobre 2025 novembre 2025 décembre 2025 janvie…" at bounding box center [367, 169] width 735 height 338
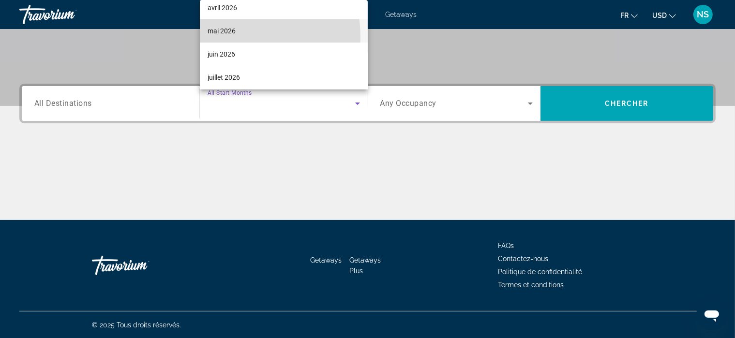
click at [220, 37] on mat-option "mai 2026" at bounding box center [284, 30] width 168 height 23
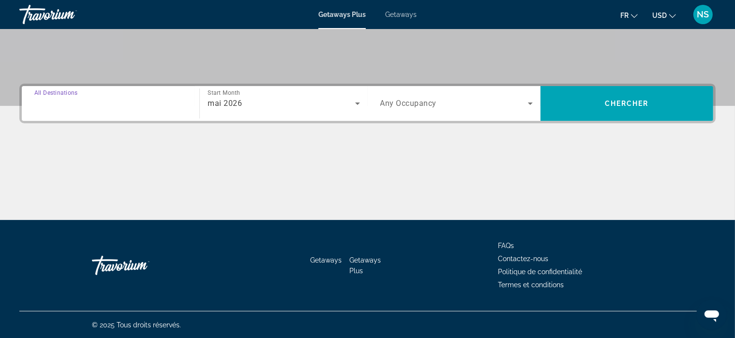
click at [119, 106] on input "Destination All Destinations" at bounding box center [110, 104] width 152 height 12
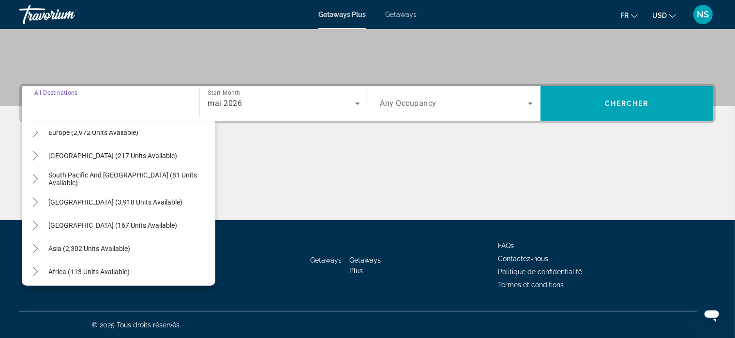
scroll to position [157, 0]
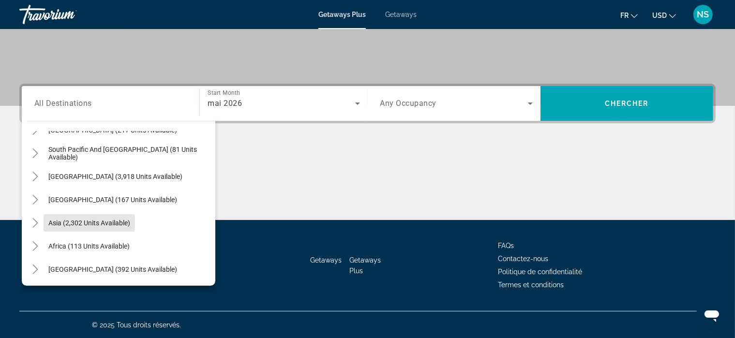
click at [123, 220] on span "Asia (2,302 units available)" at bounding box center [89, 223] width 82 height 8
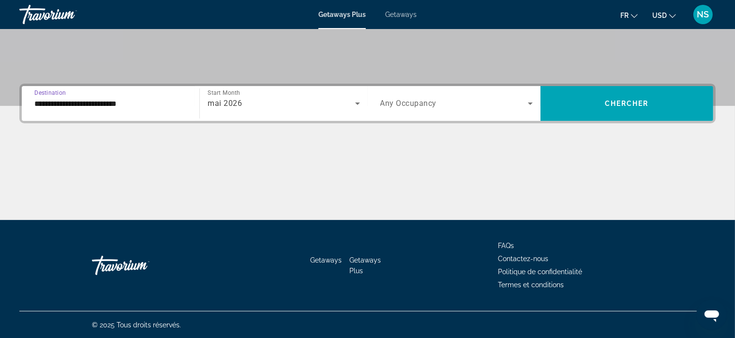
click at [100, 105] on input "**********" at bounding box center [110, 104] width 152 height 12
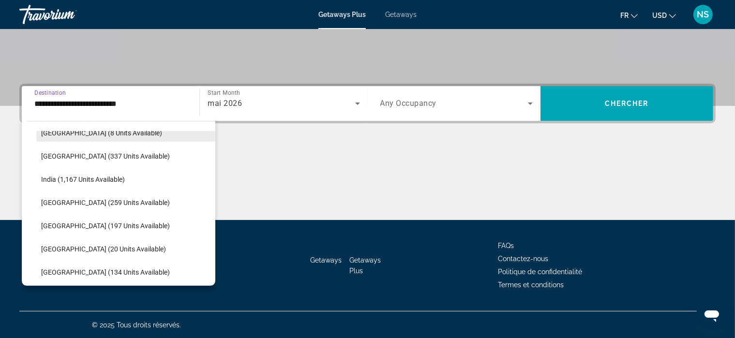
scroll to position [296, 0]
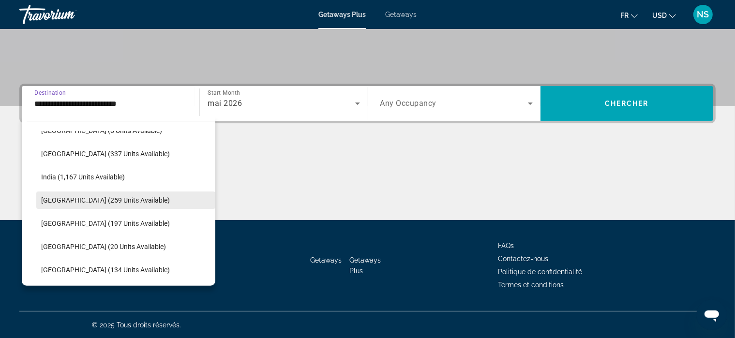
click at [161, 198] on span "Search widget" at bounding box center [125, 200] width 179 height 23
type input "**********"
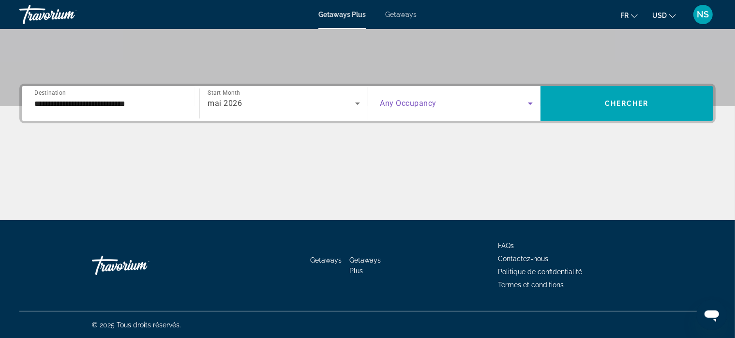
click at [529, 102] on icon "Search widget" at bounding box center [531, 104] width 12 height 12
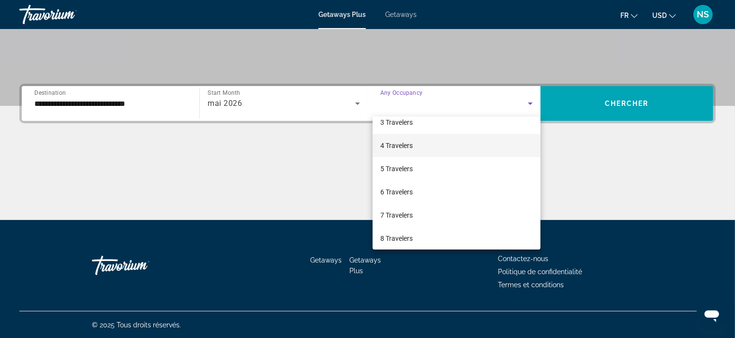
scroll to position [69, 0]
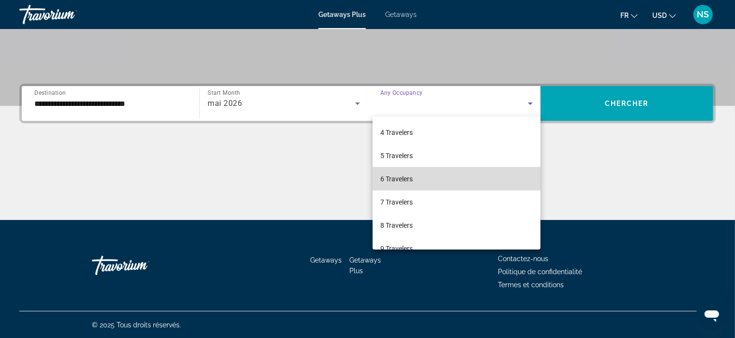
click at [504, 180] on mat-option "6 Travelers" at bounding box center [457, 178] width 168 height 23
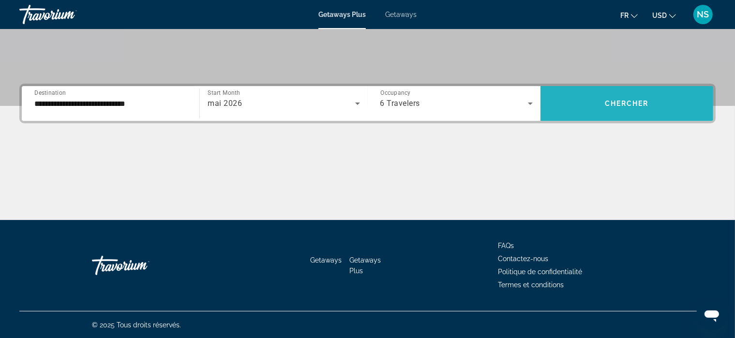
click at [638, 104] on span "Chercher" at bounding box center [627, 104] width 44 height 8
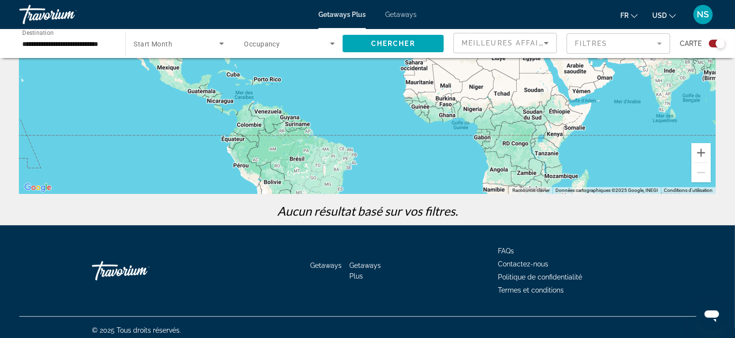
scroll to position [169, 0]
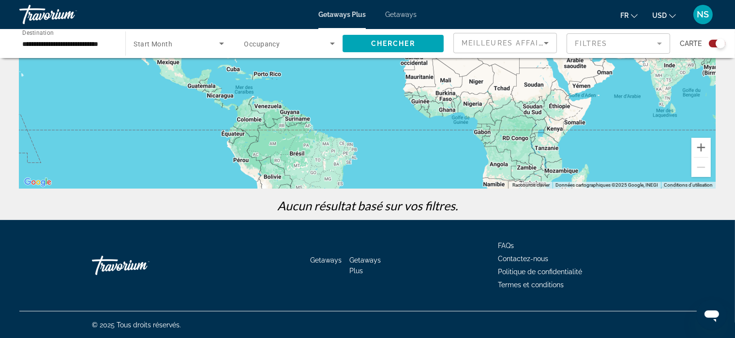
click at [661, 43] on mat-form-field "Filtres" at bounding box center [619, 43] width 104 height 20
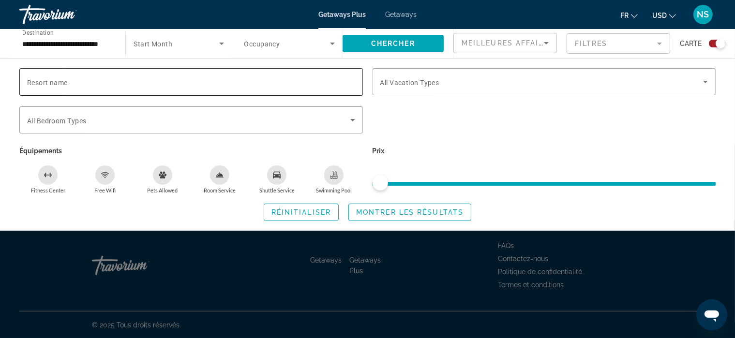
click at [40, 80] on span "Resort name" at bounding box center [47, 83] width 41 height 8
click at [40, 80] on input "Resort name" at bounding box center [191, 82] width 328 height 12
type input "**********"
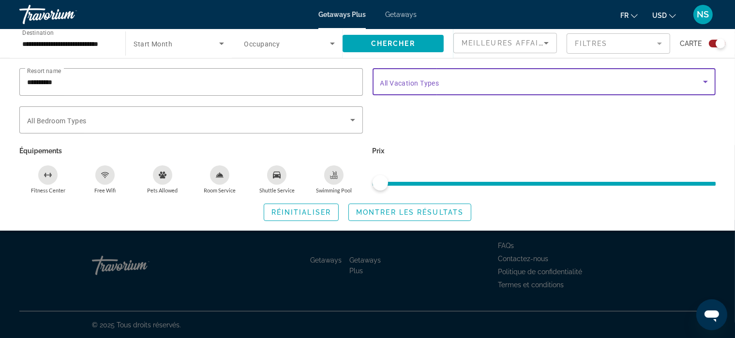
click at [706, 80] on icon "Search widget" at bounding box center [706, 82] width 12 height 12
click at [352, 119] on icon "Search widget" at bounding box center [352, 120] width 5 height 2
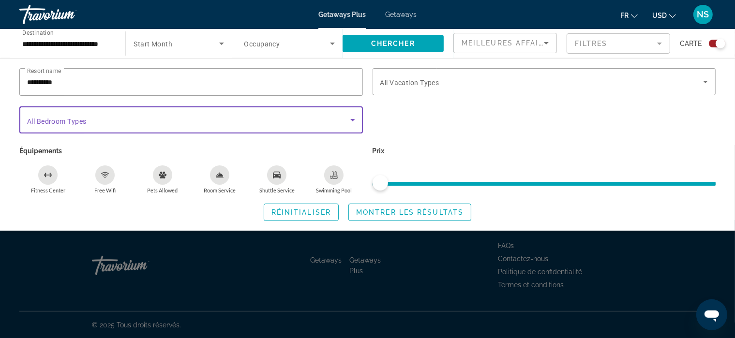
click at [352, 119] on icon "Search widget" at bounding box center [352, 120] width 5 height 2
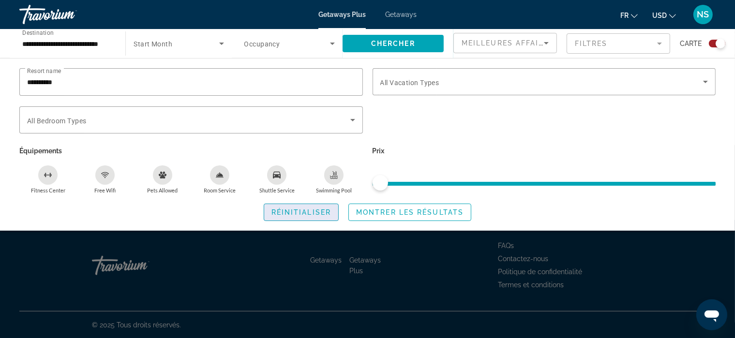
click at [306, 207] on span "Search widget" at bounding box center [301, 212] width 74 height 23
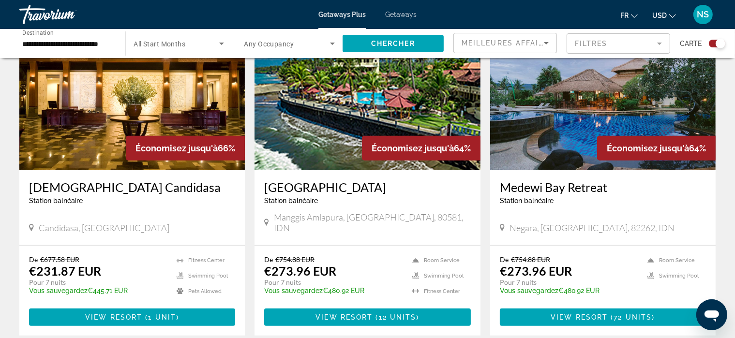
scroll to position [717, 0]
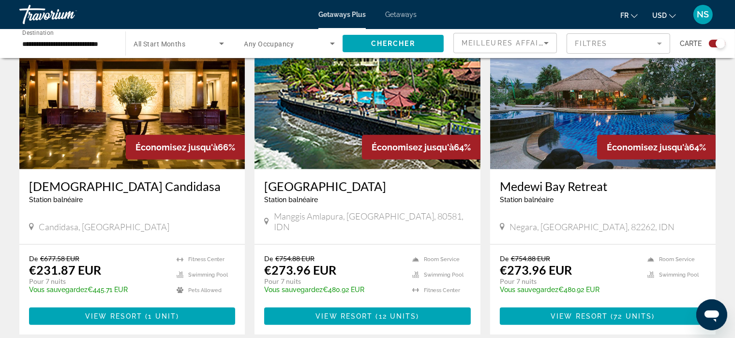
click at [116, 103] on img "Main content" at bounding box center [131, 92] width 225 height 155
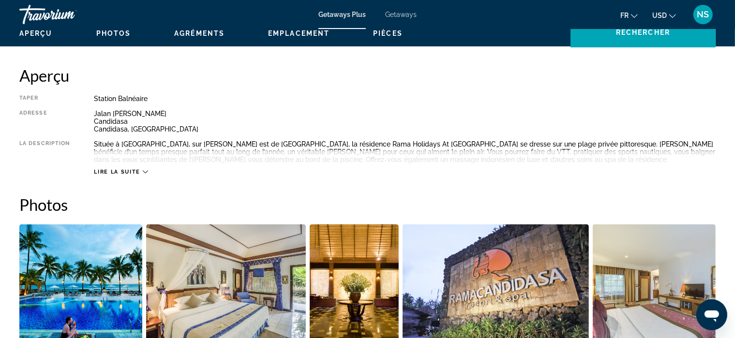
scroll to position [303, 0]
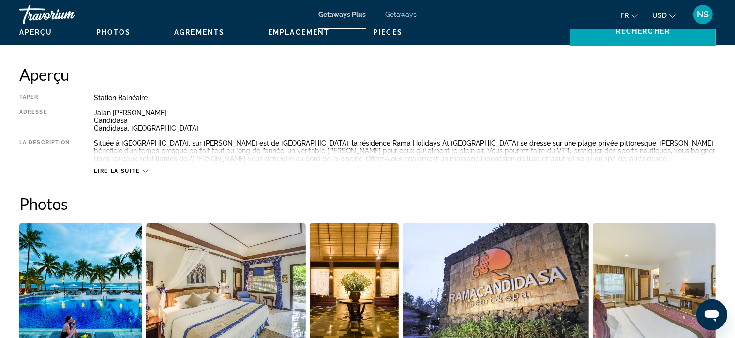
drag, startPoint x: 329, startPoint y: 154, endPoint x: 145, endPoint y: 171, distance: 184.7
click at [145, 171] on icon "Main content" at bounding box center [145, 170] width 5 height 5
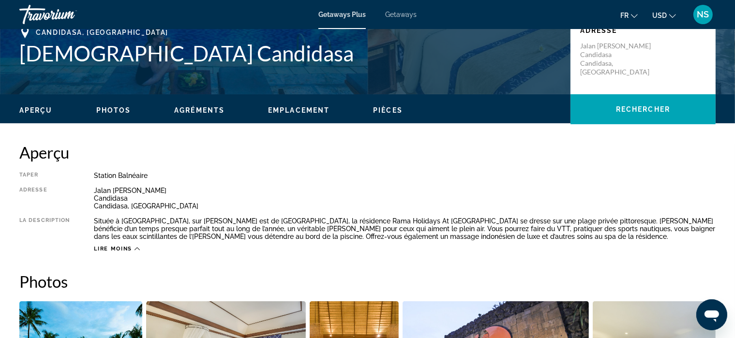
scroll to position [224, 0]
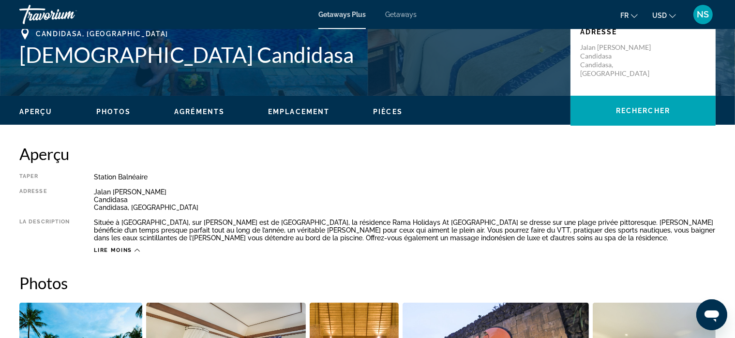
click at [403, 15] on span "Getaways" at bounding box center [400, 15] width 31 height 8
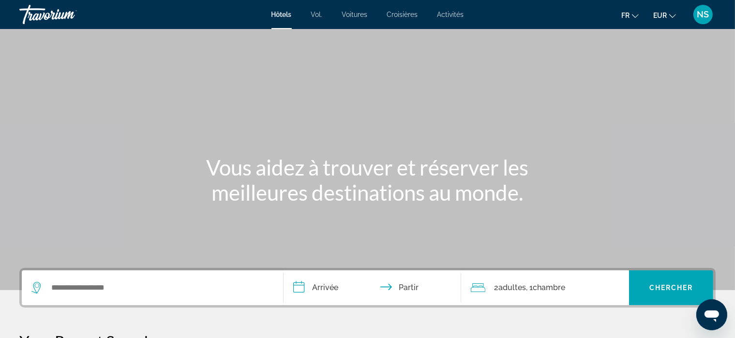
click at [405, 15] on font "Croisières" at bounding box center [402, 15] width 31 height 8
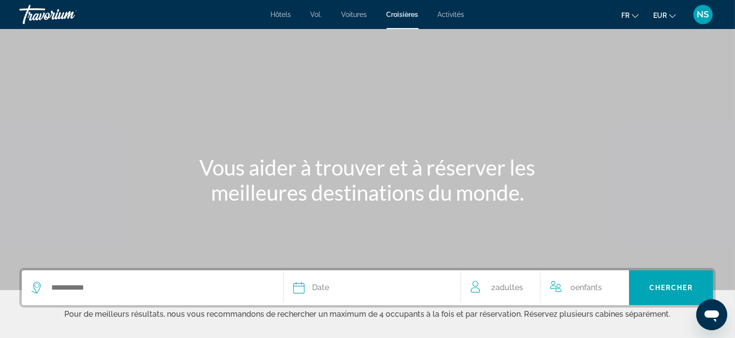
click at [455, 18] on font "Activités" at bounding box center [451, 15] width 27 height 8
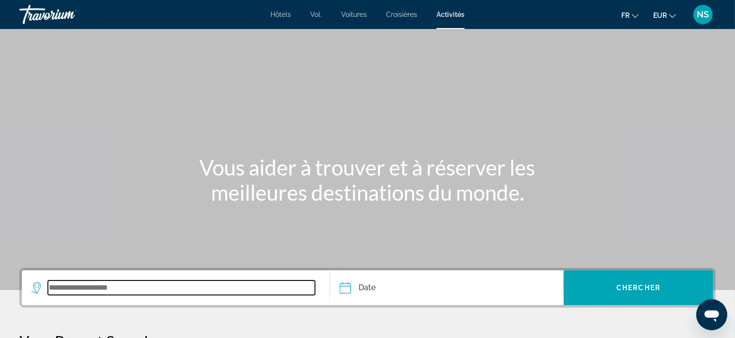
click at [117, 284] on input "Search widget" at bounding box center [181, 288] width 267 height 15
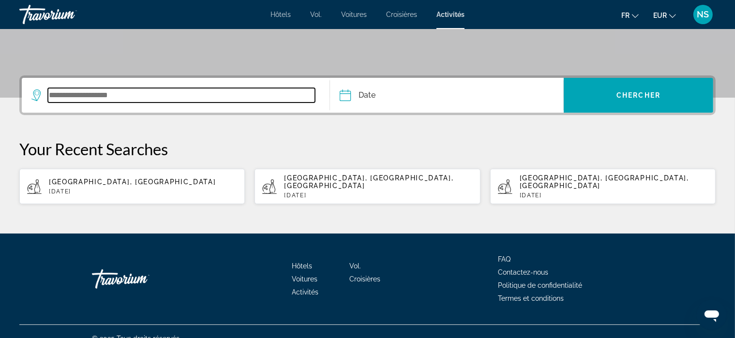
scroll to position [198, 0]
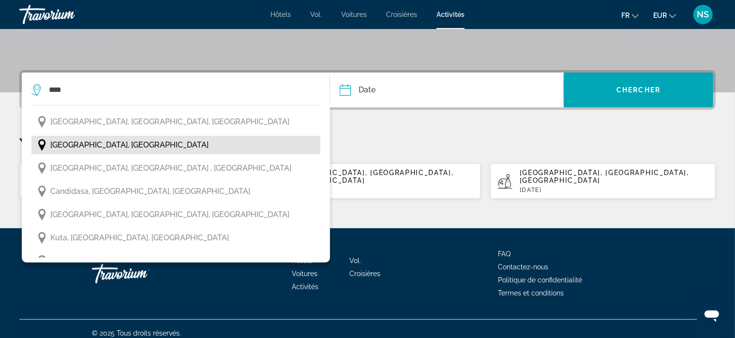
click at [83, 144] on span "Bali, Indonésie" at bounding box center [129, 145] width 158 height 14
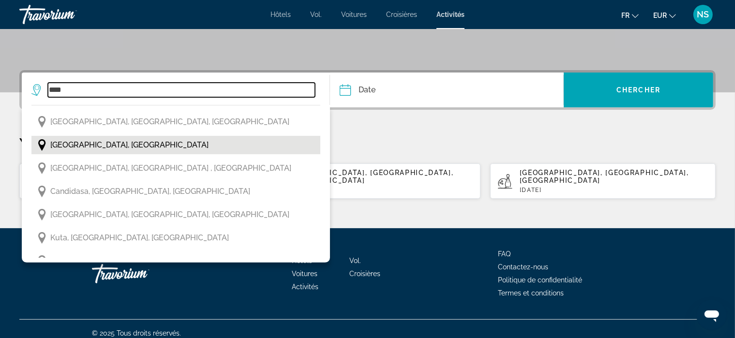
type input "**********"
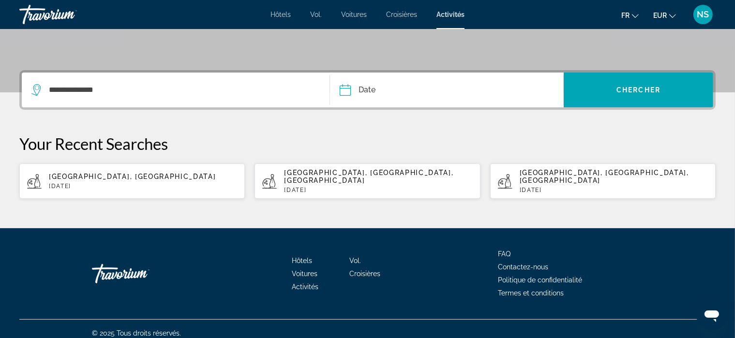
click at [369, 92] on input "Date" at bounding box center [395, 92] width 116 height 38
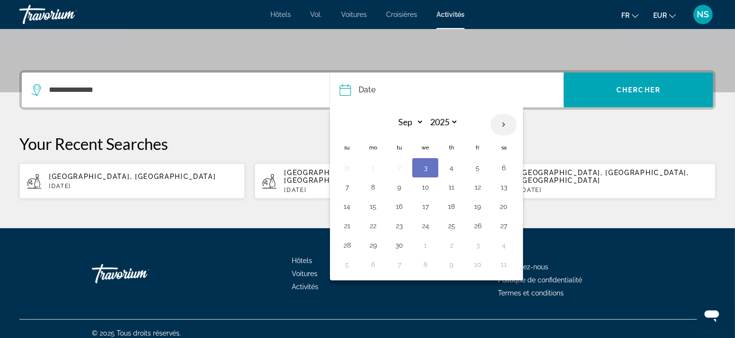
click at [502, 120] on th "Next month" at bounding box center [504, 124] width 26 height 21
select select "*"
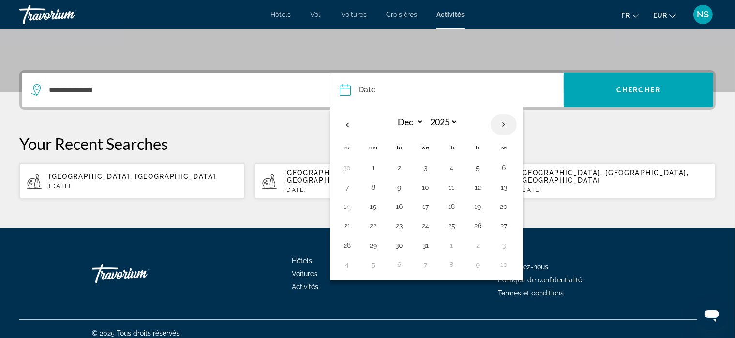
select select "****"
click at [502, 120] on th "Next month" at bounding box center [504, 124] width 26 height 21
click at [502, 123] on th "Next month" at bounding box center [504, 124] width 26 height 21
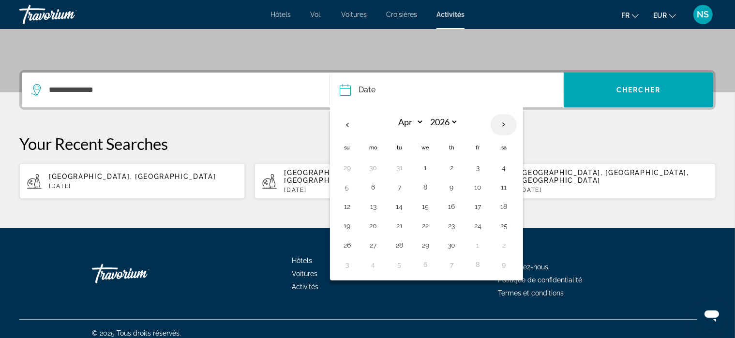
select select "*"
click at [394, 189] on button "5" at bounding box center [398, 187] width 15 height 14
type input "**********"
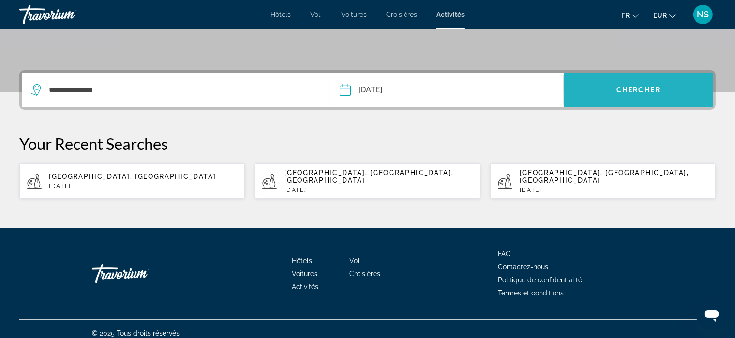
click at [620, 94] on span "Search widget" at bounding box center [639, 89] width 150 height 23
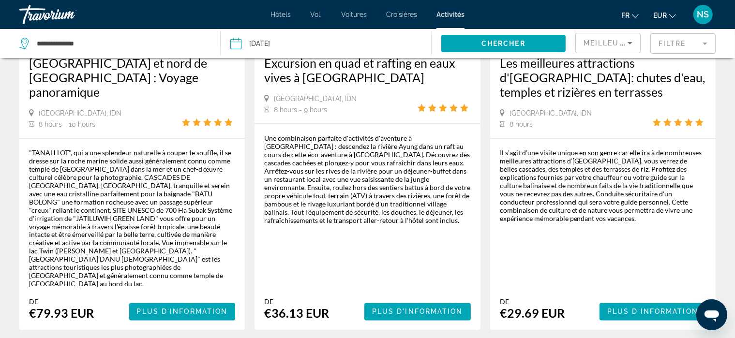
scroll to position [1608, 0]
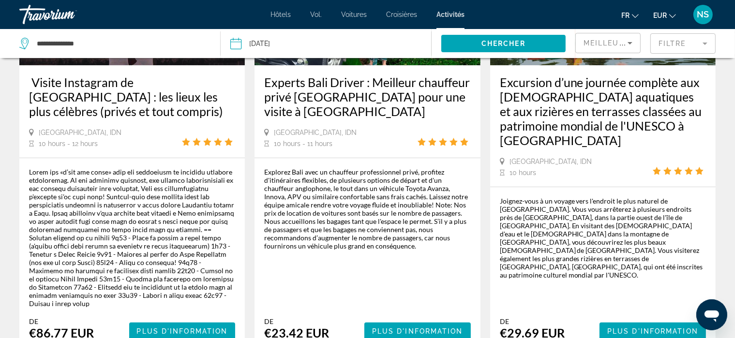
scroll to position [185, 0]
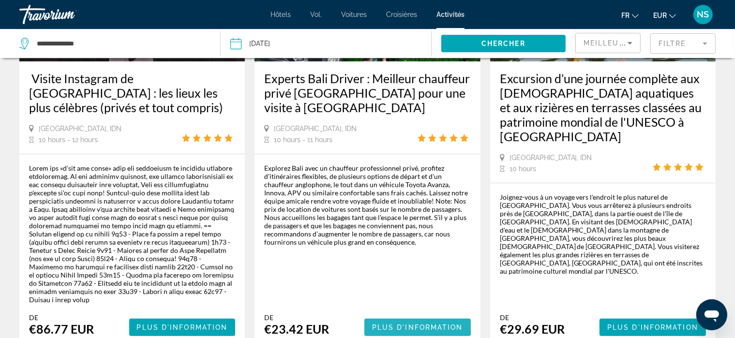
click at [398, 324] on span "Plus d'information" at bounding box center [417, 328] width 91 height 8
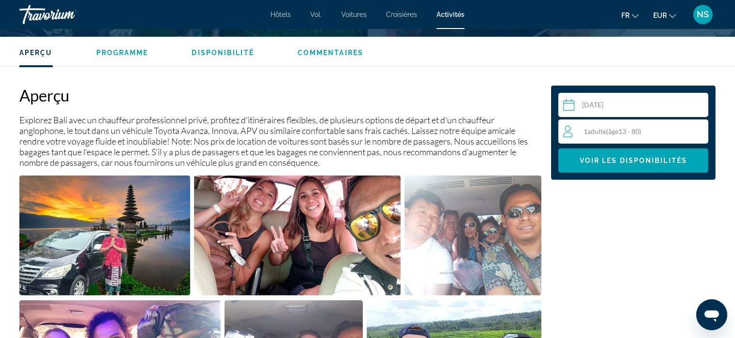
scroll to position [294, 0]
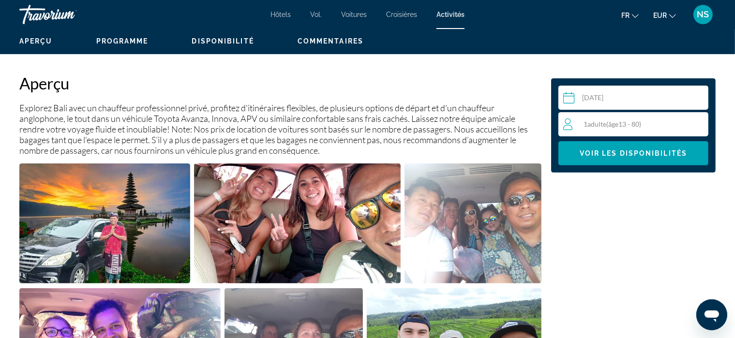
click at [613, 123] on span "âge" at bounding box center [613, 124] width 10 height 8
click at [700, 125] on icon "Increment adults" at bounding box center [698, 124] width 9 height 12
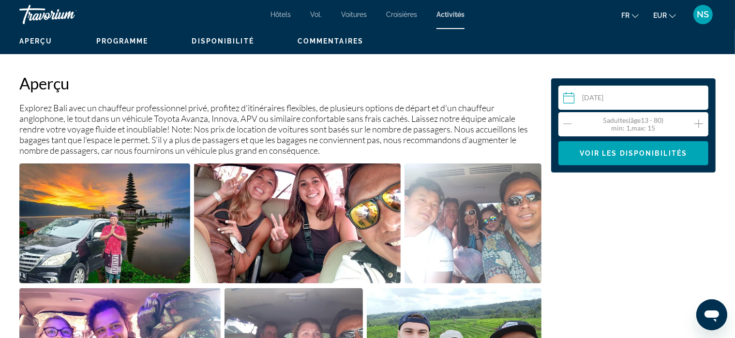
click at [700, 125] on icon "Increment adults" at bounding box center [698, 124] width 9 height 12
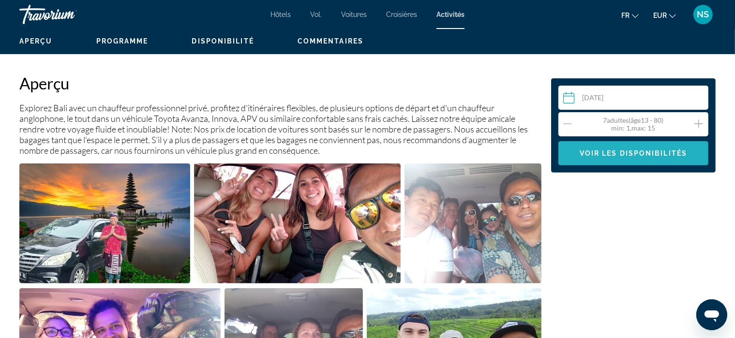
click at [639, 152] on span "Voir les disponibilités" at bounding box center [633, 154] width 107 height 8
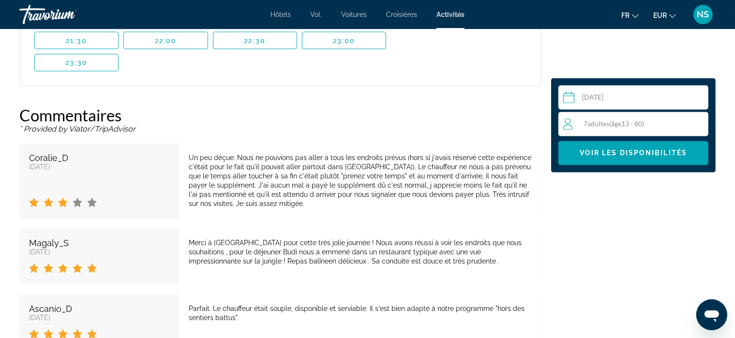
scroll to position [1795, 0]
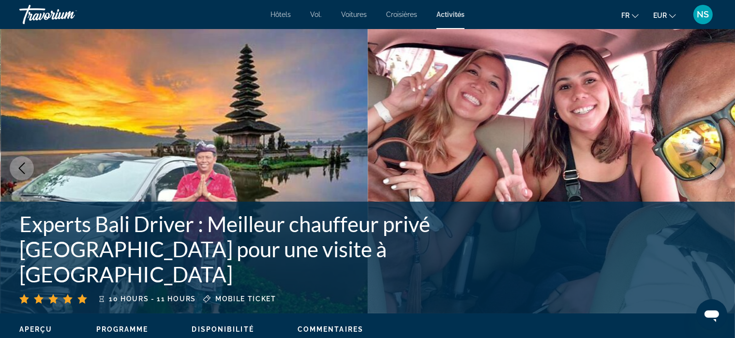
scroll to position [0, 0]
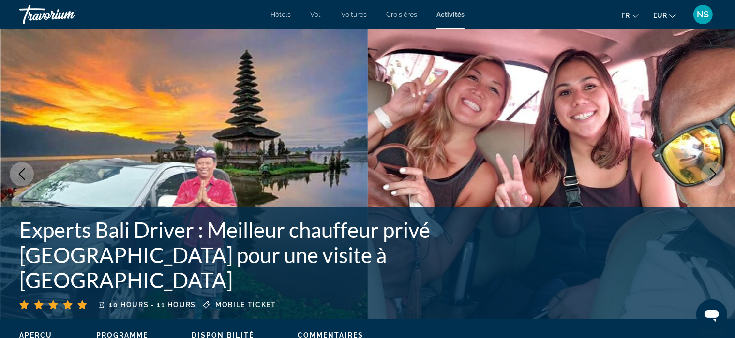
click at [400, 17] on font "Croisières" at bounding box center [401, 15] width 31 height 8
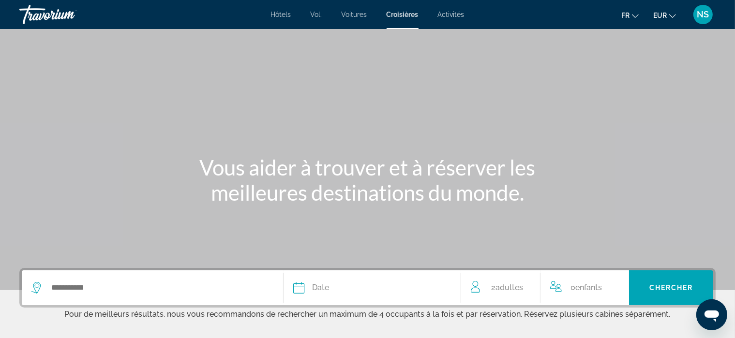
click at [452, 12] on font "Activités" at bounding box center [451, 15] width 27 height 8
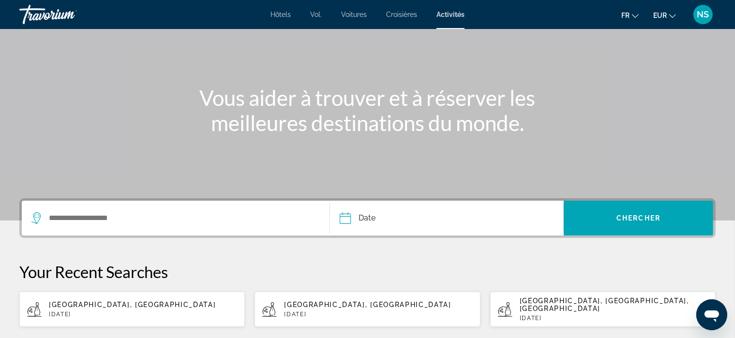
scroll to position [66, 0]
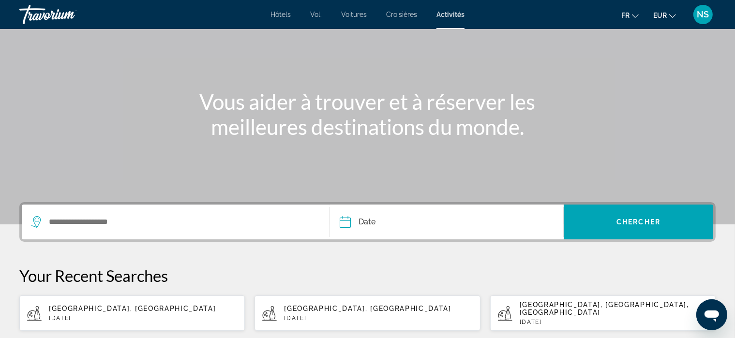
click at [399, 9] on div "Hôtels Vol. Voitures Croisières Activités Hôtels Vol. Voitures Croisières Activ…" at bounding box center [367, 14] width 735 height 25
click at [399, 15] on font "Croisières" at bounding box center [401, 15] width 31 height 8
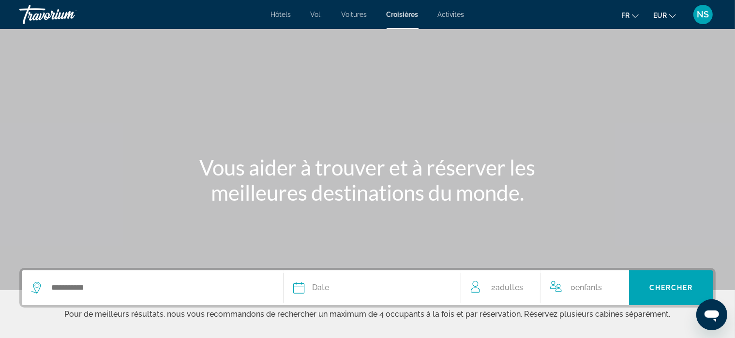
click at [278, 12] on font "Hôtels" at bounding box center [281, 15] width 20 height 8
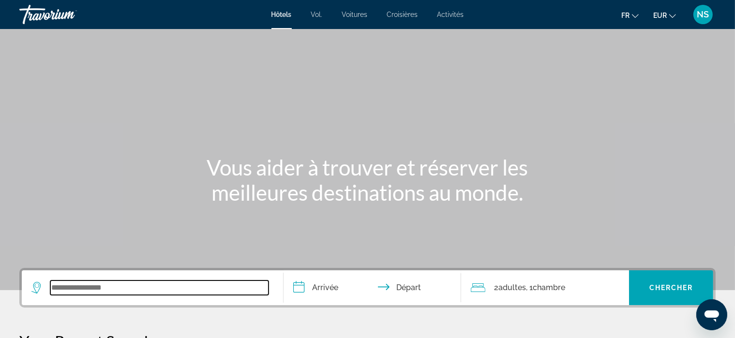
click at [81, 286] on input "Search widget" at bounding box center [159, 288] width 218 height 15
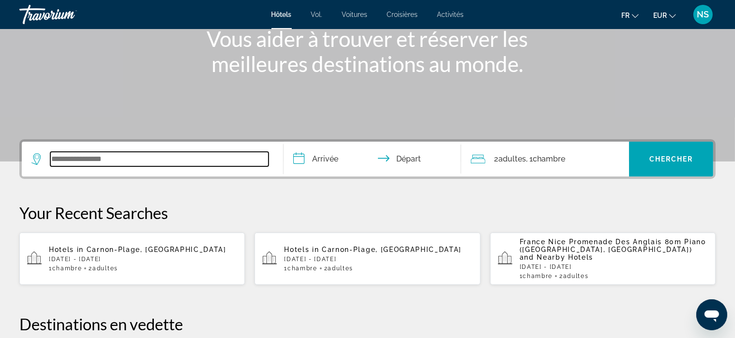
scroll to position [236, 0]
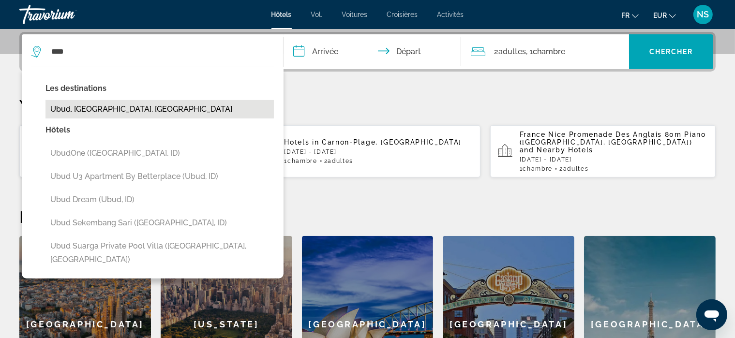
click at [90, 107] on button "Ubud, [GEOGRAPHIC_DATA], [GEOGRAPHIC_DATA]" at bounding box center [159, 109] width 228 height 18
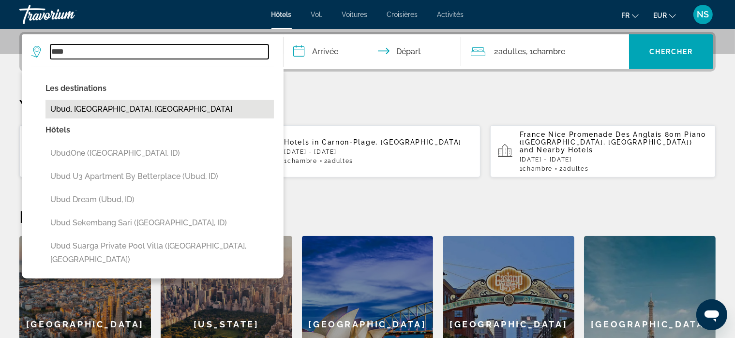
type input "**********"
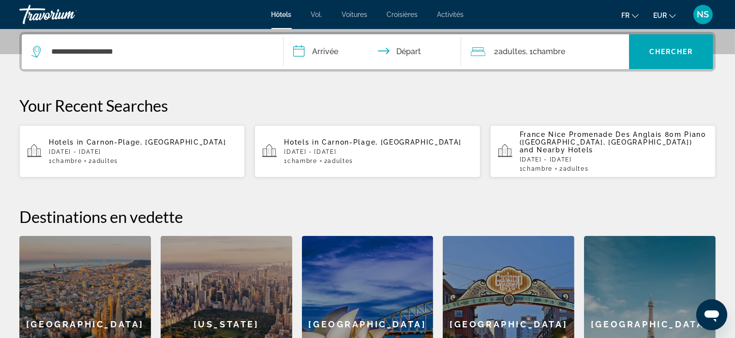
click at [322, 51] on input "**********" at bounding box center [374, 53] width 181 height 38
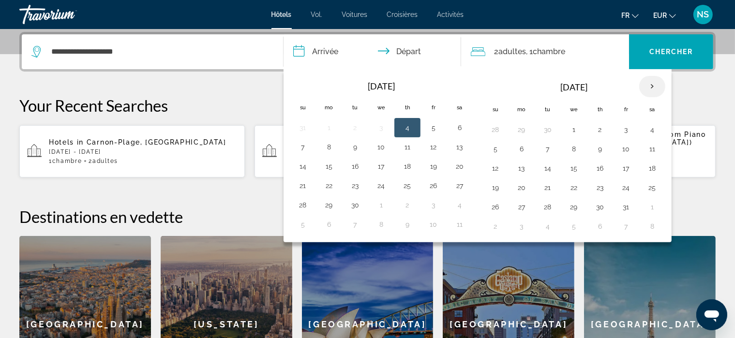
click at [648, 86] on th "Next month" at bounding box center [652, 86] width 26 height 21
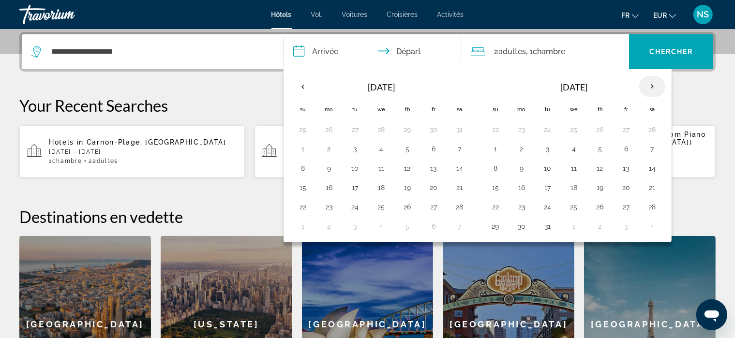
click at [648, 87] on th "Next month" at bounding box center [652, 86] width 26 height 21
click at [646, 91] on th "Next month" at bounding box center [652, 86] width 26 height 21
click at [520, 147] on button "4" at bounding box center [521, 149] width 15 height 14
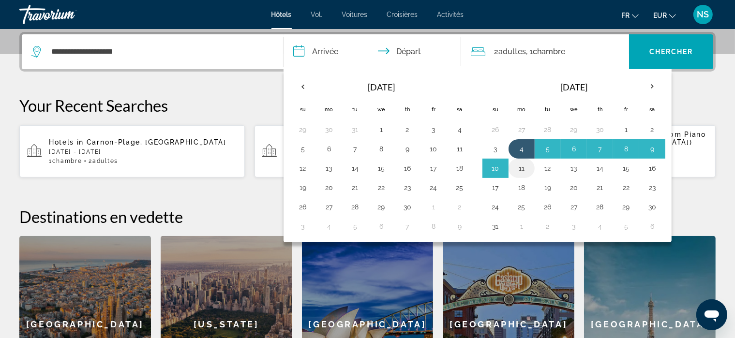
click at [519, 166] on button "11" at bounding box center [521, 169] width 15 height 14
type input "**********"
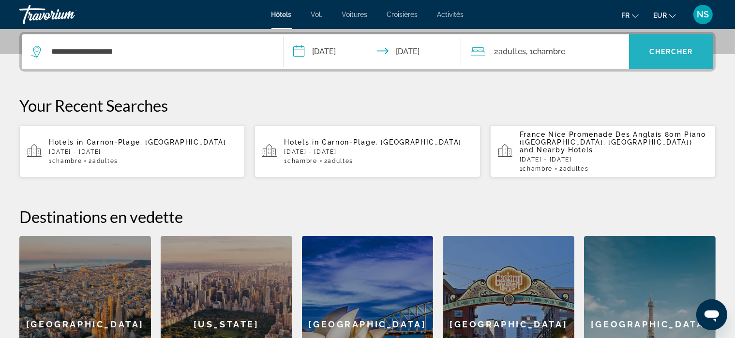
click at [664, 52] on span "Chercher" at bounding box center [671, 52] width 44 height 8
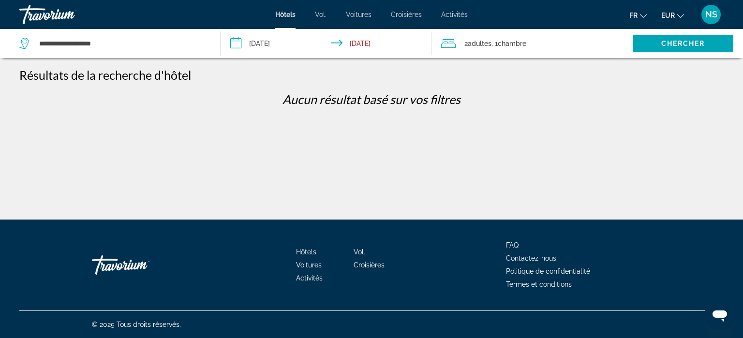
click at [491, 43] on span "Adultes" at bounding box center [480, 44] width 24 height 8
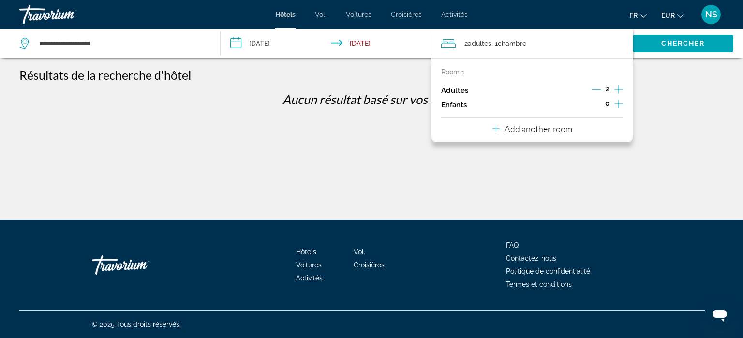
click at [619, 91] on icon "Increment adults" at bounding box center [619, 90] width 9 height 12
click at [543, 129] on p "Add another room" at bounding box center [539, 128] width 68 height 11
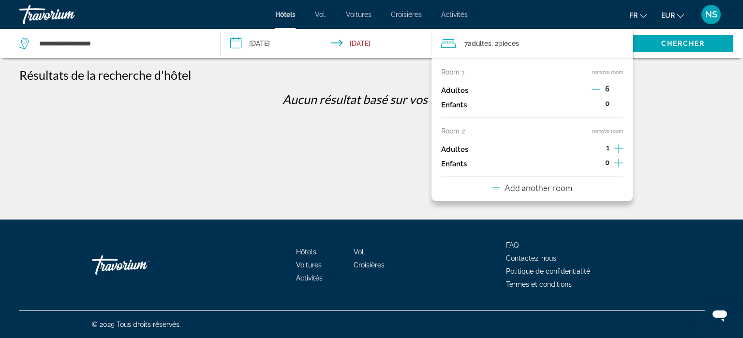
click at [597, 89] on icon "Decrement adults" at bounding box center [596, 89] width 9 height 9
click at [616, 95] on icon "Increment adults" at bounding box center [619, 90] width 9 height 12
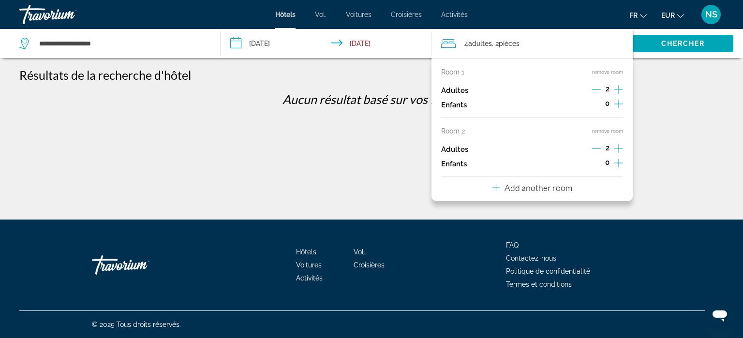
click at [549, 186] on p "Add another room" at bounding box center [539, 187] width 68 height 11
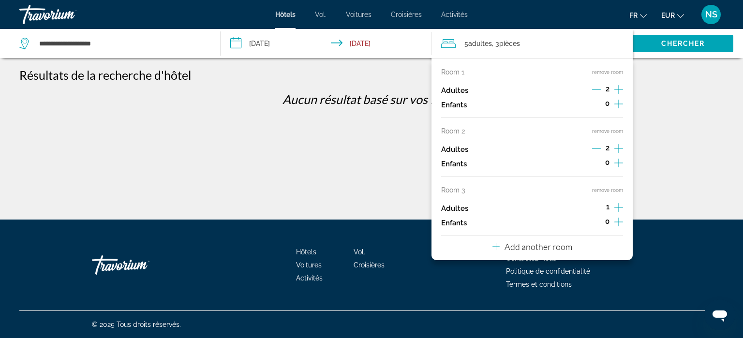
click at [620, 95] on icon "Increment adults" at bounding box center [619, 90] width 9 height 12
click at [667, 120] on div "**********" at bounding box center [371, 178] width 743 height 220
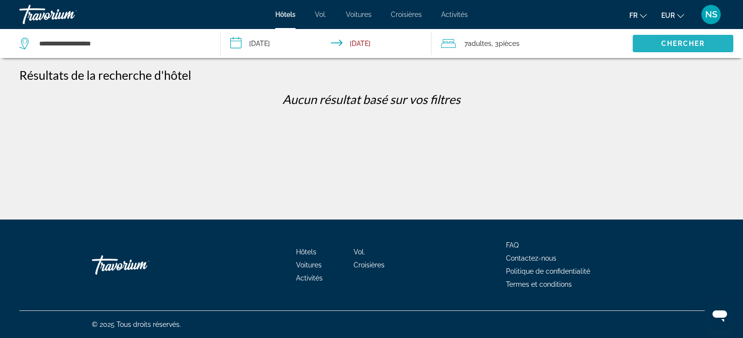
click at [684, 46] on span "Chercher" at bounding box center [683, 44] width 44 height 8
